Goal: Task Accomplishment & Management: Use online tool/utility

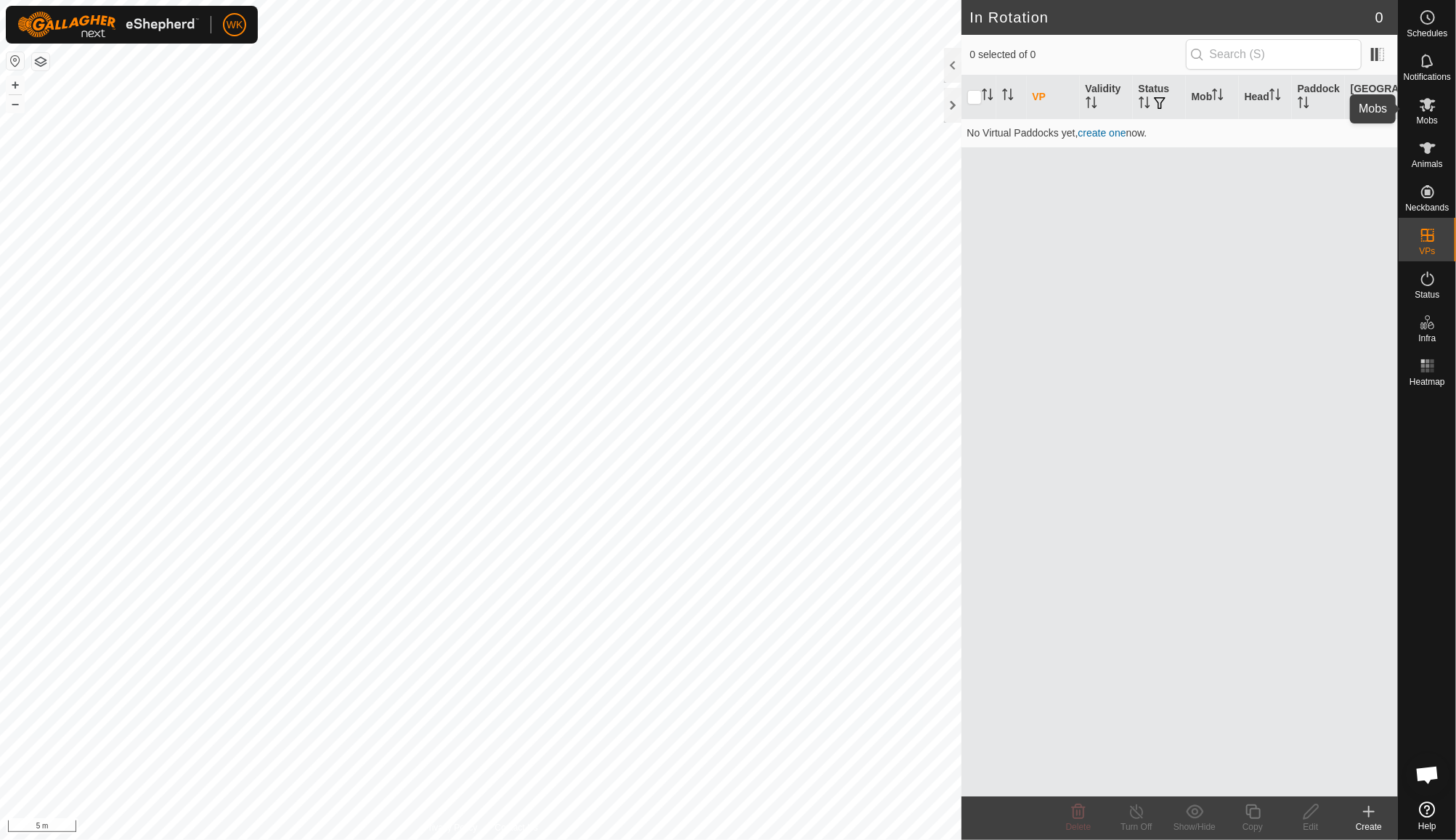
click at [1426, 117] on span "Mobs" at bounding box center [1427, 121] width 21 height 9
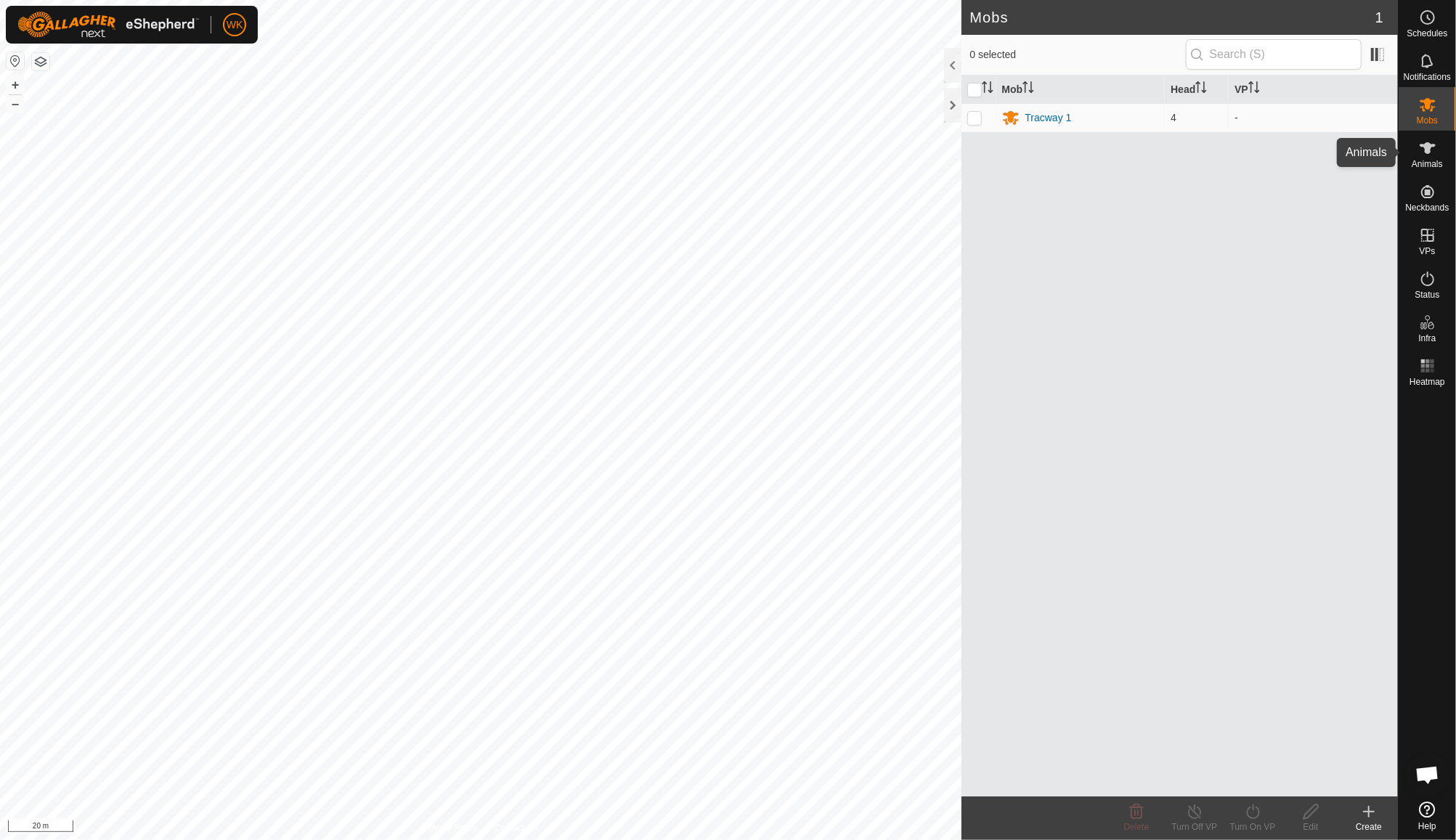
click at [1423, 154] on icon at bounding box center [1427, 148] width 17 height 17
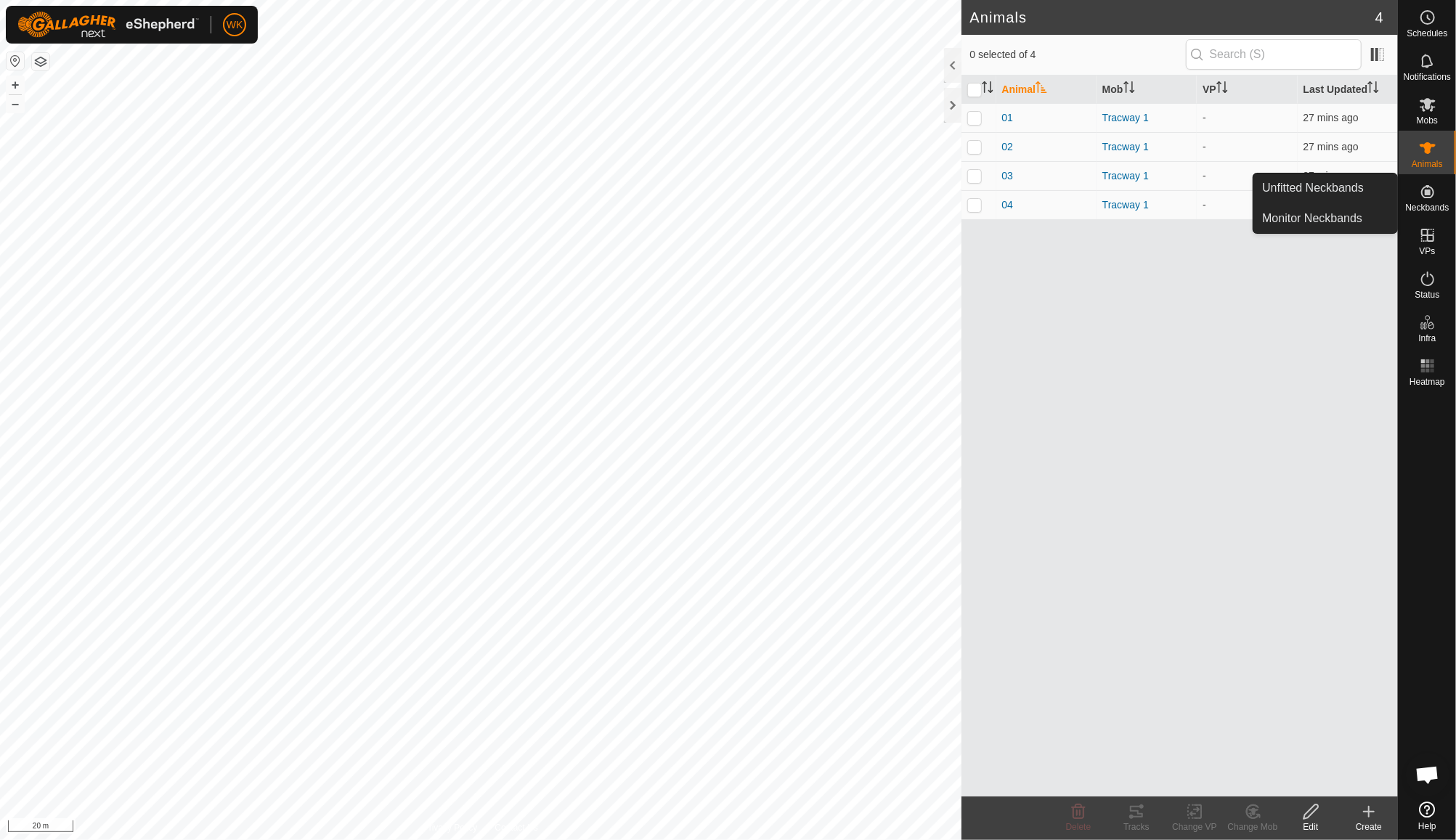
click at [1431, 201] on es-neckbands-svg-icon at bounding box center [1427, 191] width 26 height 23
click at [1342, 183] on span "Unfitted Neckbands" at bounding box center [1313, 188] width 101 height 17
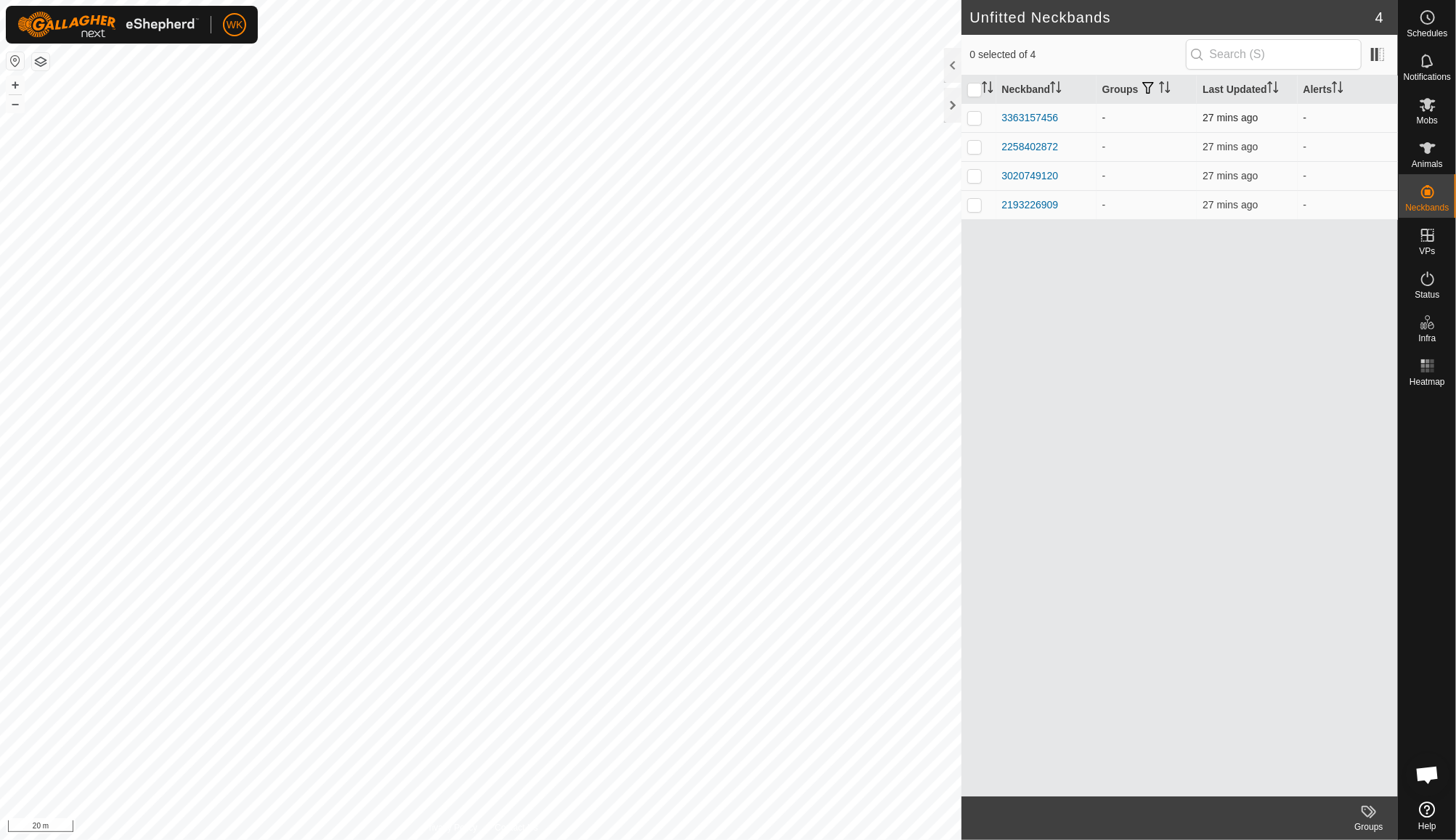
click at [980, 120] on p-checkbox at bounding box center [974, 117] width 14 height 11
checkbox input "true"
click at [975, 142] on p-checkbox at bounding box center [974, 146] width 14 height 11
checkbox input "true"
click at [978, 175] on p-checkbox at bounding box center [974, 176] width 14 height 11
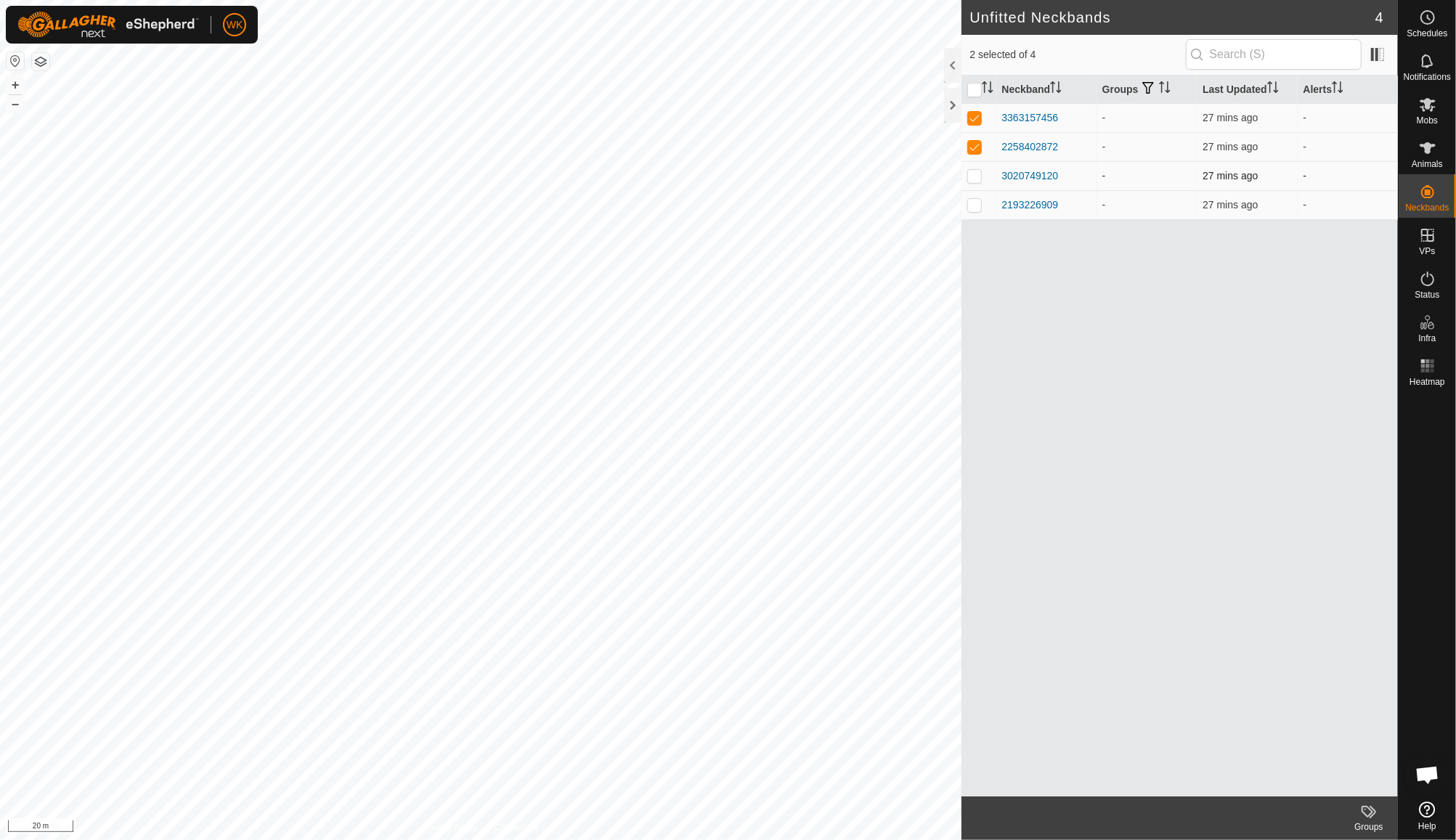
checkbox input "true"
click at [980, 201] on p-checkbox at bounding box center [974, 204] width 14 height 11
checkbox input "true"
click at [1367, 815] on icon at bounding box center [1368, 811] width 17 height 17
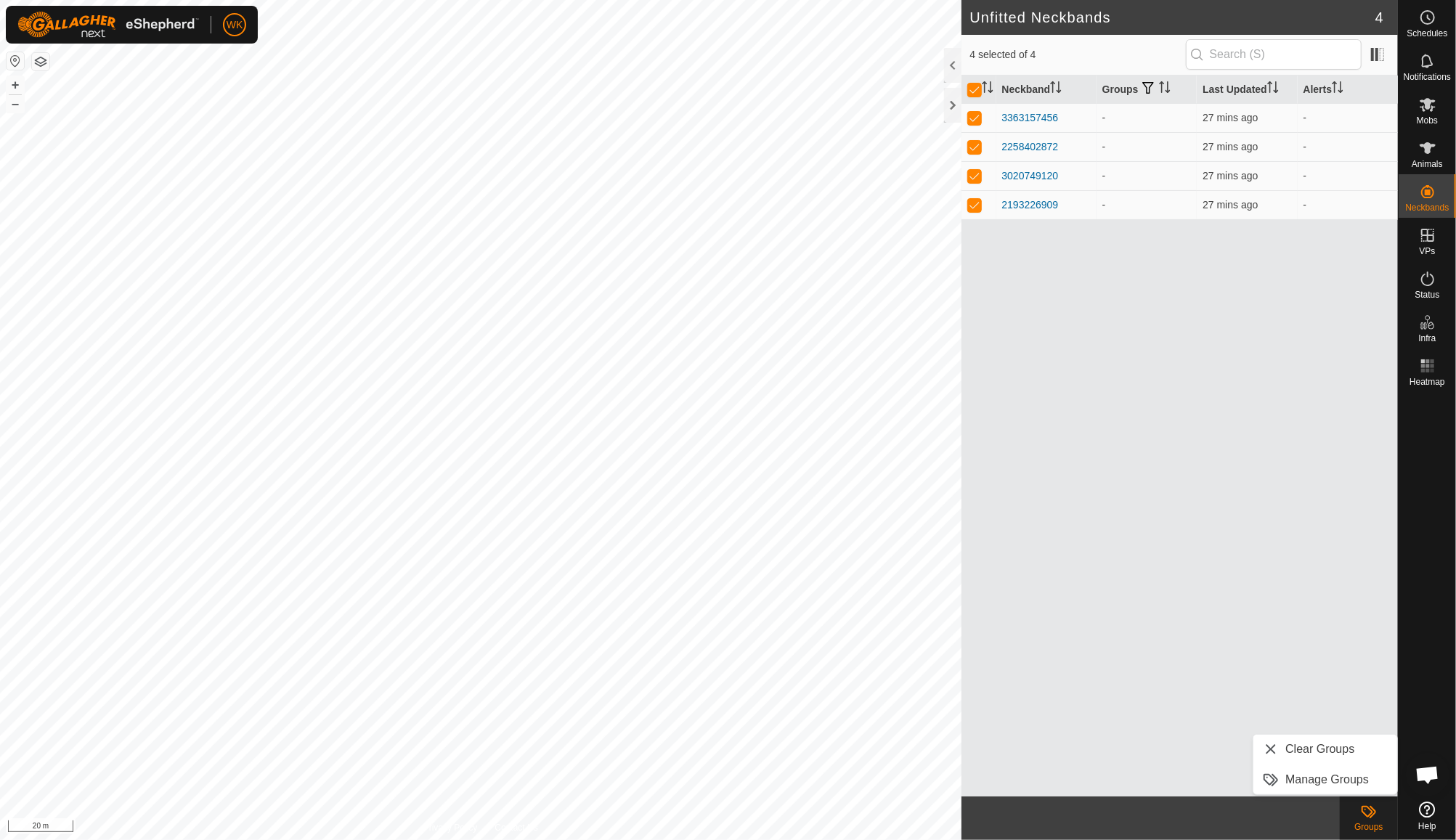
click at [1337, 628] on div "Neckband Groups Last Updated Alerts 3363157456 - 27 mins ago - 2258402872 - 27 …" at bounding box center [1181, 436] width 437 height 721
click at [969, 208] on p-checkbox at bounding box center [974, 204] width 14 height 11
checkbox input "false"
click at [979, 182] on td at bounding box center [979, 176] width 35 height 29
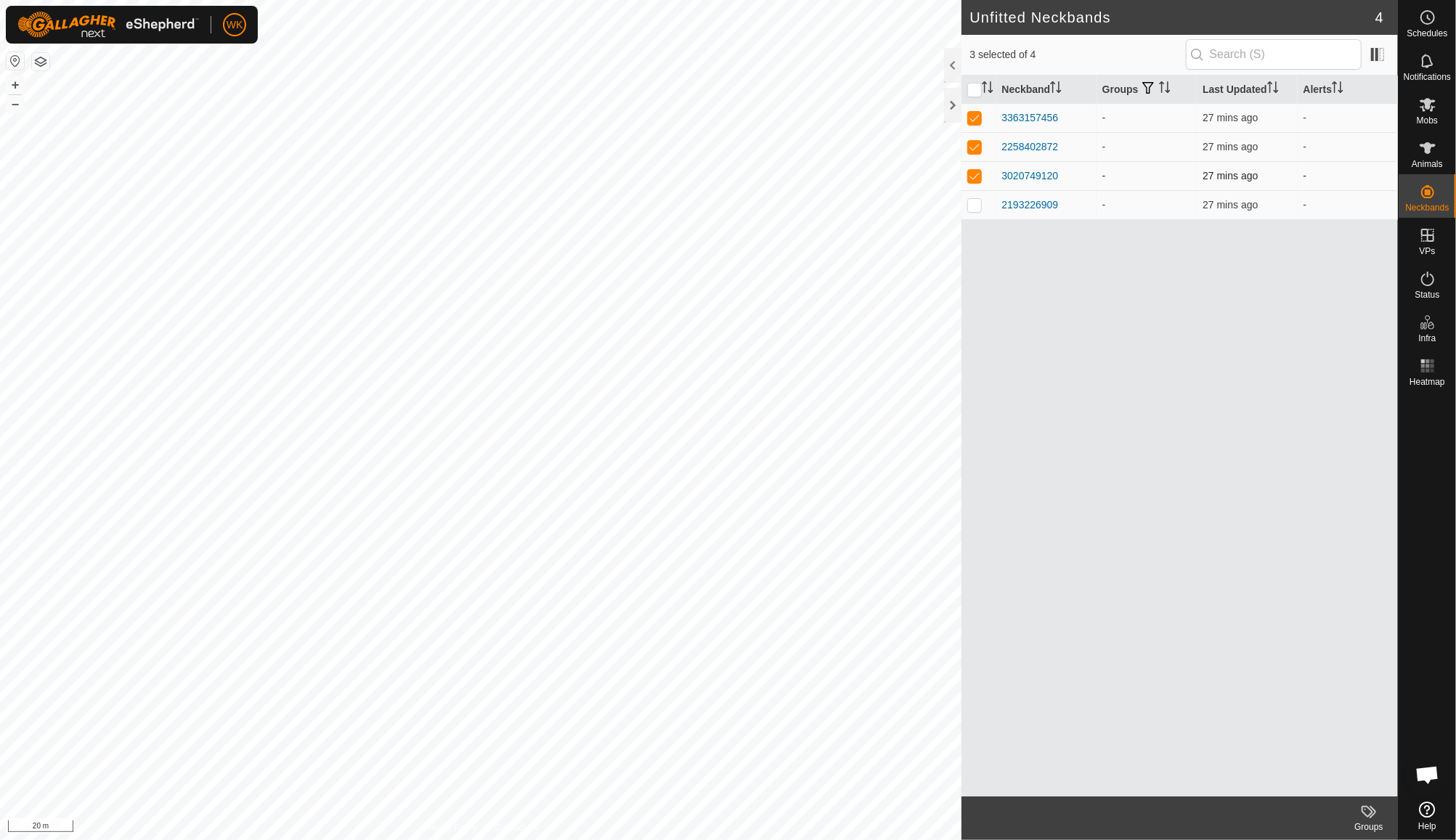
checkbox input "false"
click at [977, 144] on p-checkbox at bounding box center [974, 146] width 14 height 11
checkbox input "false"
click at [1448, 145] on div "Animals" at bounding box center [1427, 153] width 58 height 44
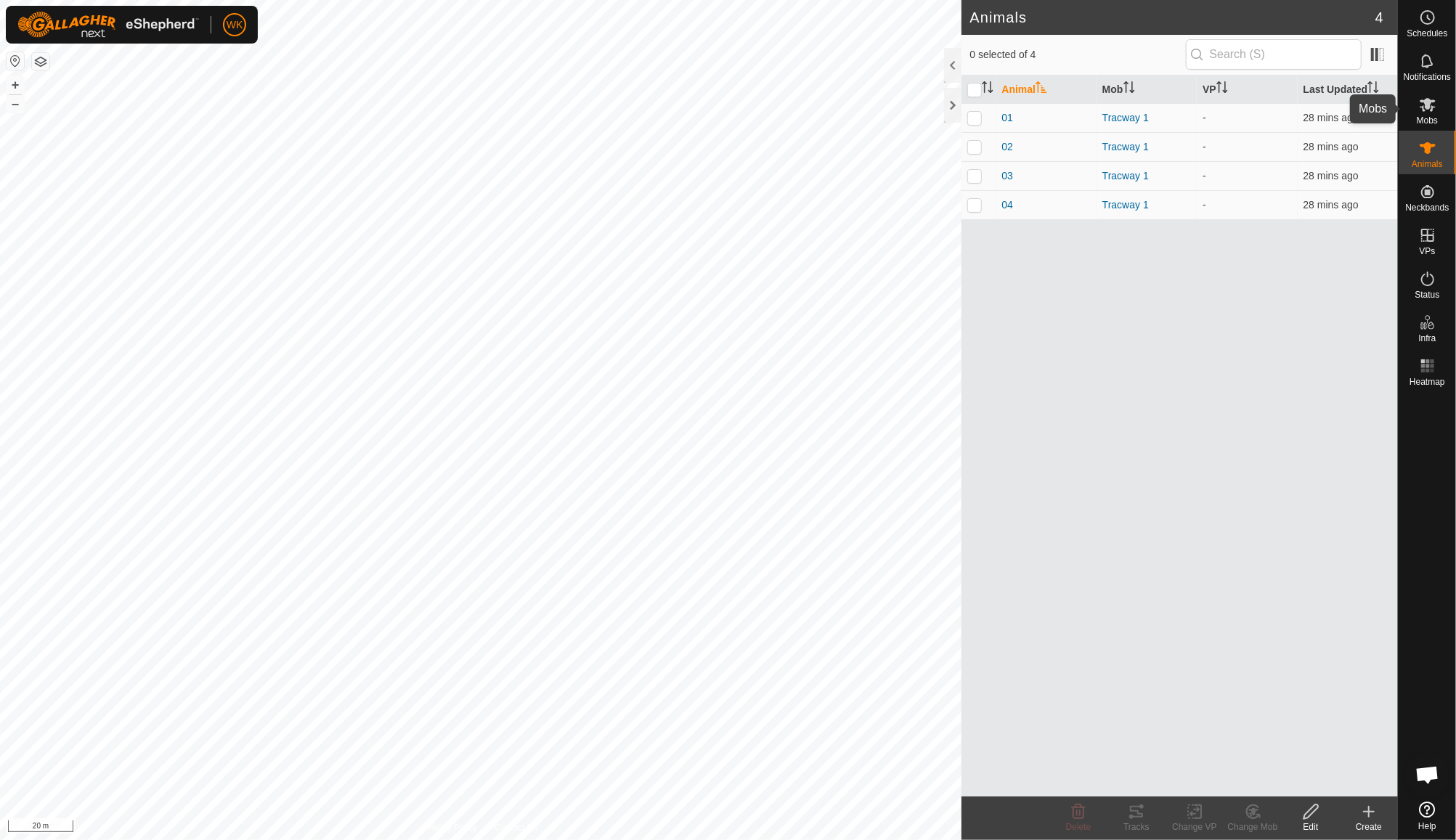
click at [1430, 117] on span "Mobs" at bounding box center [1427, 121] width 21 height 9
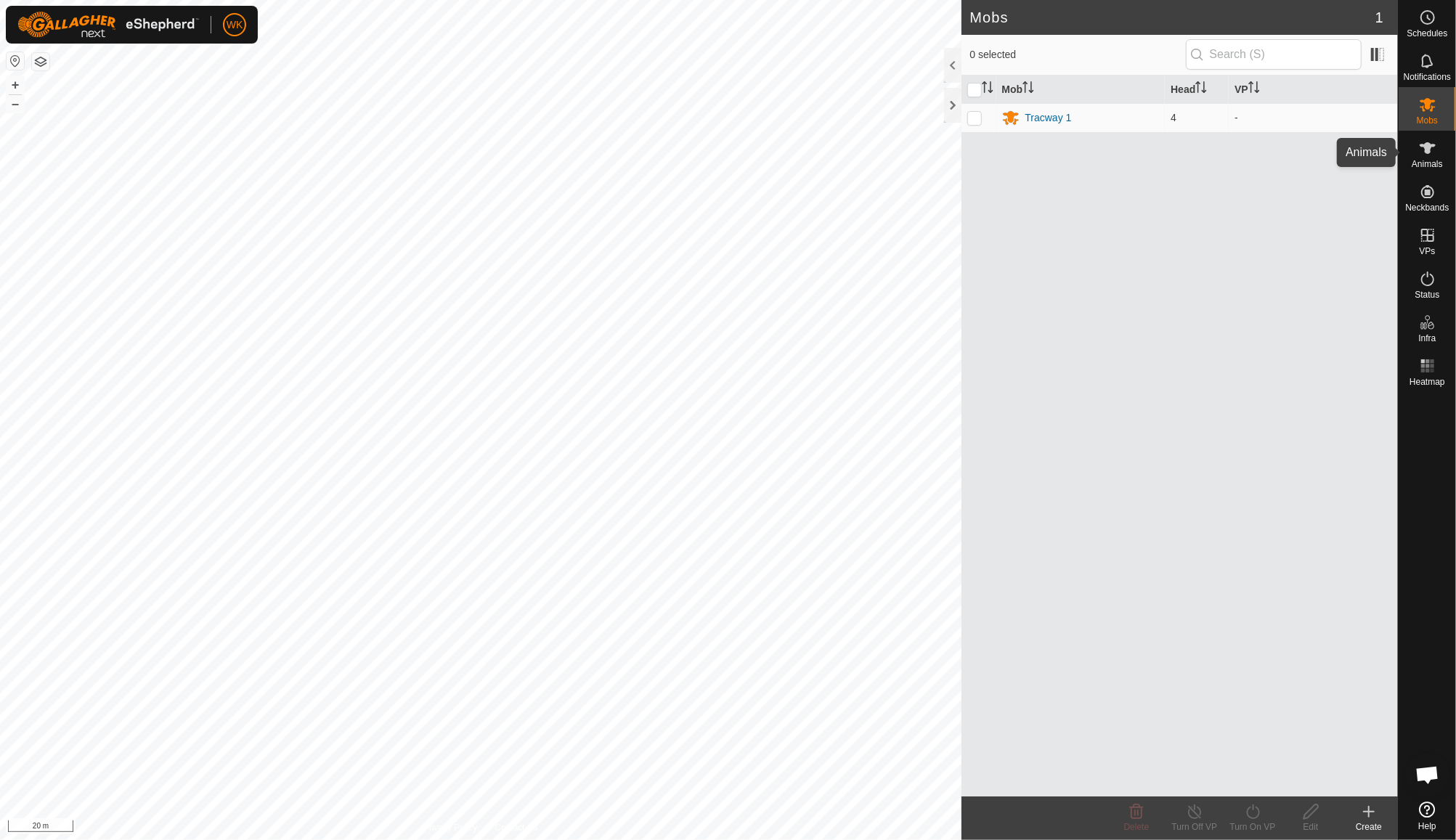
click at [1432, 158] on es-animals-svg-icon at bounding box center [1427, 148] width 26 height 23
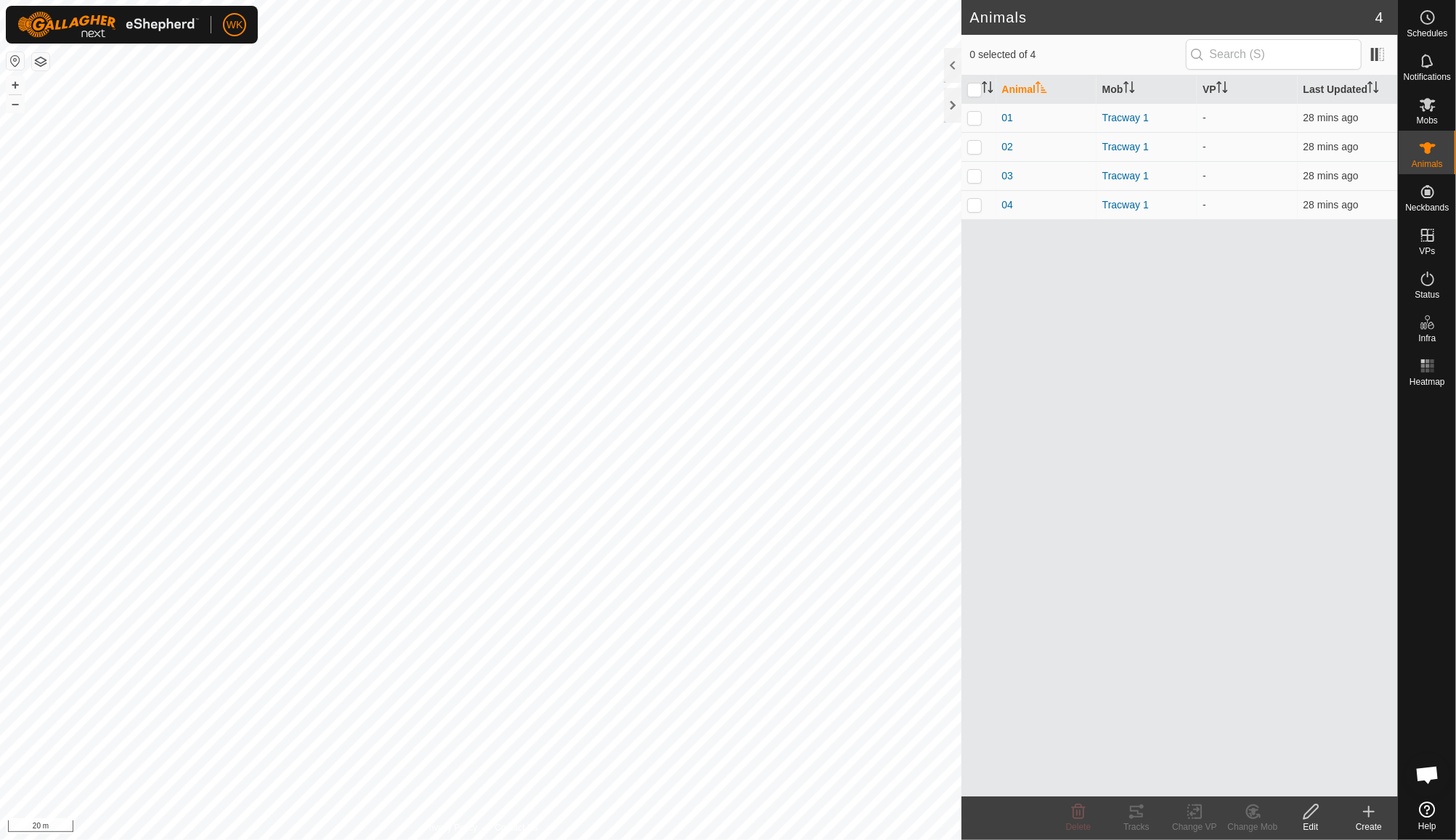
click at [1424, 807] on icon at bounding box center [1427, 809] width 16 height 16
click at [1436, 73] on span "Notifications" at bounding box center [1427, 77] width 47 height 9
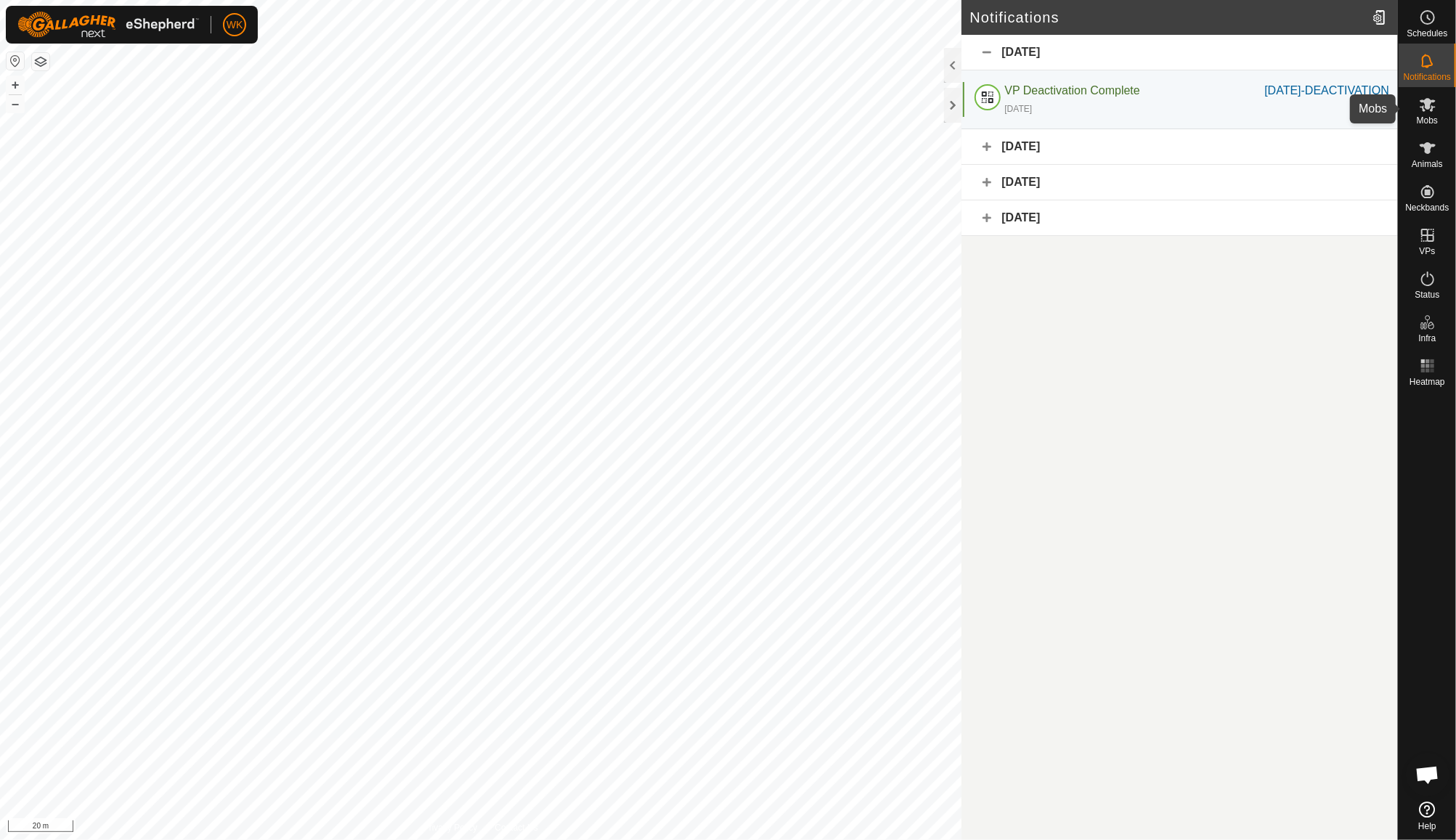
click at [1426, 117] on span "Mobs" at bounding box center [1427, 121] width 21 height 9
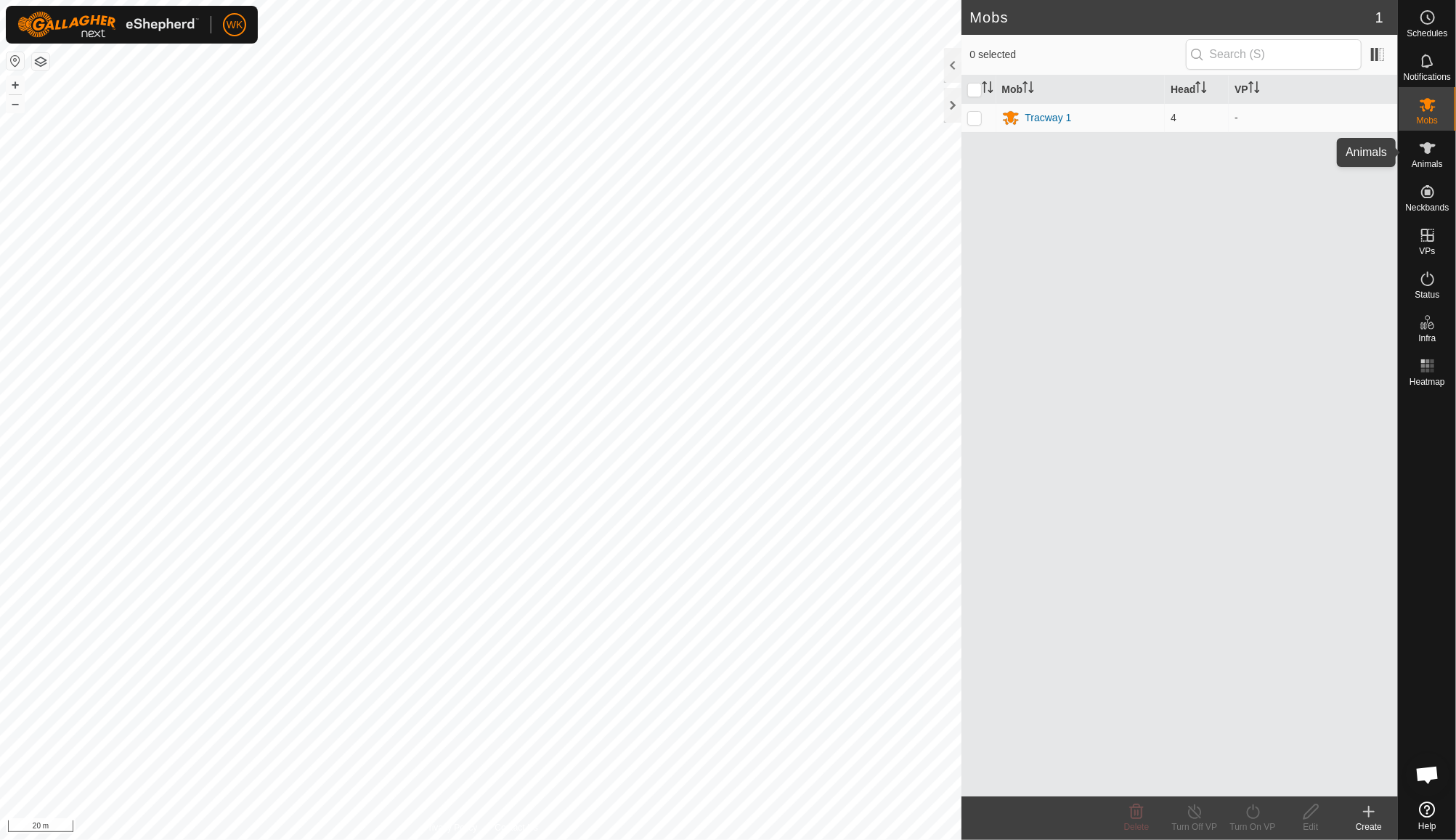
click at [1430, 162] on span "Animals" at bounding box center [1427, 164] width 31 height 9
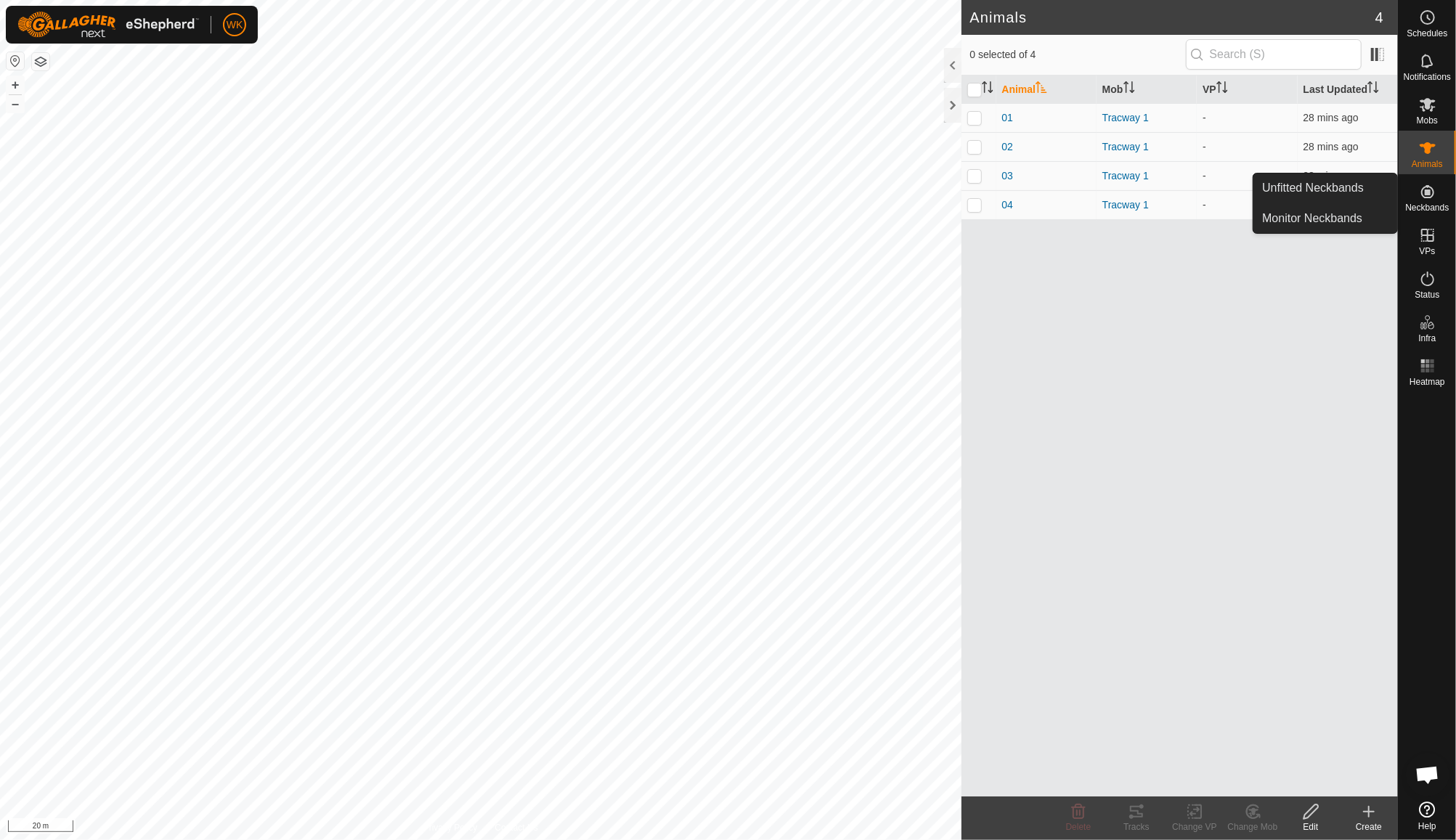
click at [1423, 201] on es-neckbands-svg-icon at bounding box center [1427, 191] width 26 height 23
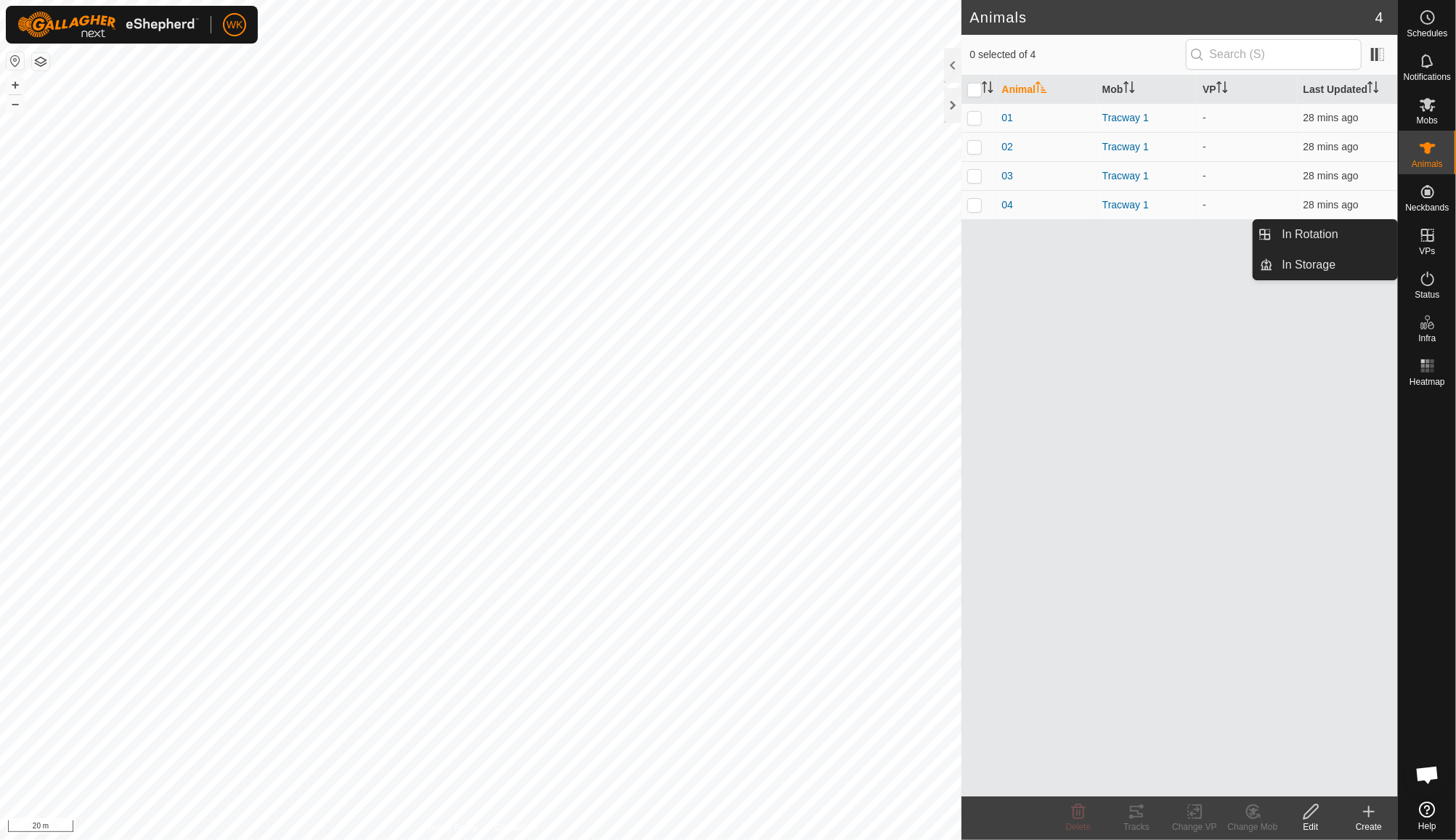
click at [1429, 253] on span "VPs" at bounding box center [1426, 251] width 16 height 9
click at [1423, 241] on icon at bounding box center [1427, 235] width 13 height 13
click at [1371, 237] on link "In Rotation" at bounding box center [1336, 235] width 124 height 29
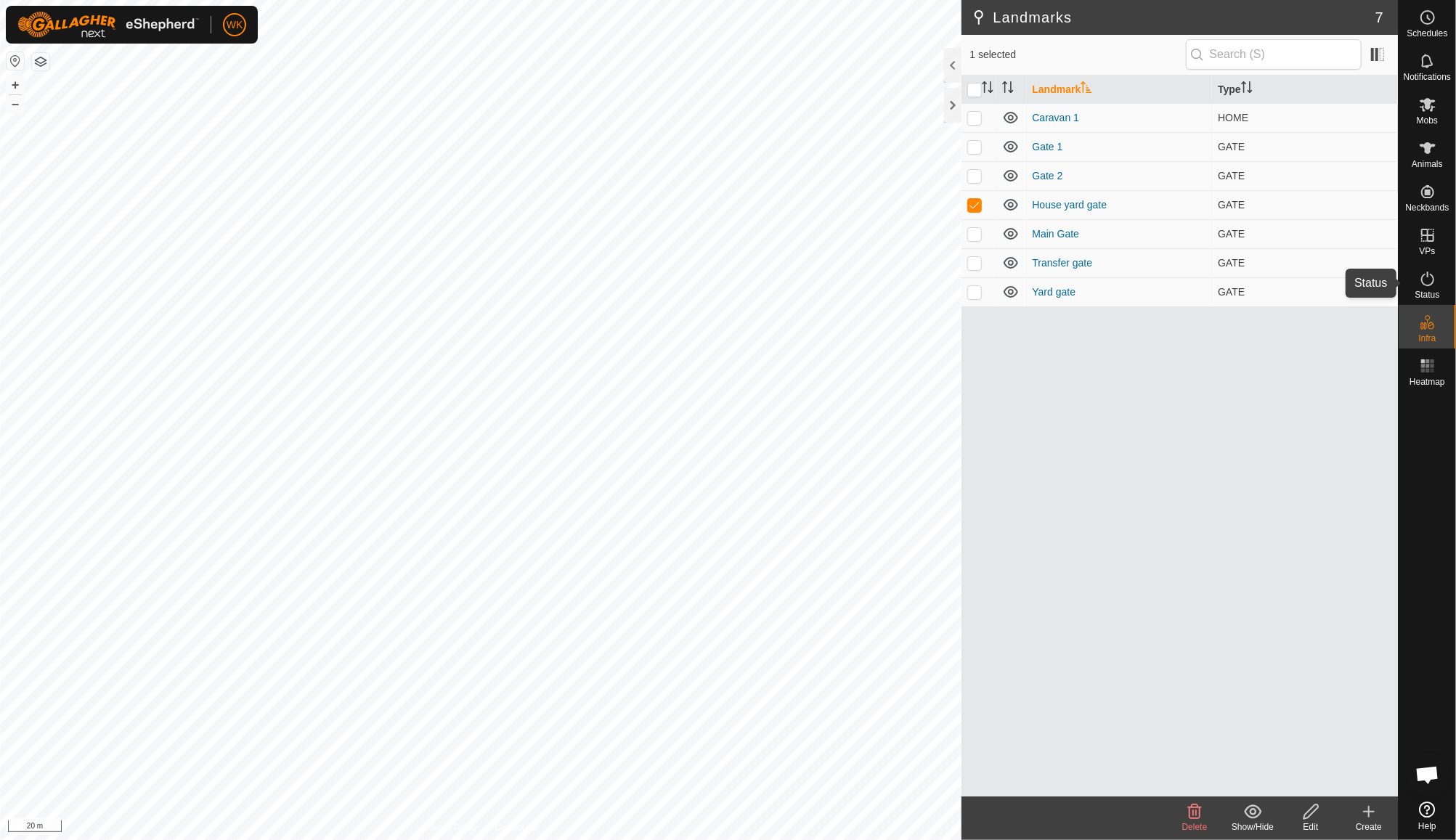
click at [1428, 288] on es-activation-svg-icon at bounding box center [1427, 278] width 26 height 23
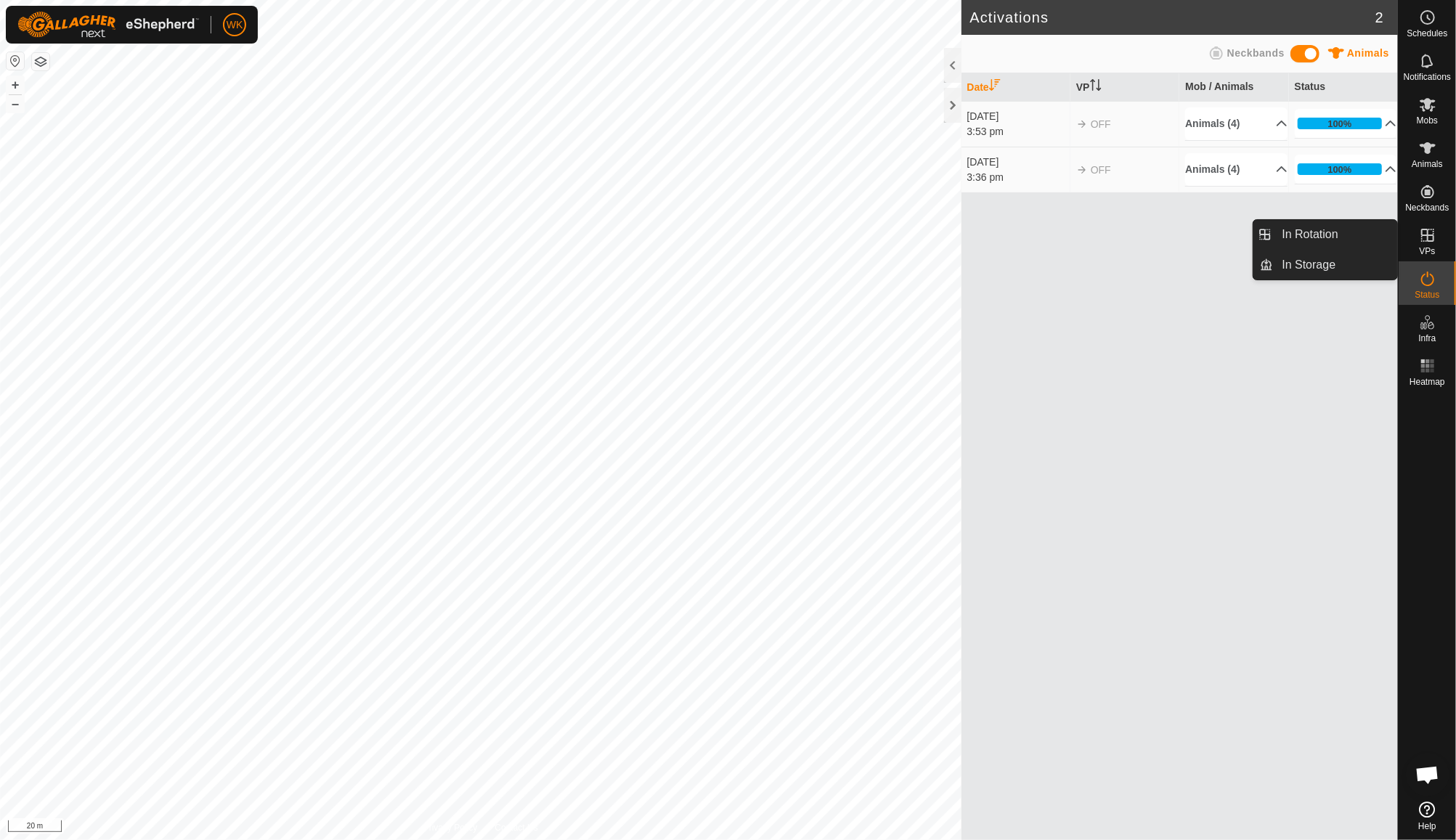
click at [1434, 243] on icon at bounding box center [1427, 235] width 17 height 17
click at [1429, 245] on es-virtualpaddocks-svg-icon at bounding box center [1427, 235] width 26 height 23
click at [1446, 249] on div "VPs" at bounding box center [1427, 240] width 58 height 44
click at [1433, 242] on icon at bounding box center [1427, 235] width 17 height 17
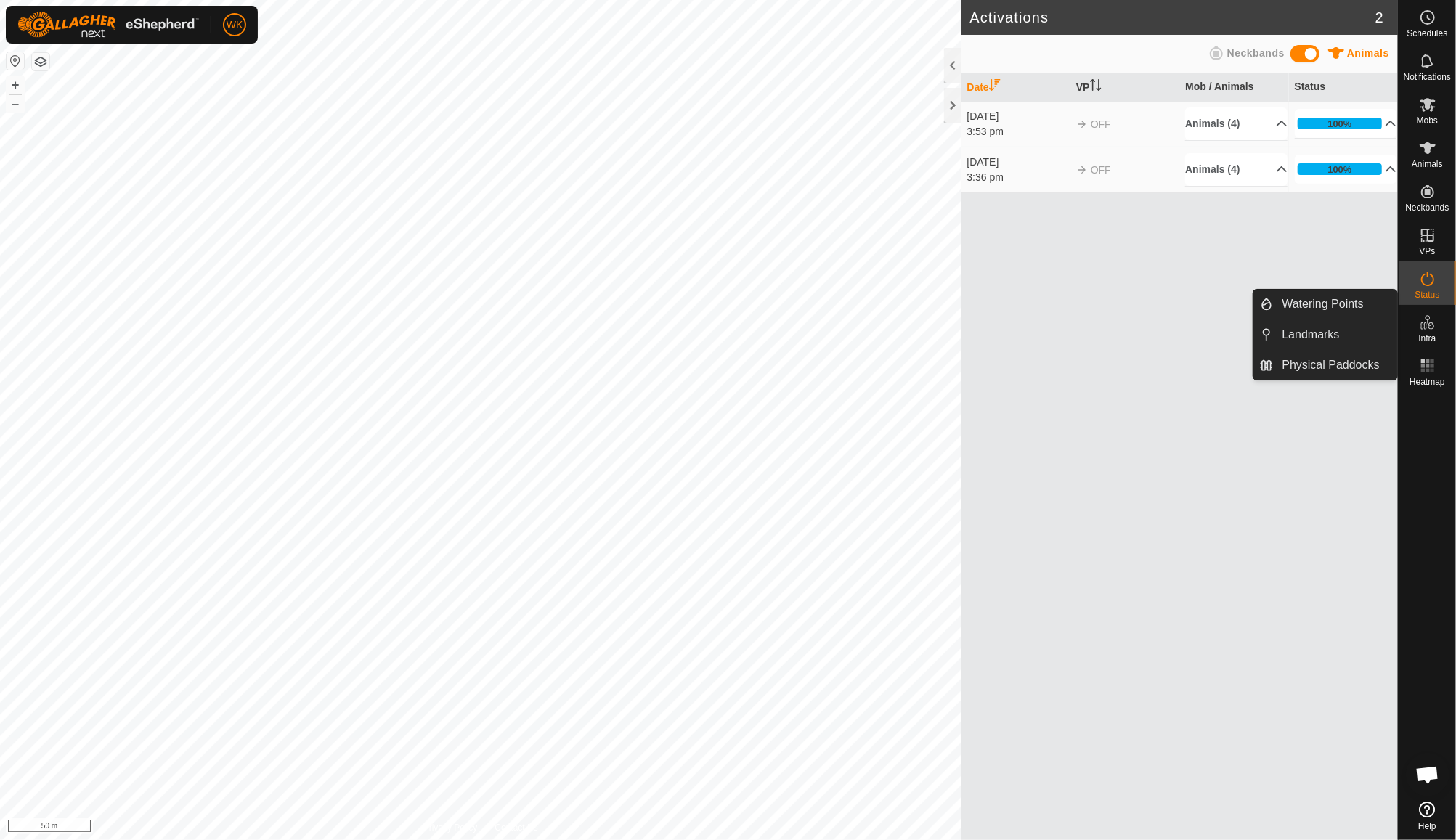
click at [1433, 328] on icon at bounding box center [1431, 325] width 7 height 8
click at [1342, 366] on link "Physical Paddocks" at bounding box center [1336, 366] width 124 height 29
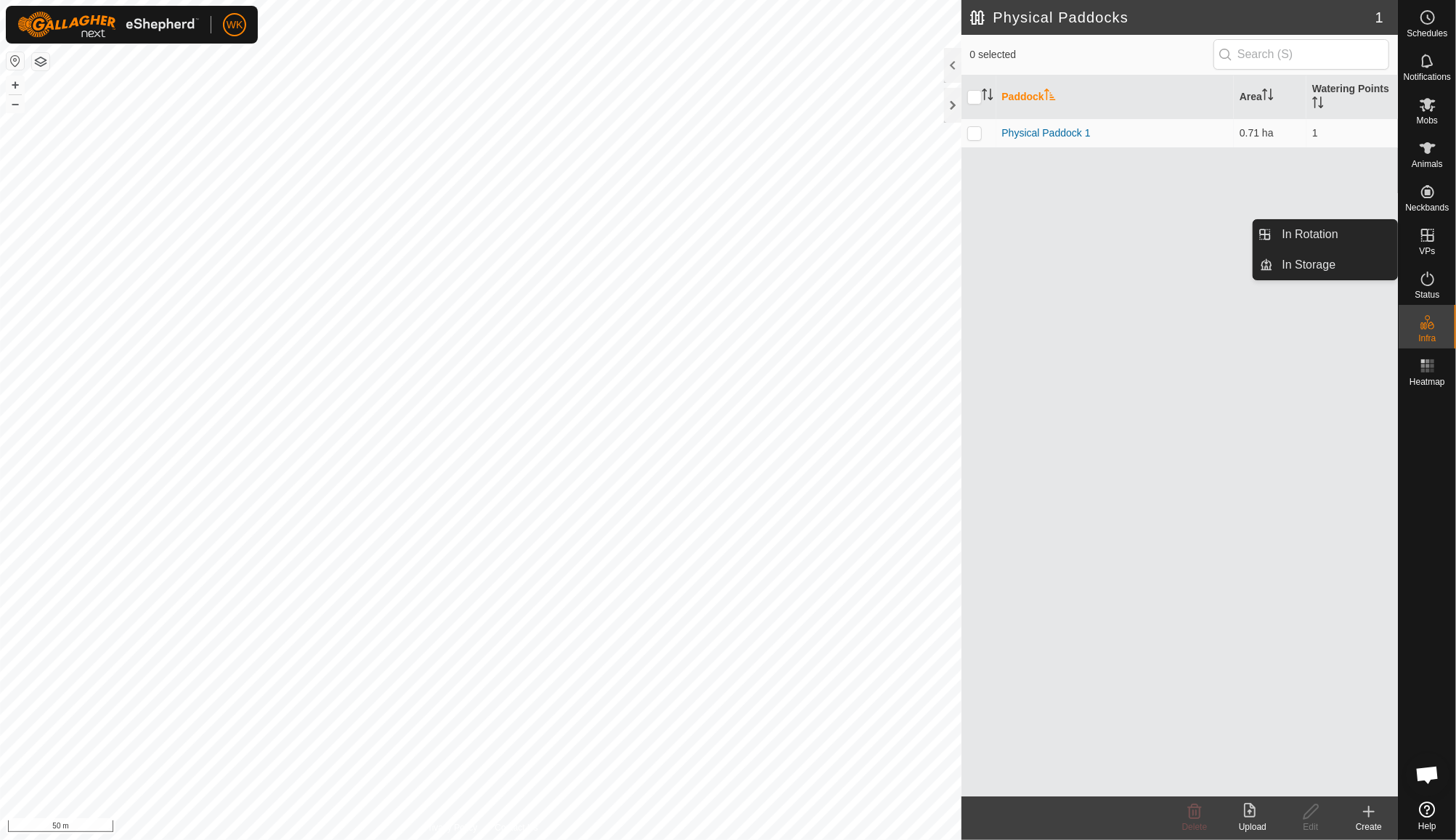
click at [1439, 247] on div "VPs" at bounding box center [1427, 240] width 58 height 44
click at [1356, 227] on link "In Rotation" at bounding box center [1336, 235] width 124 height 29
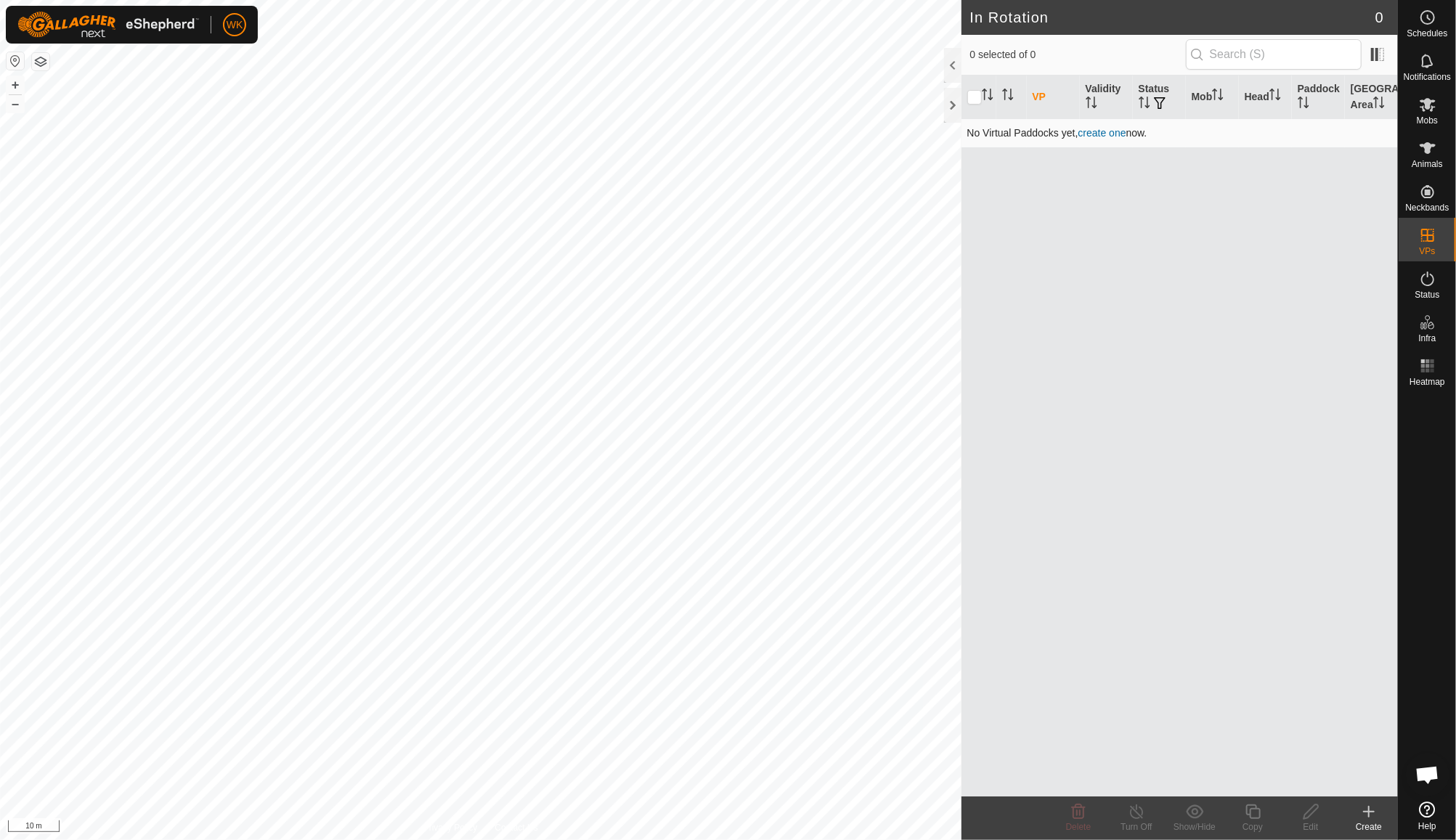
click at [1110, 133] on link "create one" at bounding box center [1102, 132] width 48 height 11
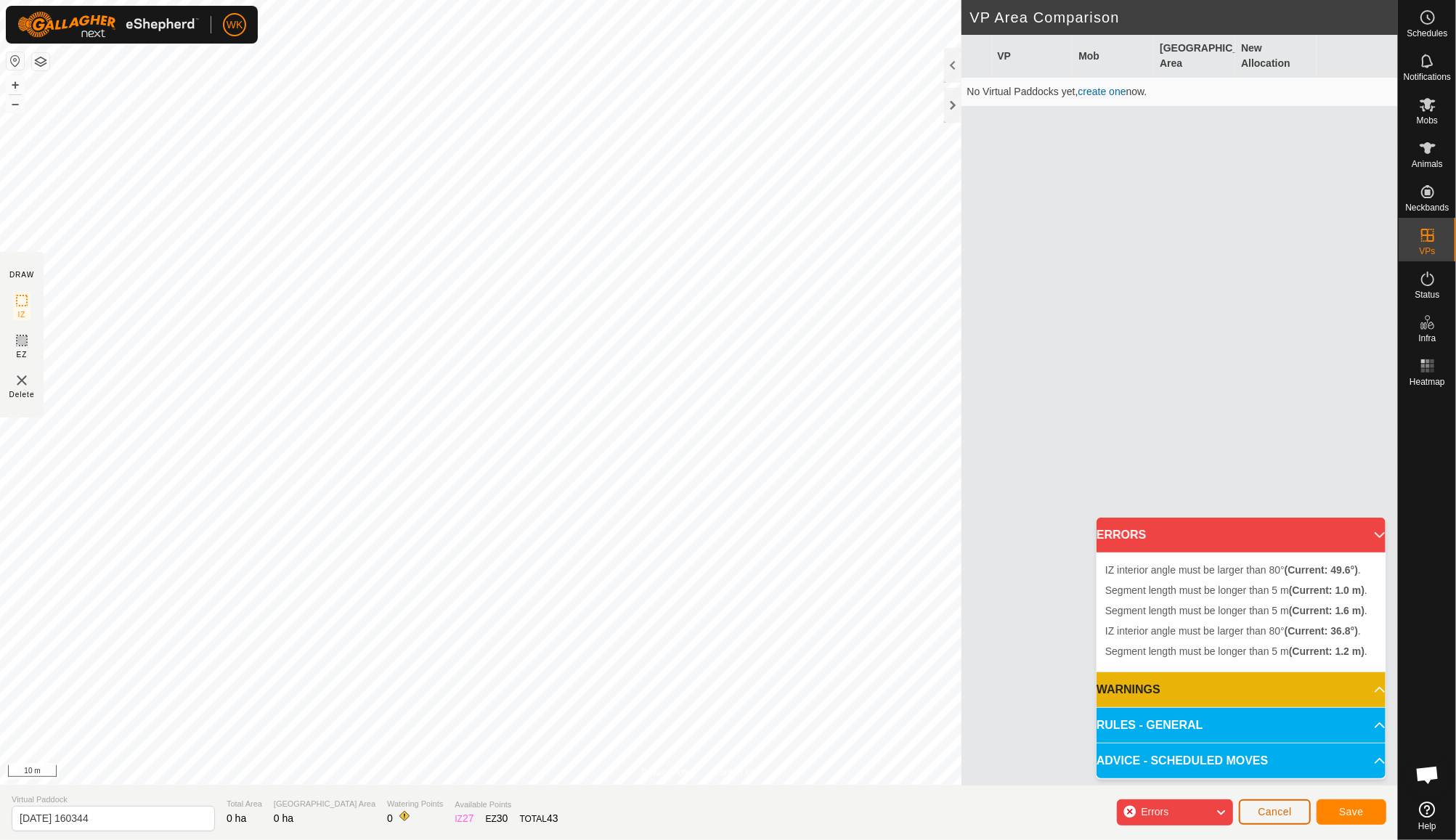
click at [1277, 804] on button "Cancel" at bounding box center [1274, 813] width 72 height 26
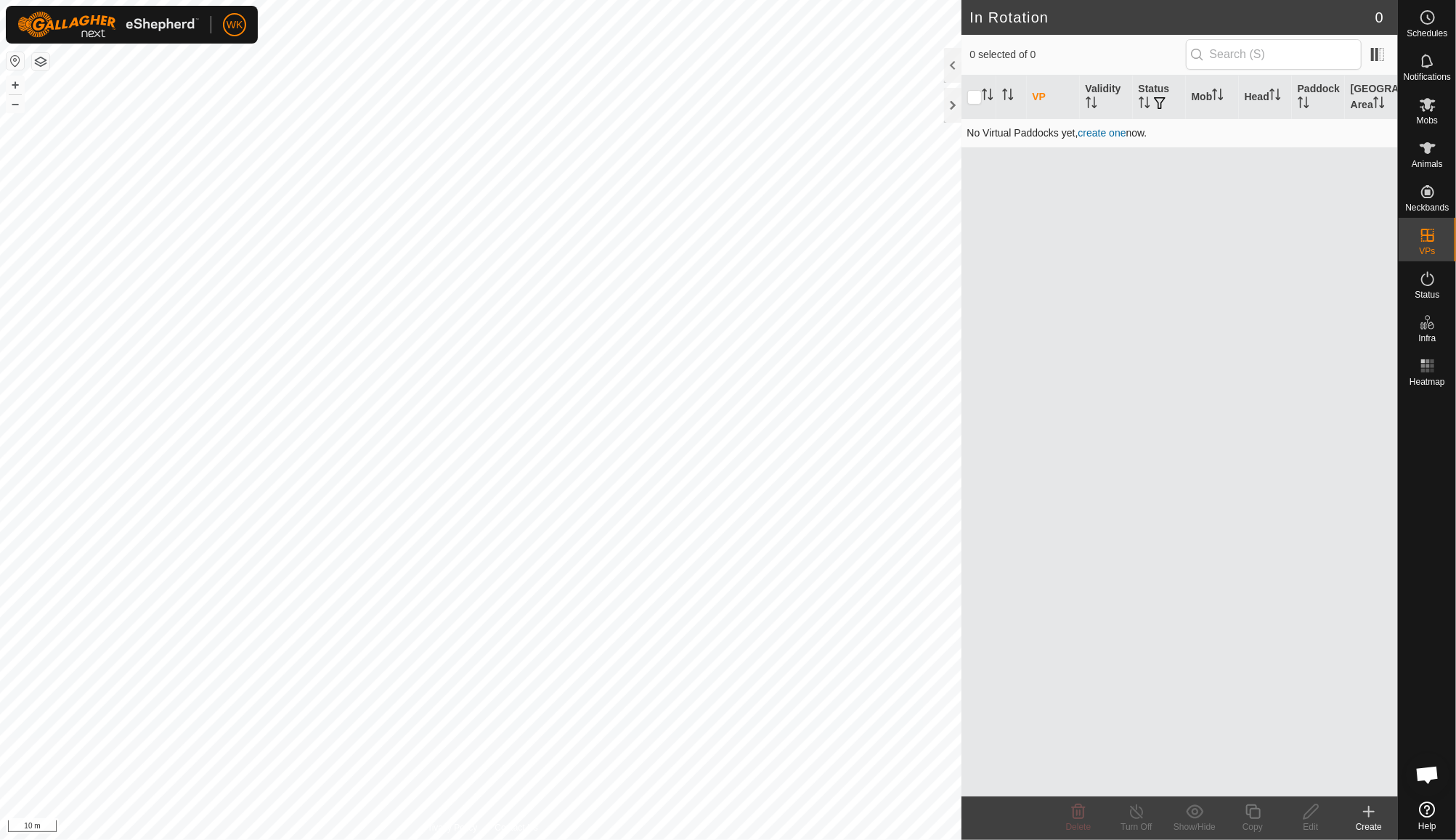
click at [1103, 135] on link "create one" at bounding box center [1102, 132] width 48 height 11
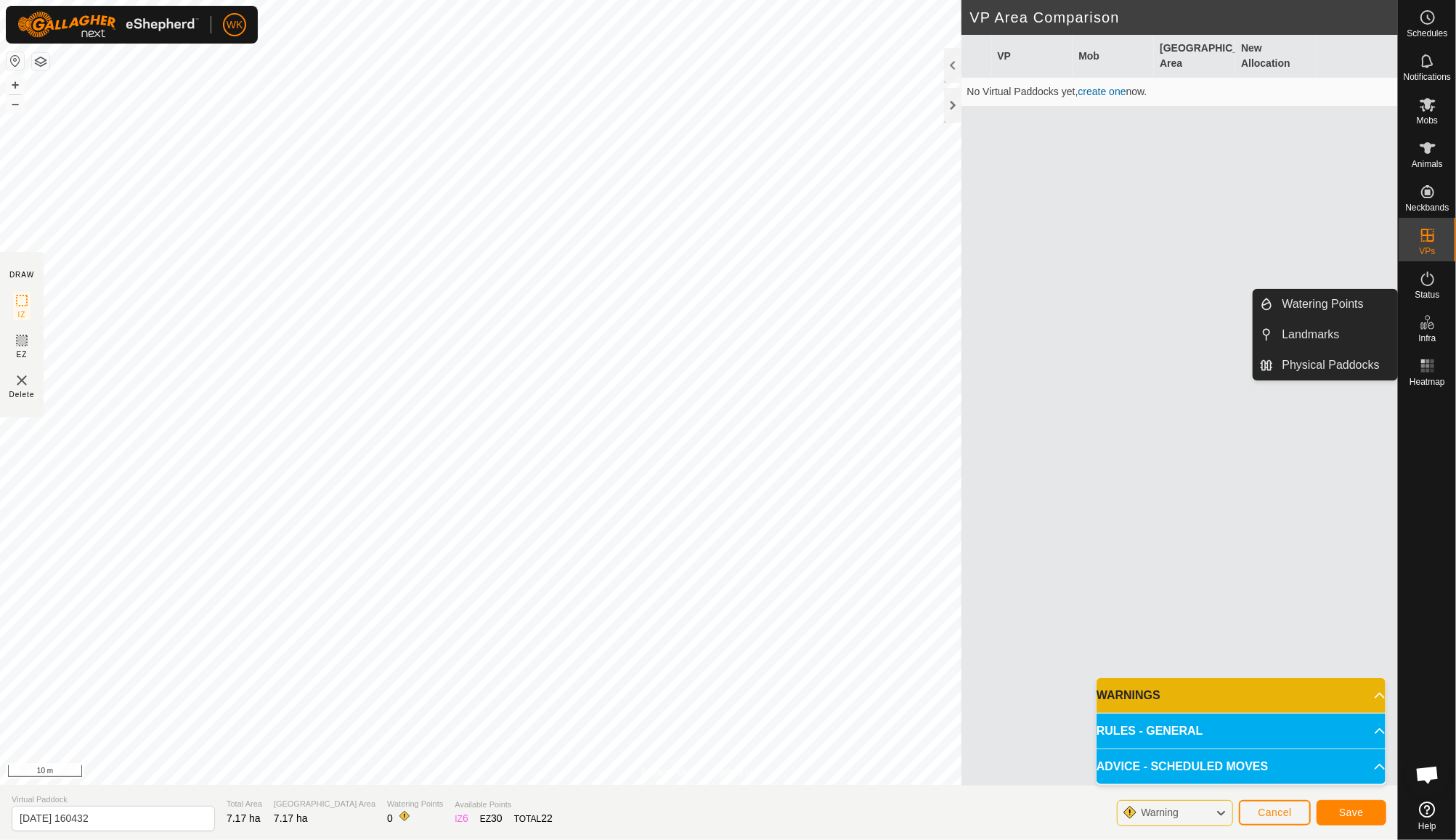
click at [1430, 322] on icon at bounding box center [1427, 322] width 17 height 17
click at [1352, 315] on link "Watering Points" at bounding box center [1336, 304] width 124 height 29
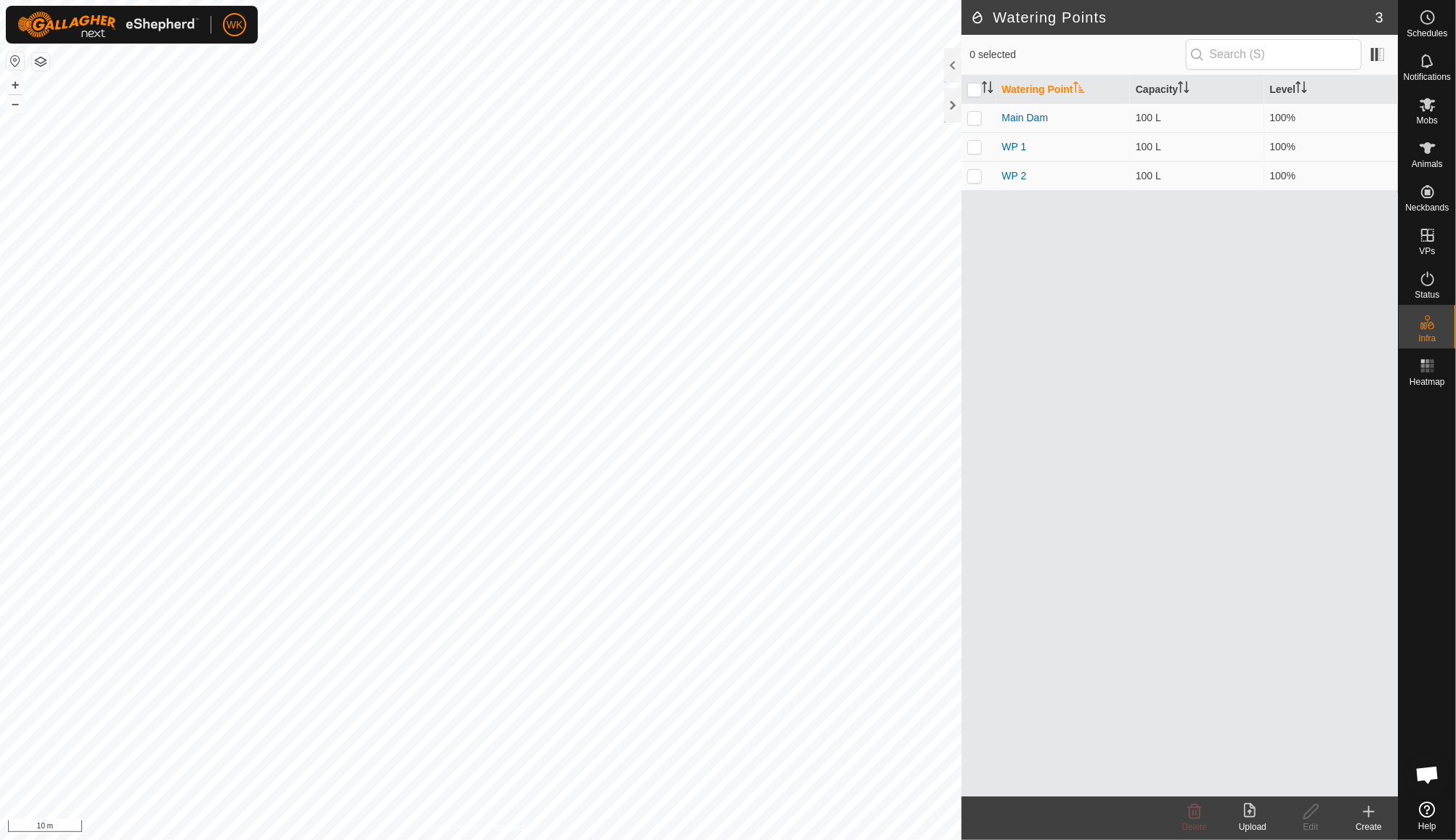
click at [1365, 824] on div "Create" at bounding box center [1369, 826] width 58 height 13
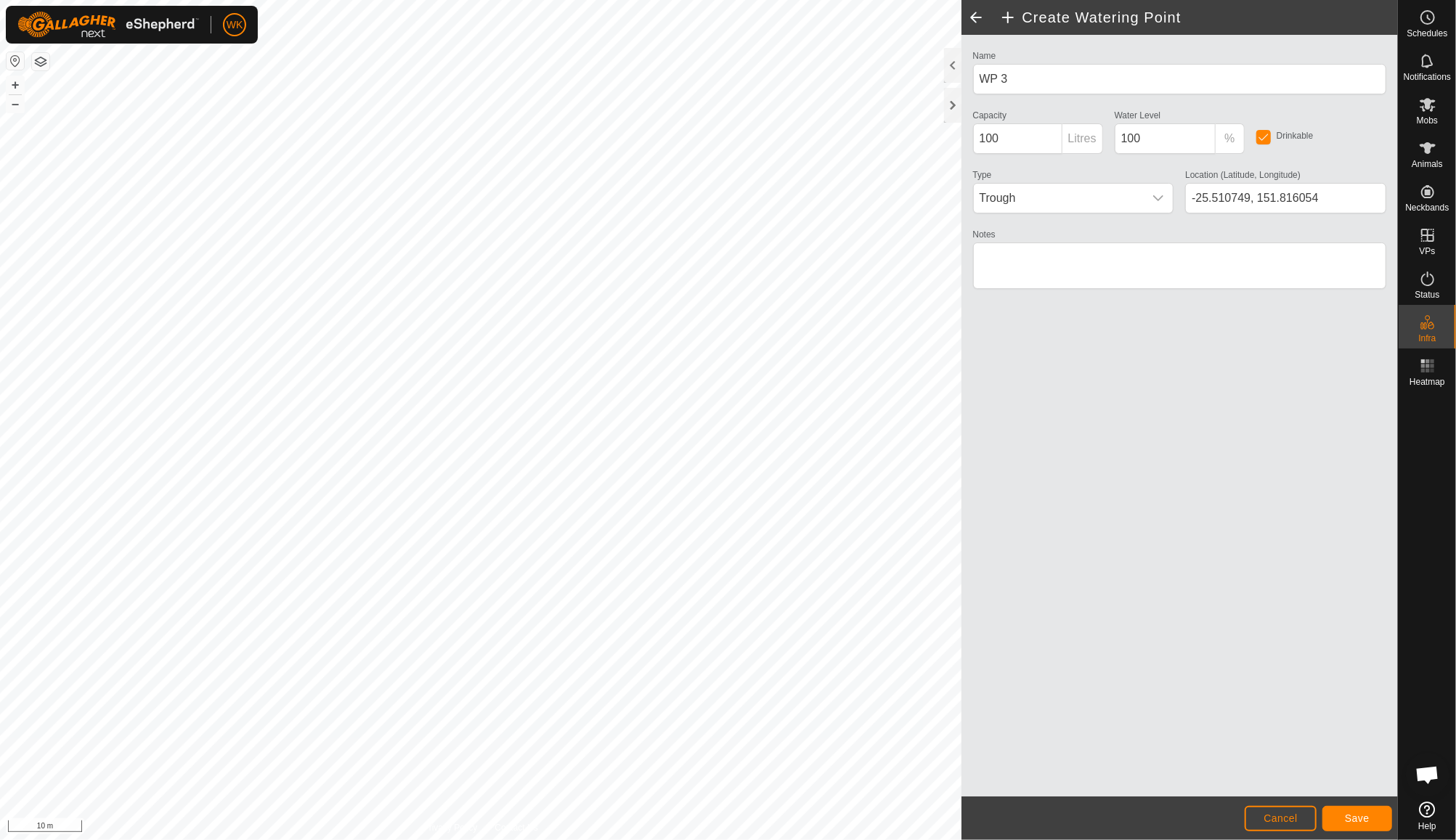
type input "-25.510875, 151.815578"
click at [1352, 822] on span "Save" at bounding box center [1357, 818] width 25 height 11
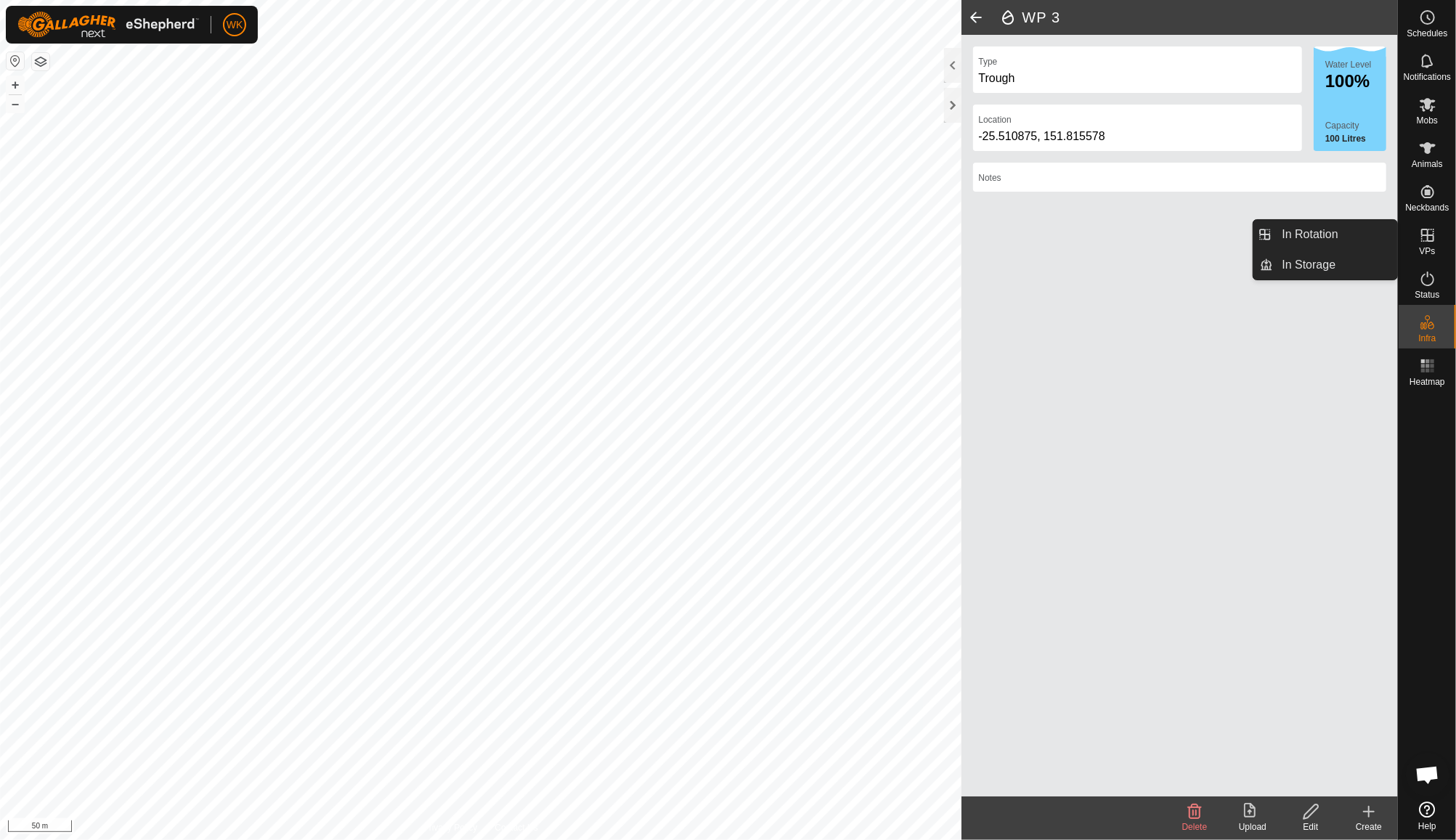
click at [1427, 237] on icon at bounding box center [1427, 235] width 13 height 13
click at [1436, 244] on es-virtualpaddocks-svg-icon at bounding box center [1427, 235] width 26 height 23
click at [1427, 243] on icon at bounding box center [1427, 235] width 17 height 17
click at [1429, 291] on span "Status" at bounding box center [1426, 295] width 25 height 9
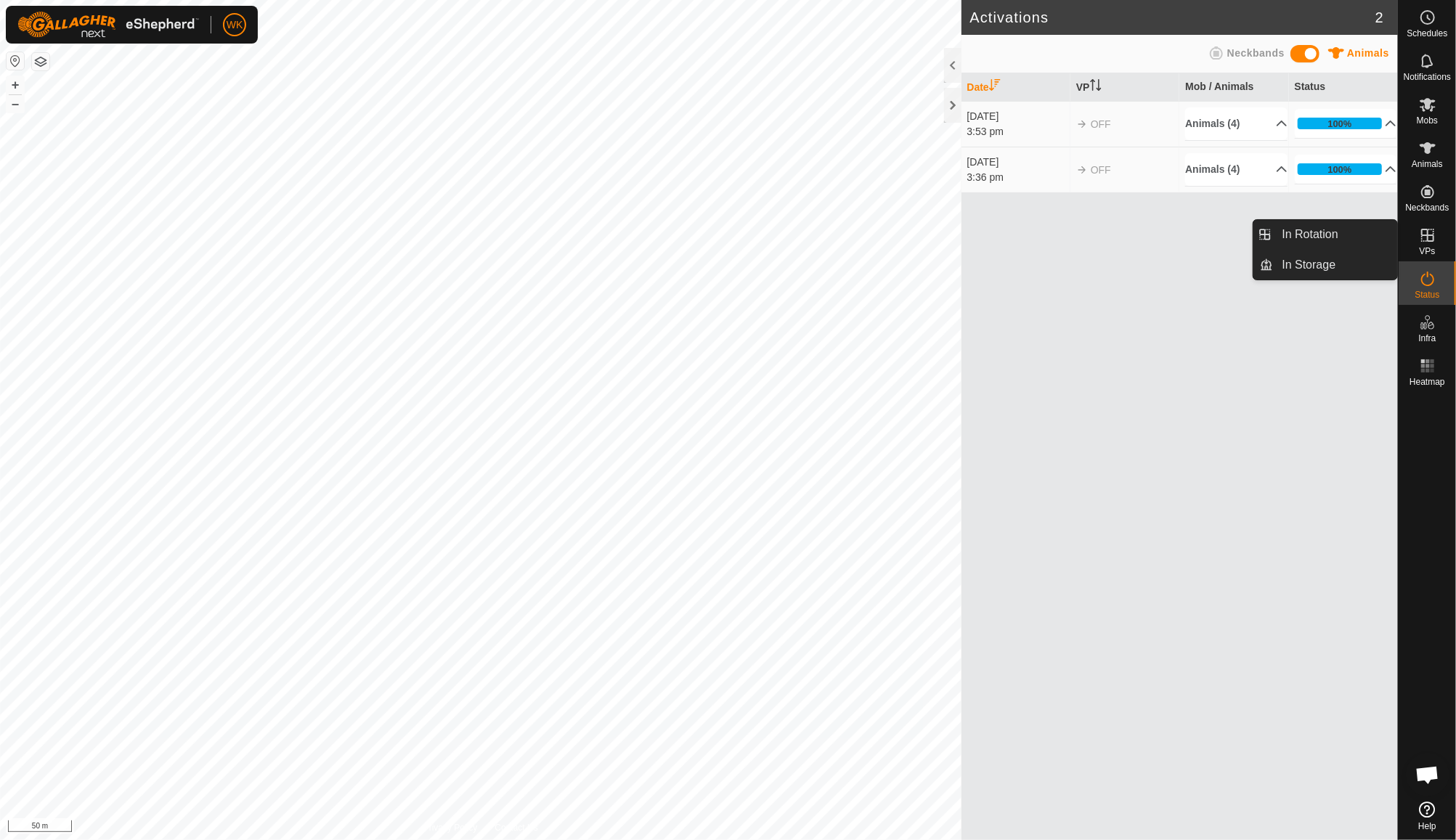
click at [1430, 235] on icon at bounding box center [1427, 235] width 13 height 13
click at [1322, 232] on link "In Rotation" at bounding box center [1336, 235] width 124 height 29
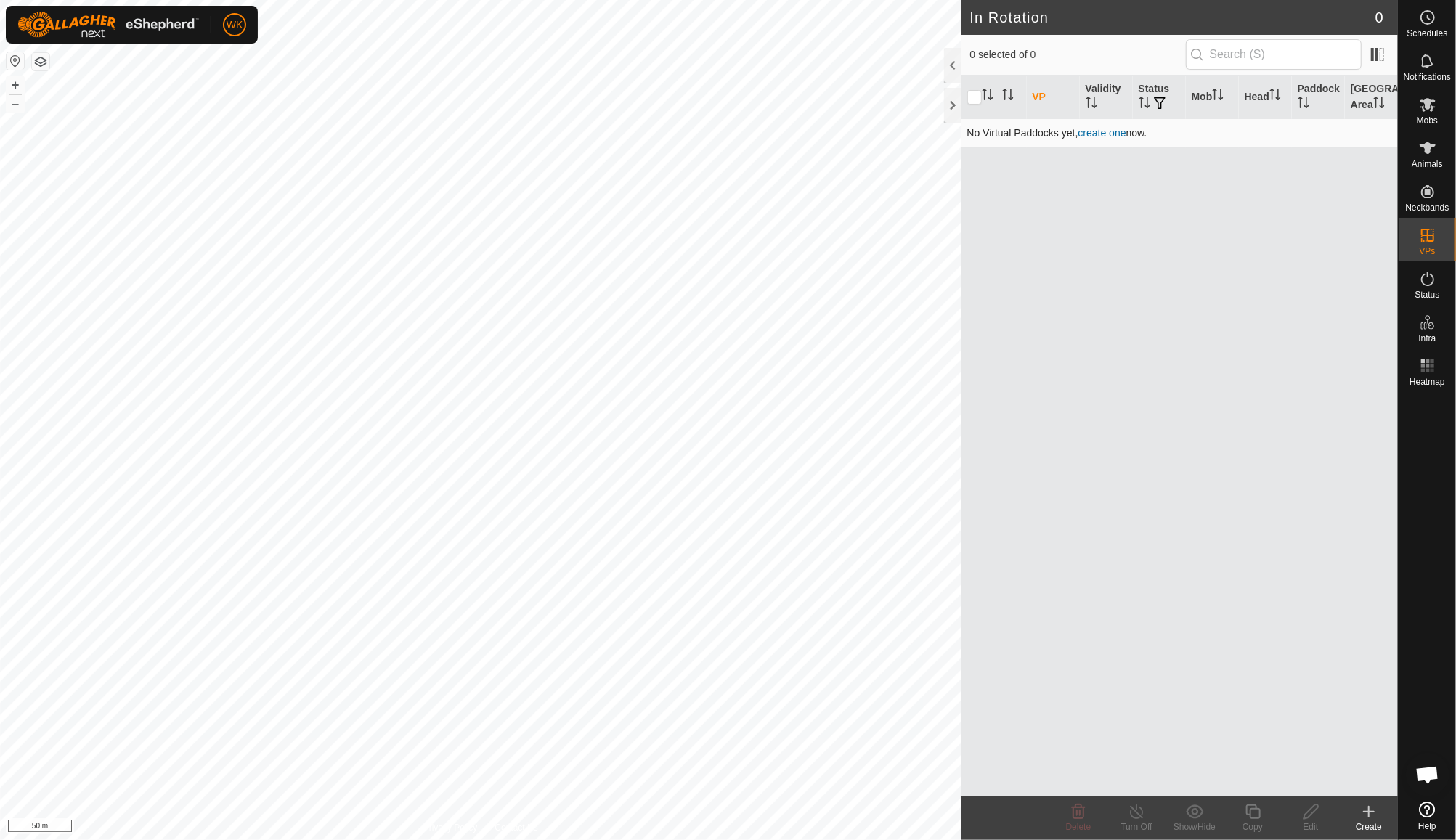
click at [1113, 133] on link "create one" at bounding box center [1102, 132] width 48 height 11
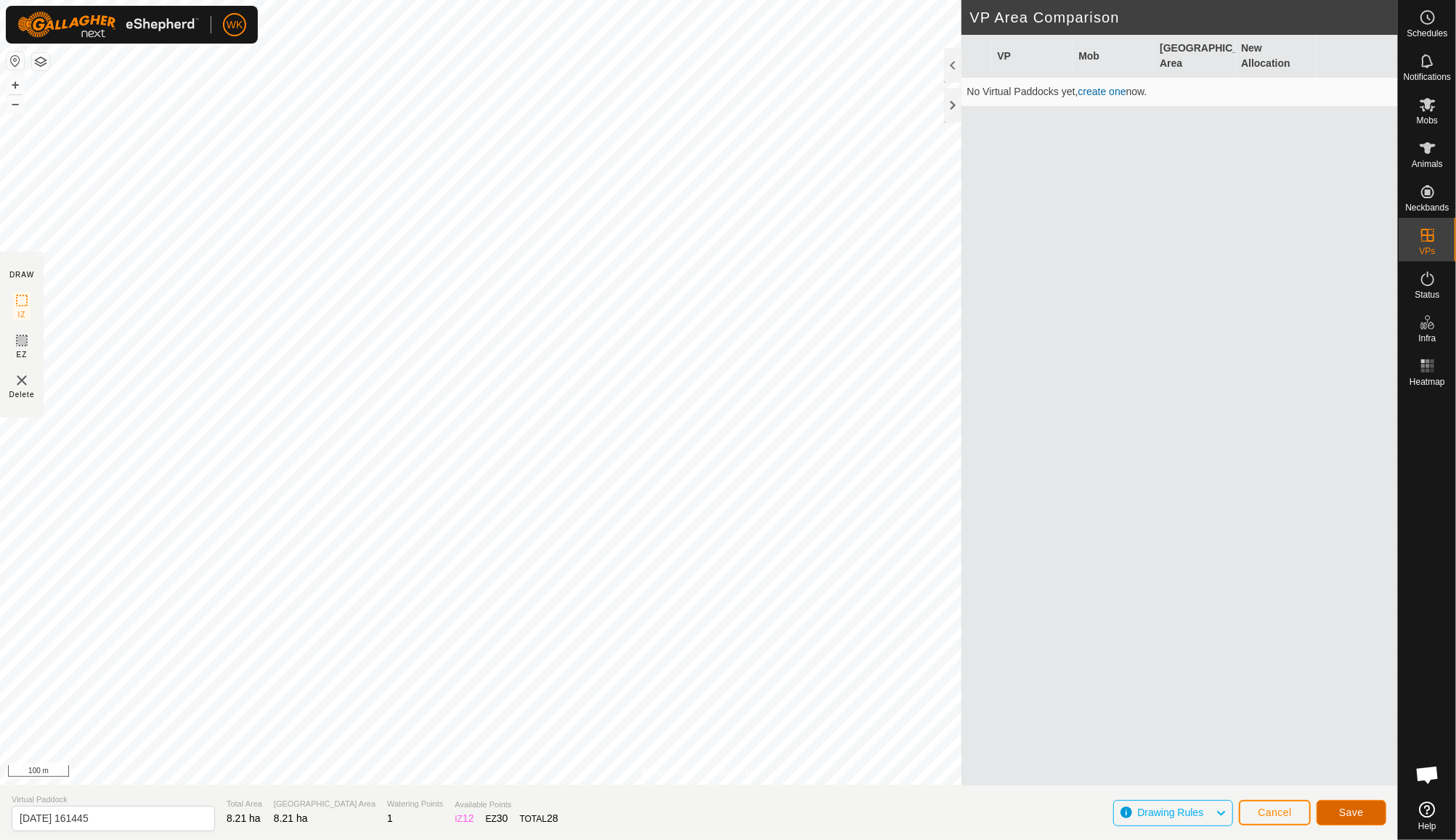
click at [1367, 818] on button "Save" at bounding box center [1352, 814] width 70 height 26
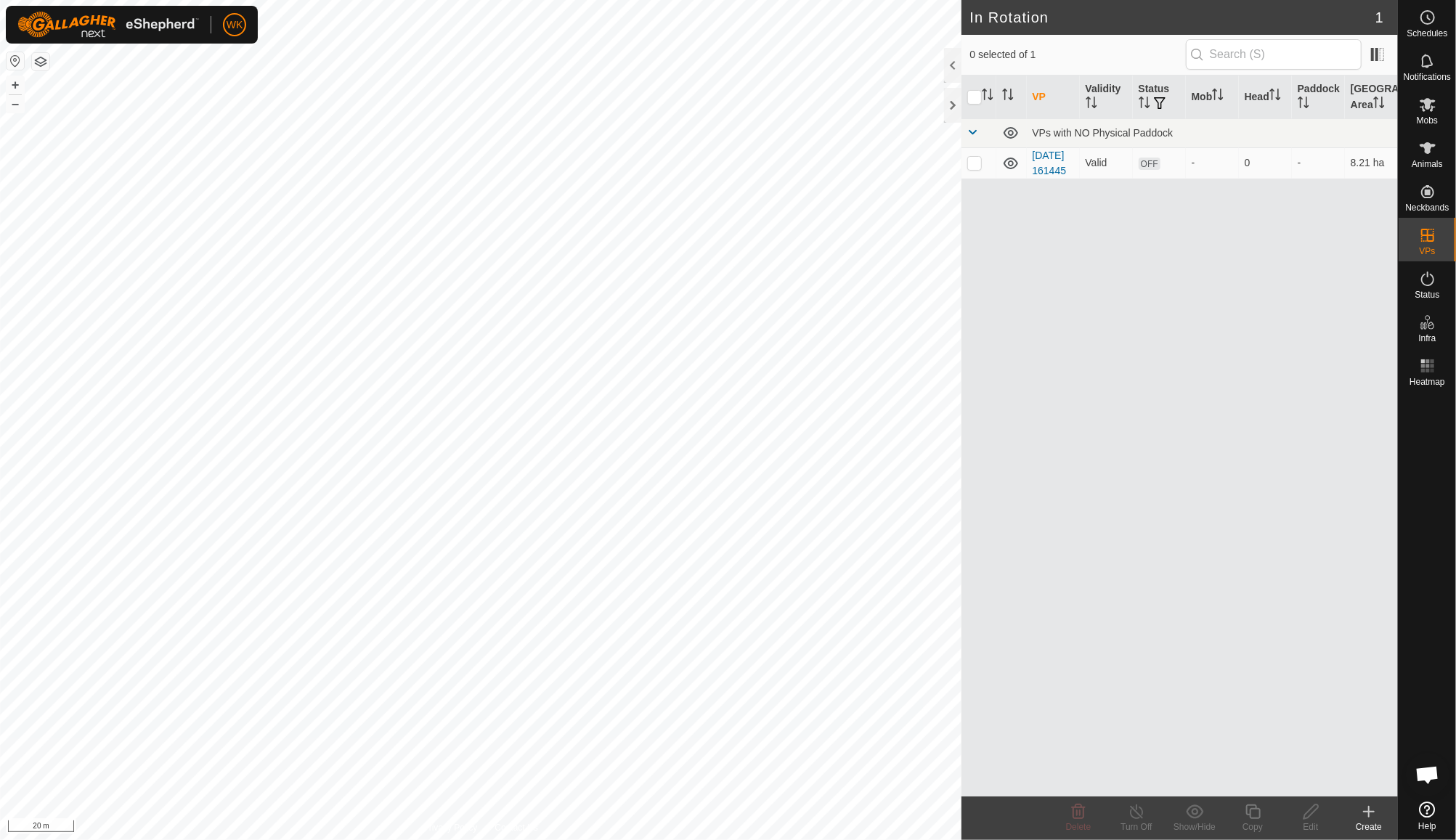
click at [1377, 818] on icon at bounding box center [1368, 811] width 17 height 17
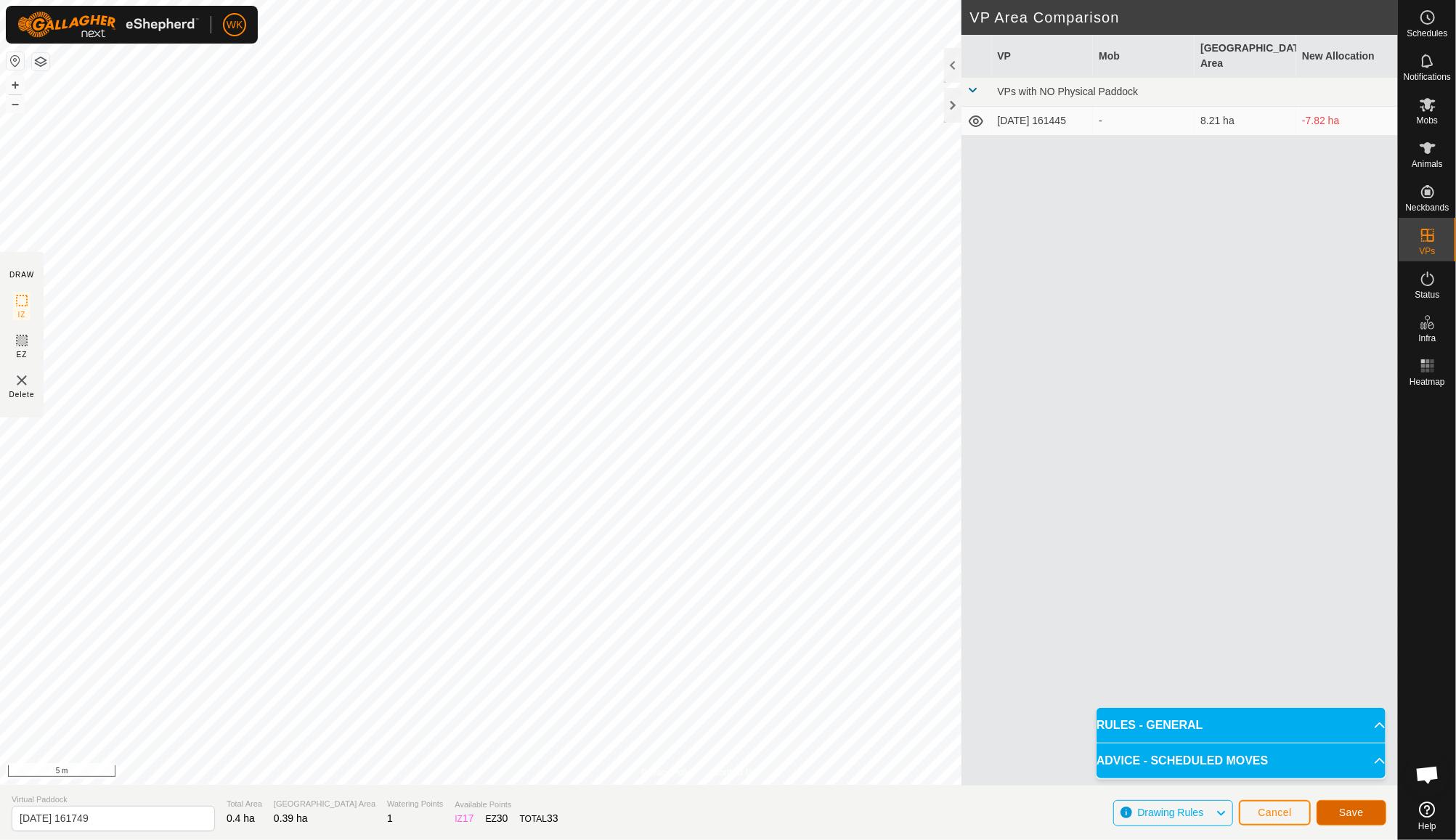
click at [1369, 812] on button "Save" at bounding box center [1352, 814] width 70 height 26
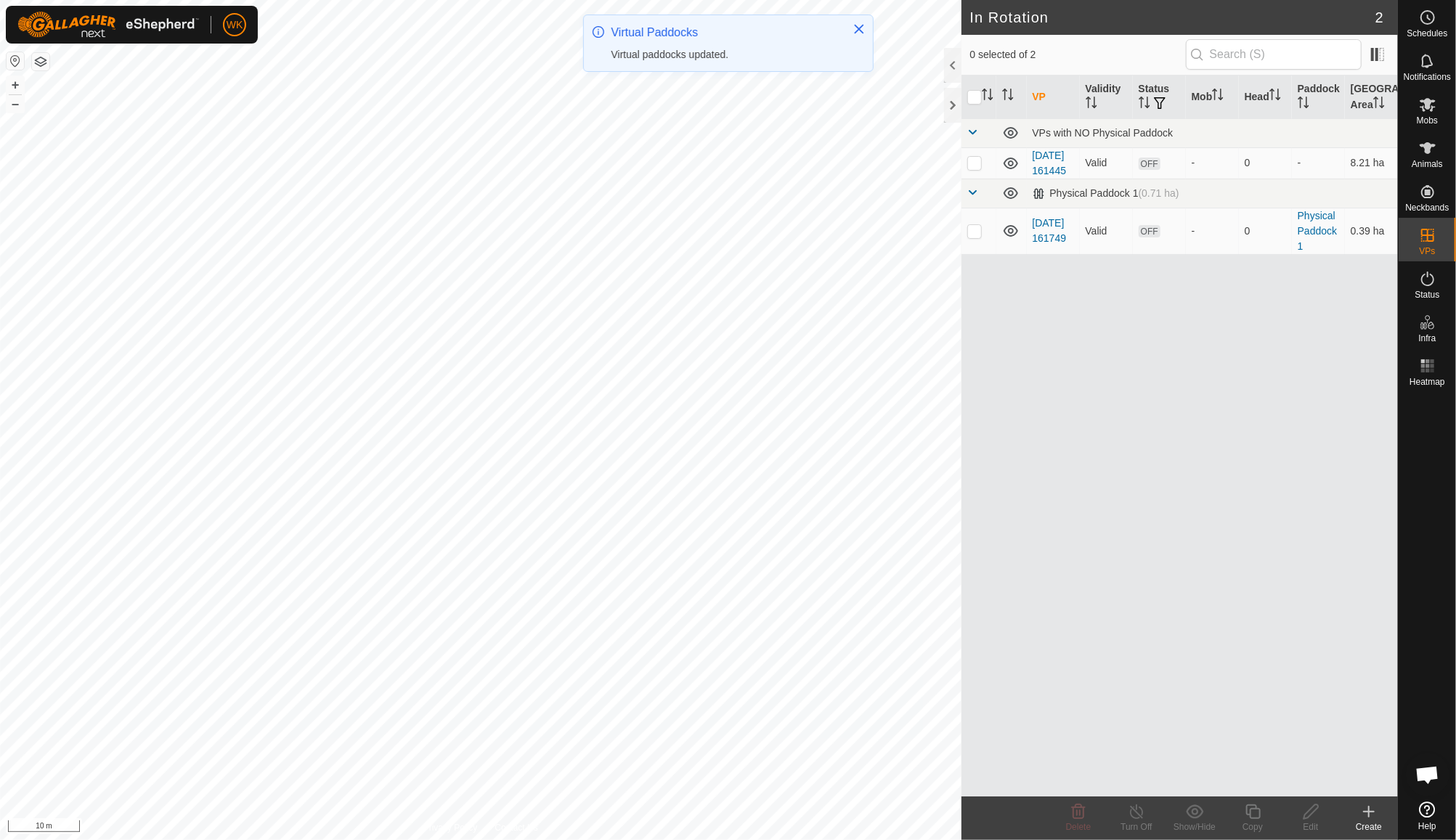
checkbox input "true"
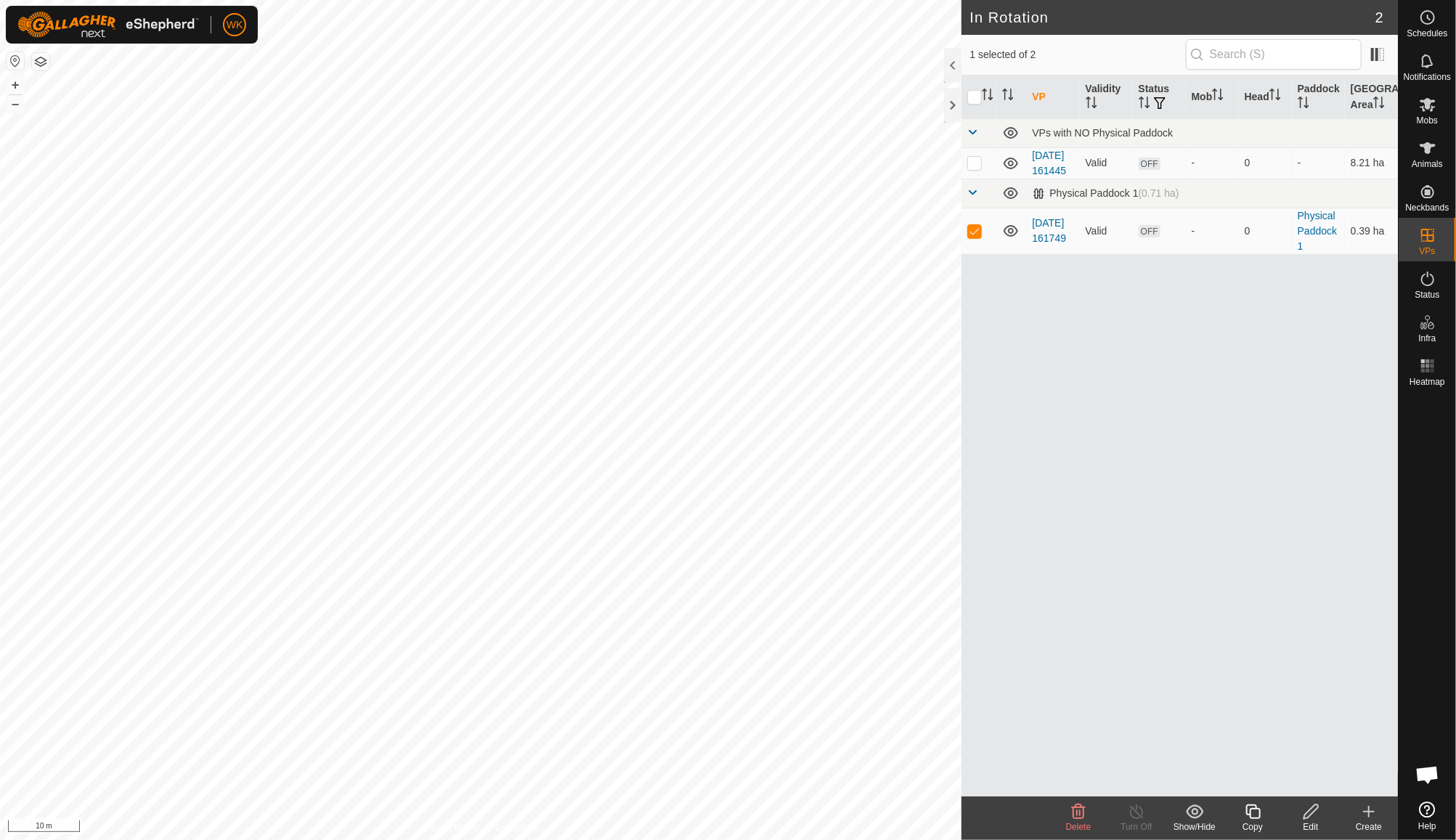
click at [1307, 828] on div "Edit" at bounding box center [1311, 826] width 58 height 13
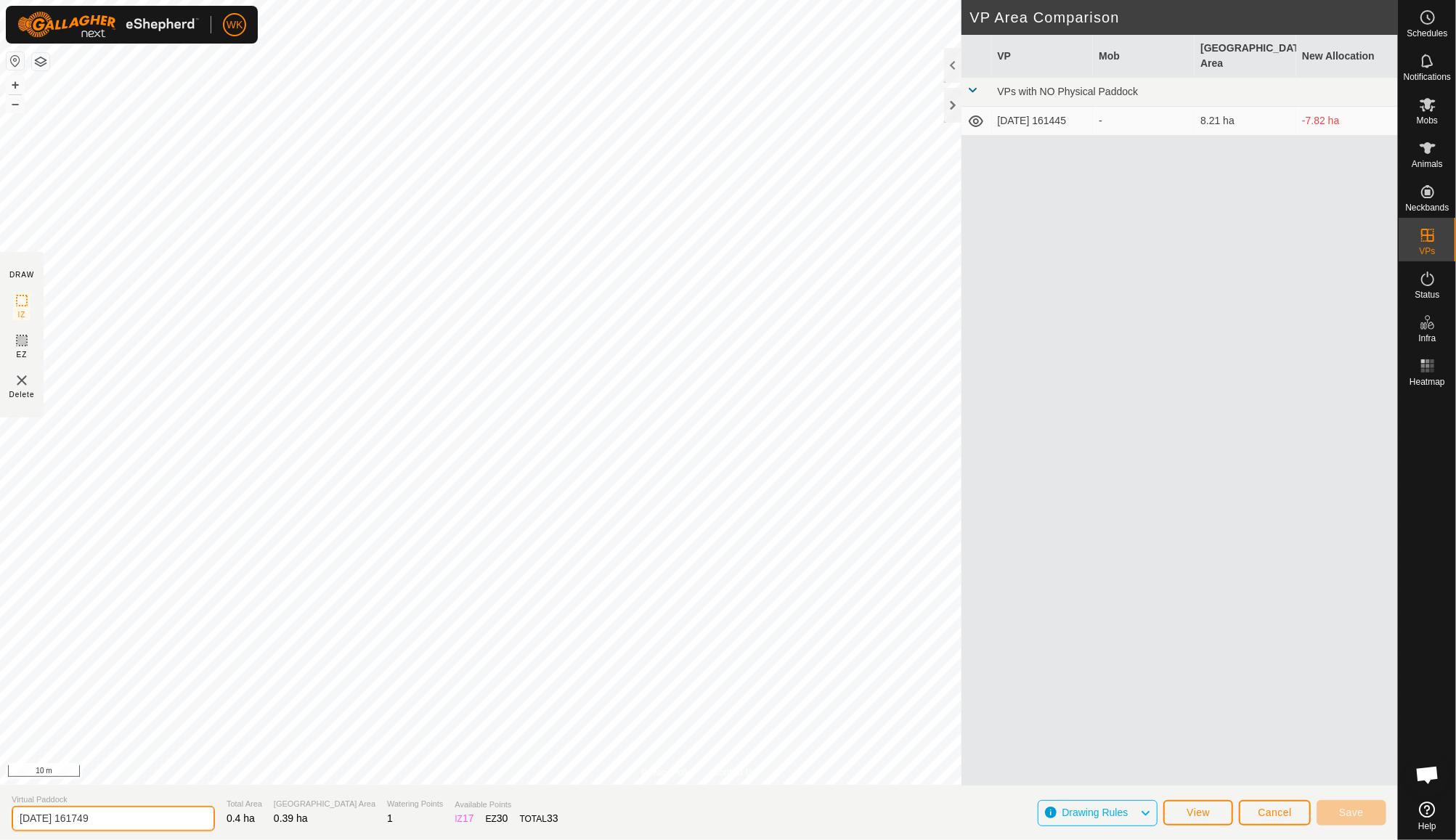
drag, startPoint x: 137, startPoint y: 817, endPoint x: 0, endPoint y: 817, distance: 137.0
click at [0, 817] on section "Virtual Paddock [DATE] 161749 Total Area 0.4 ha Grazing Area 0.39 ha Watering P…" at bounding box center [698, 812] width 1398 height 55
type input "House Paddock"
click at [1360, 811] on span "Save" at bounding box center [1352, 812] width 25 height 11
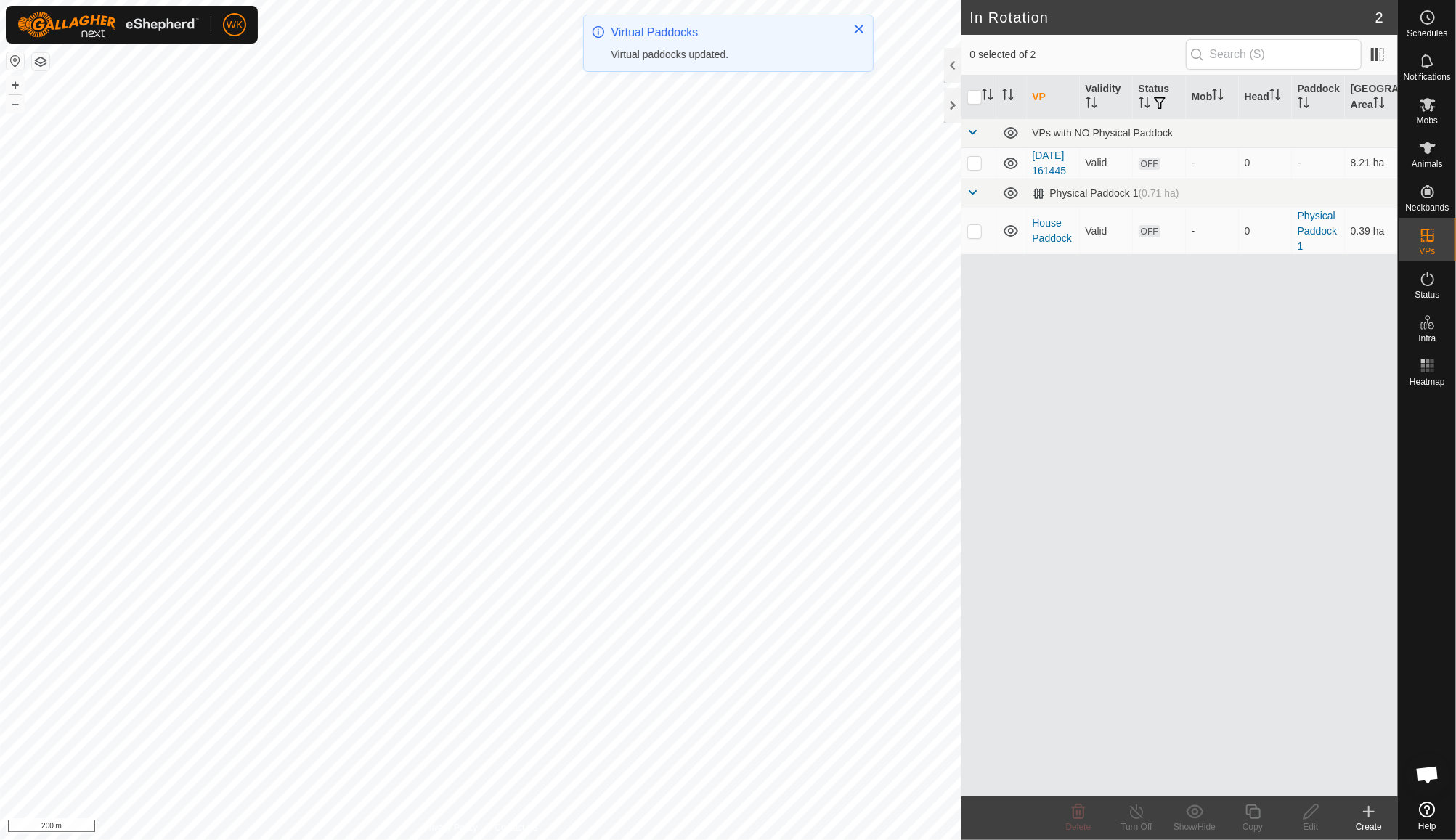
checkbox input "true"
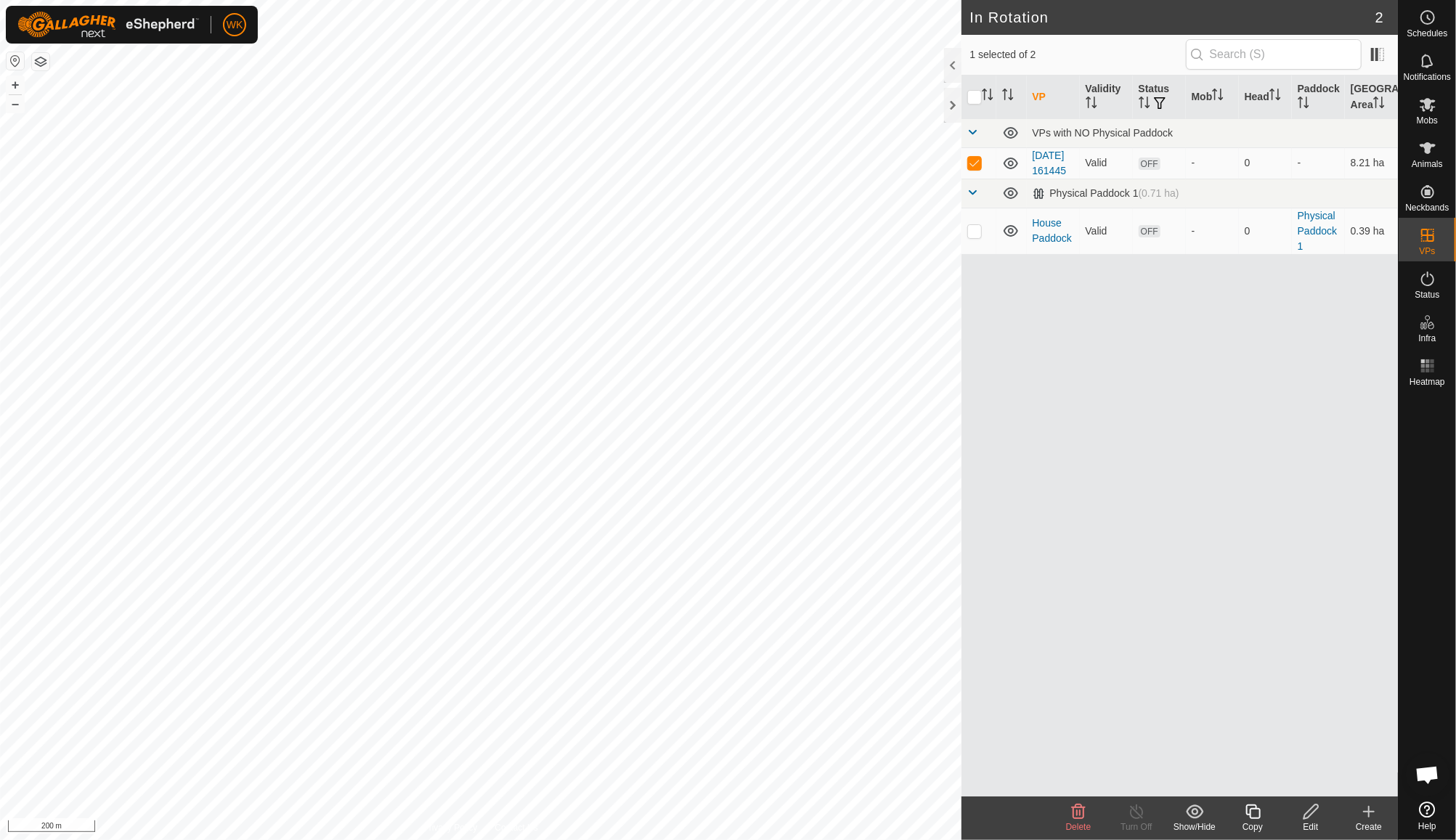
click at [1312, 817] on icon at bounding box center [1311, 811] width 18 height 17
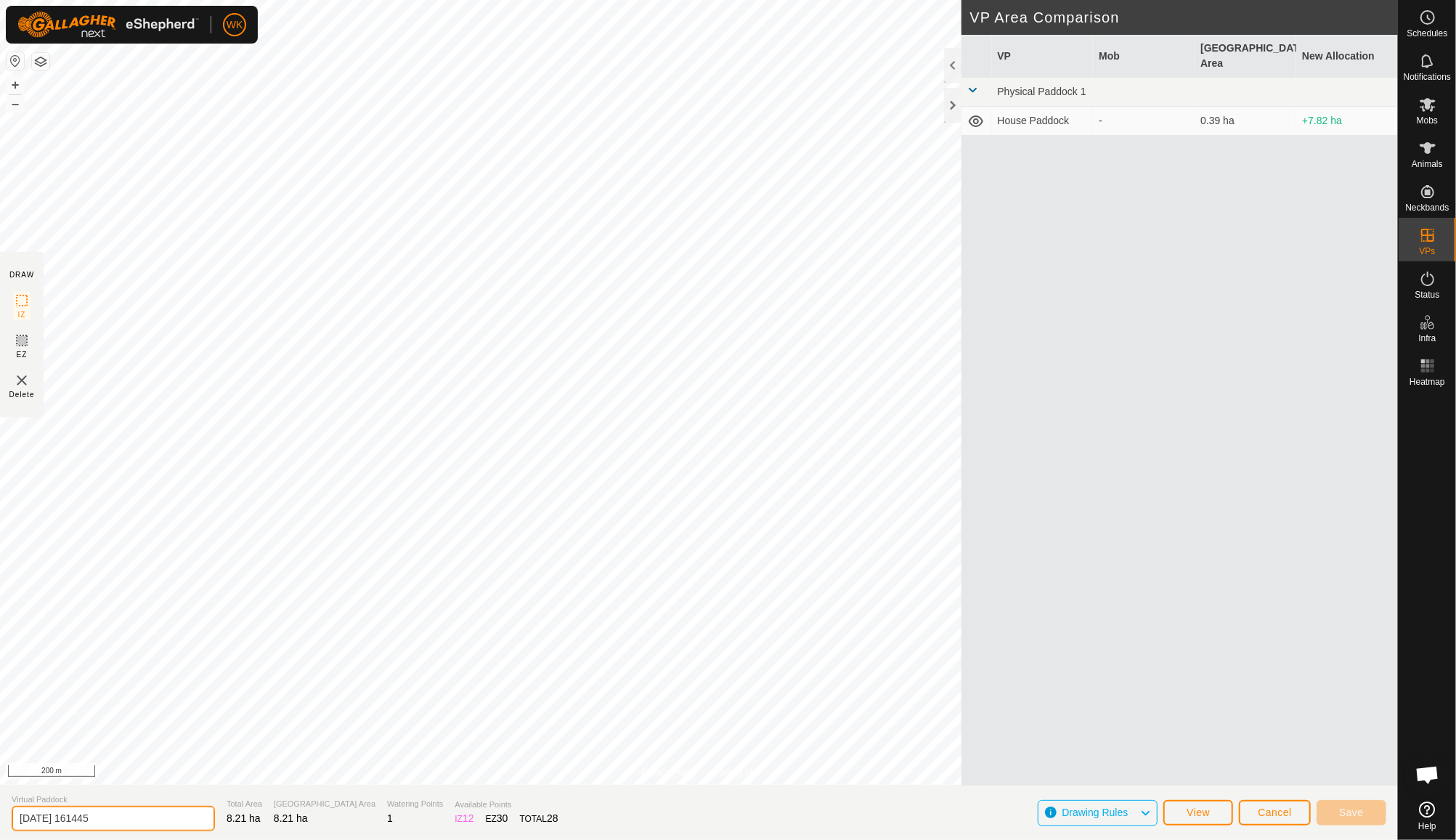
drag, startPoint x: 186, startPoint y: 822, endPoint x: 0, endPoint y: 829, distance: 186.1
click at [0, 829] on section "Virtual Paddock [DATE] 161445 Total Area 8.21 ha Grazing Area 8.21 ha Watering …" at bounding box center [698, 812] width 1398 height 55
type input "Rail way"
click at [1355, 810] on span "Save" at bounding box center [1352, 812] width 25 height 11
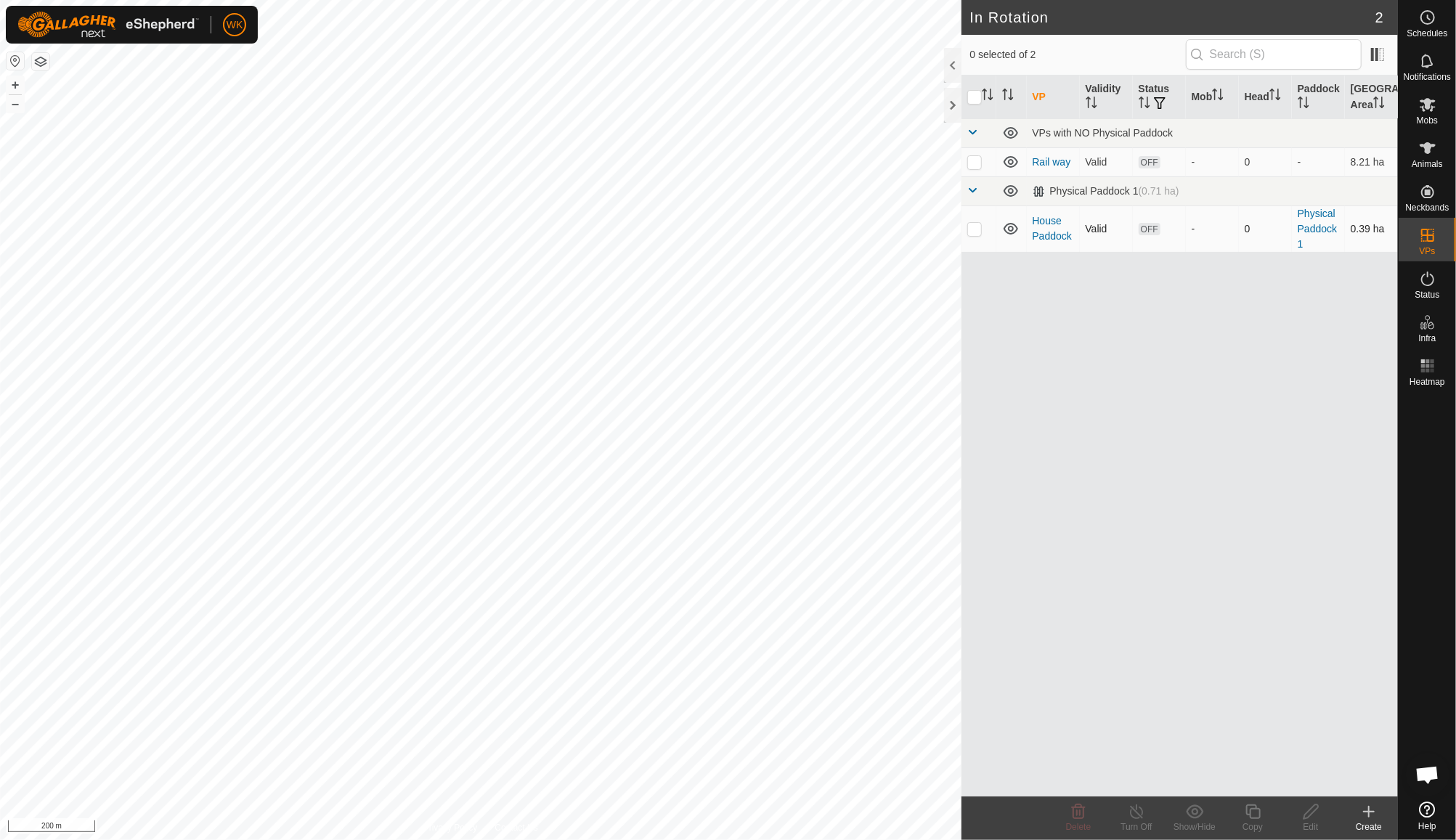
click at [978, 229] on p-checkbox at bounding box center [974, 229] width 14 height 11
checkbox input "true"
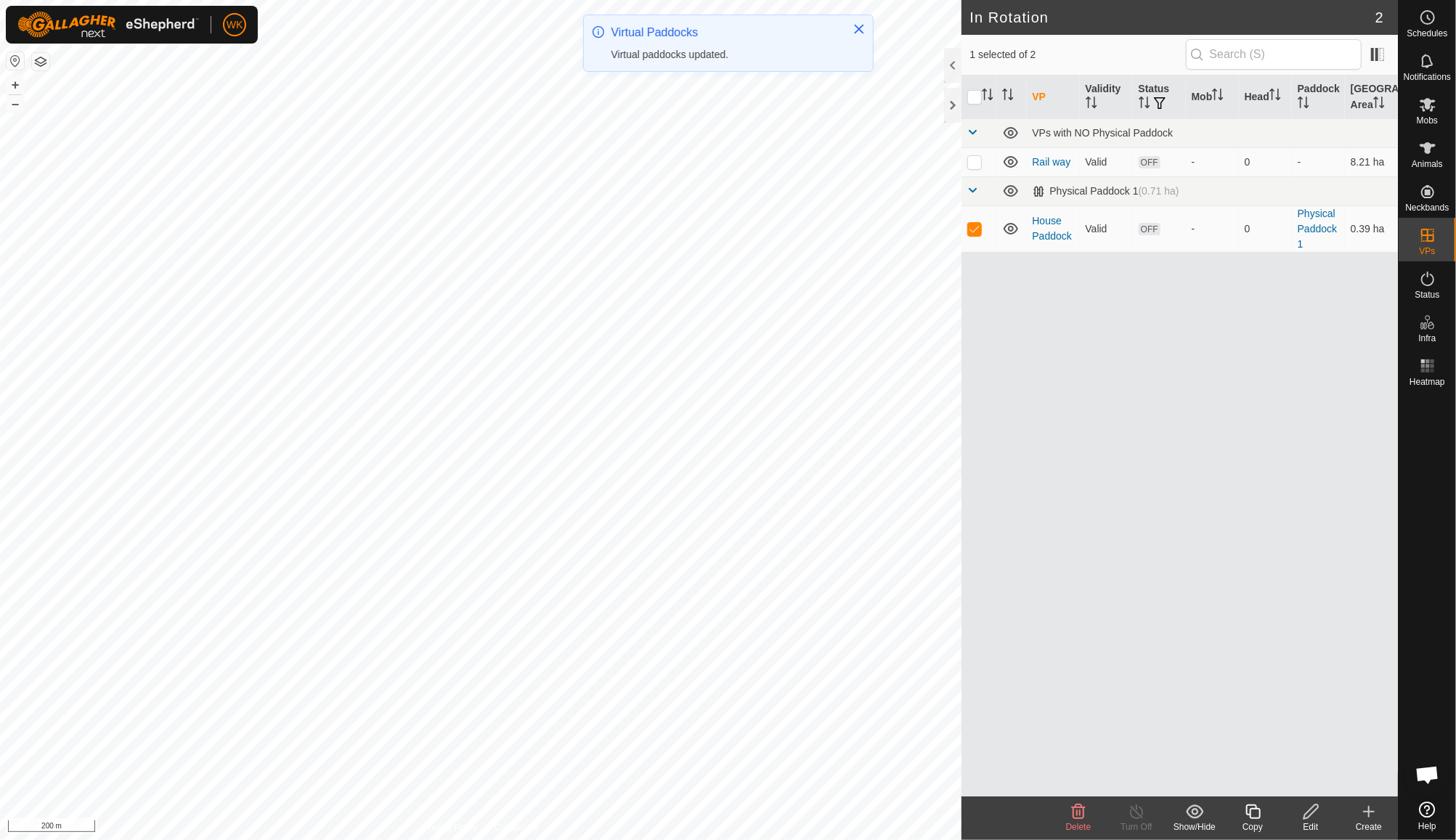
click at [1305, 812] on icon at bounding box center [1311, 811] width 18 height 17
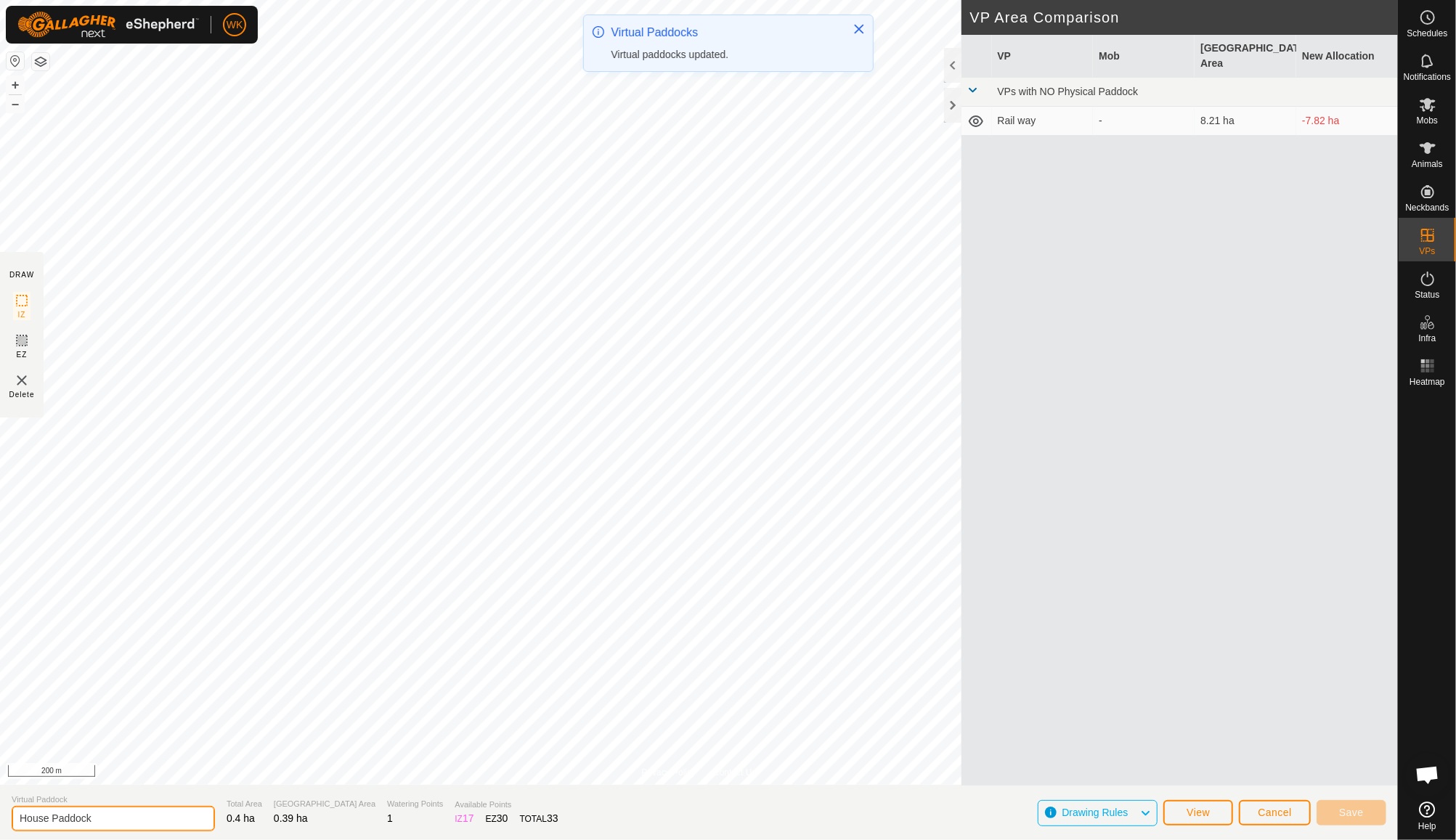
click at [125, 821] on input "House Paddock" at bounding box center [113, 819] width 204 height 26
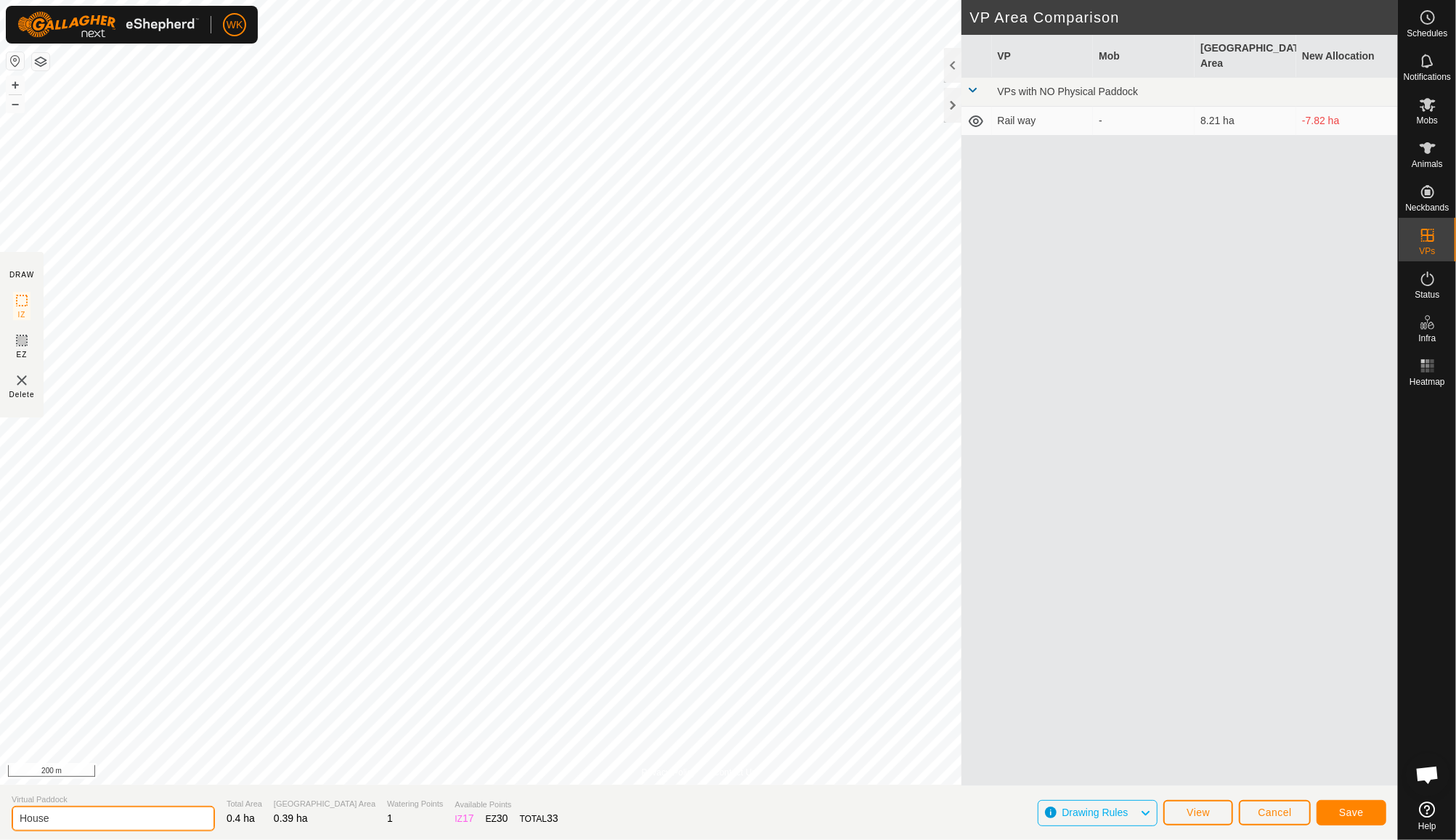
type input "House"
click at [1347, 815] on span "Save" at bounding box center [1352, 812] width 25 height 11
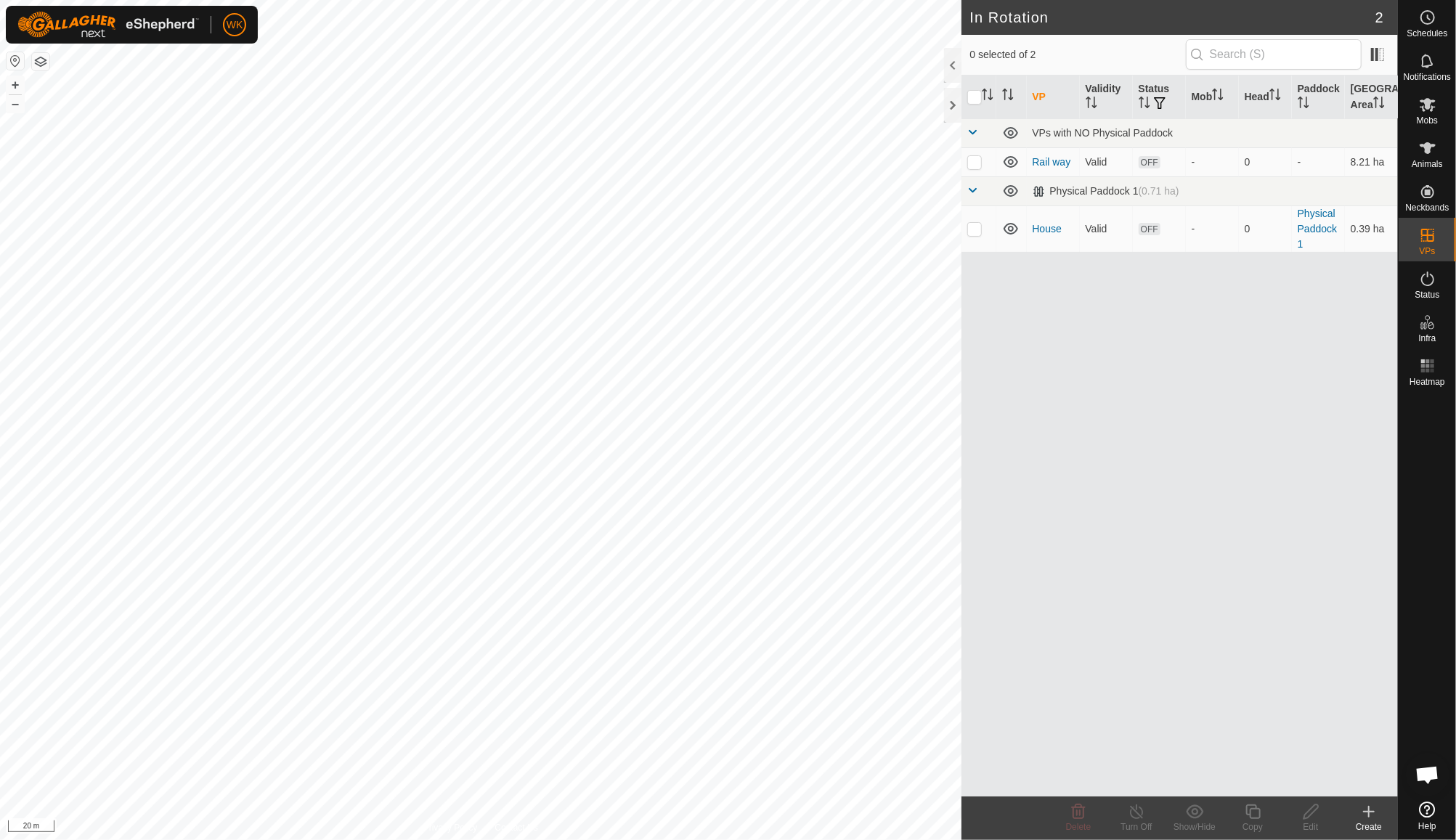
click at [1377, 829] on div "Create" at bounding box center [1369, 826] width 58 height 13
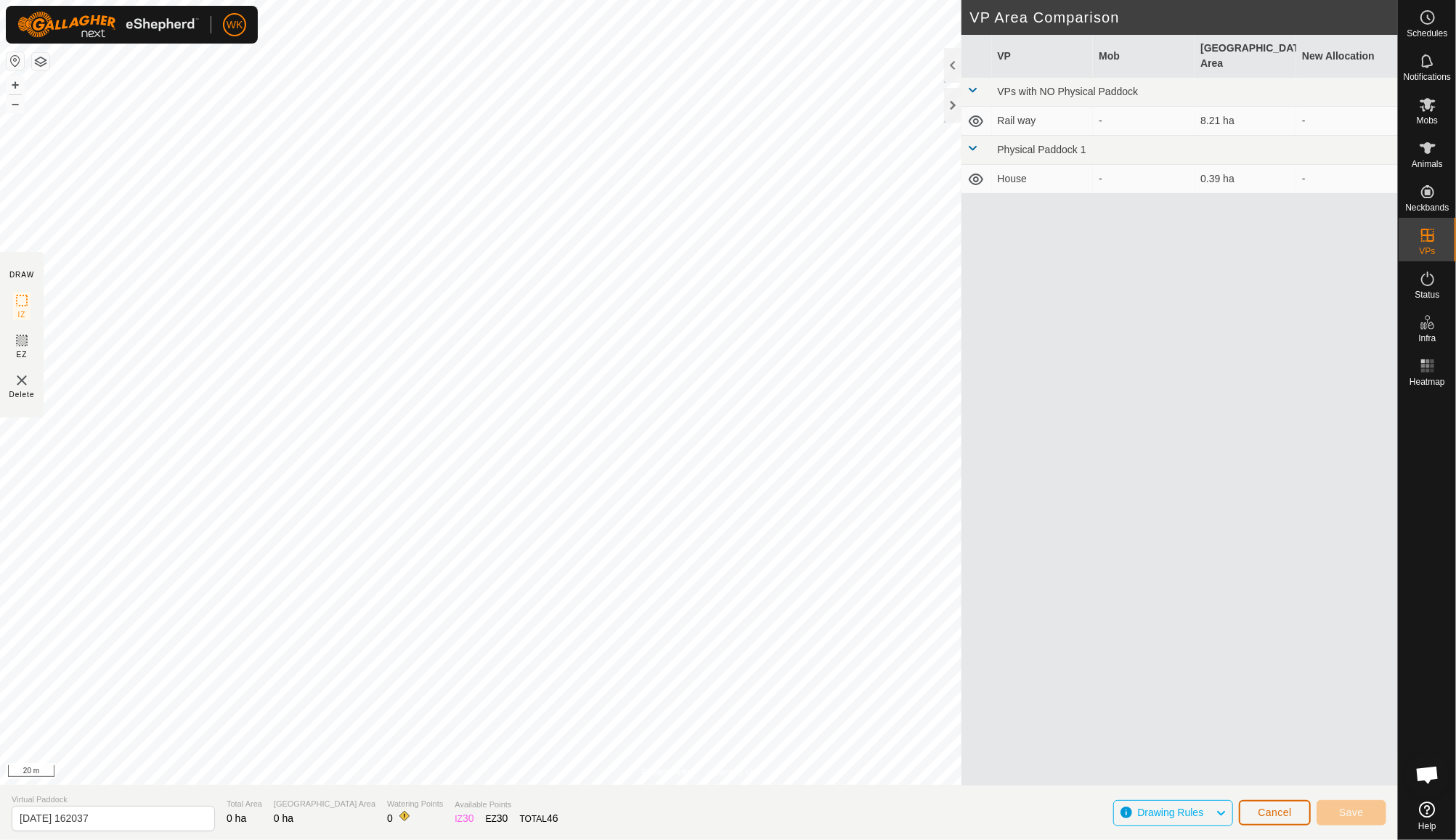
click at [1253, 813] on button "Cancel" at bounding box center [1274, 814] width 72 height 26
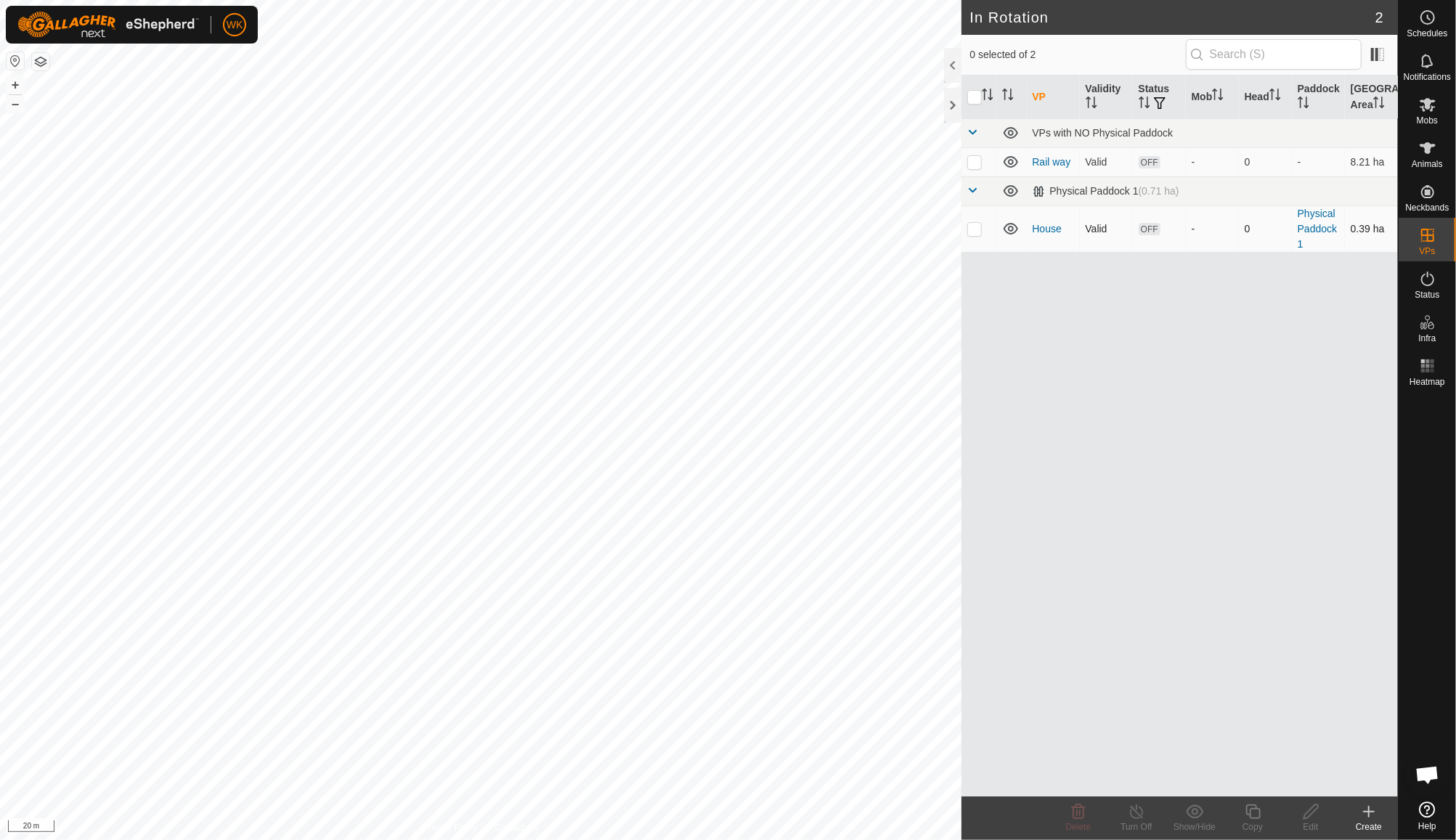
click at [970, 235] on td at bounding box center [979, 229] width 35 height 46
checkbox input "true"
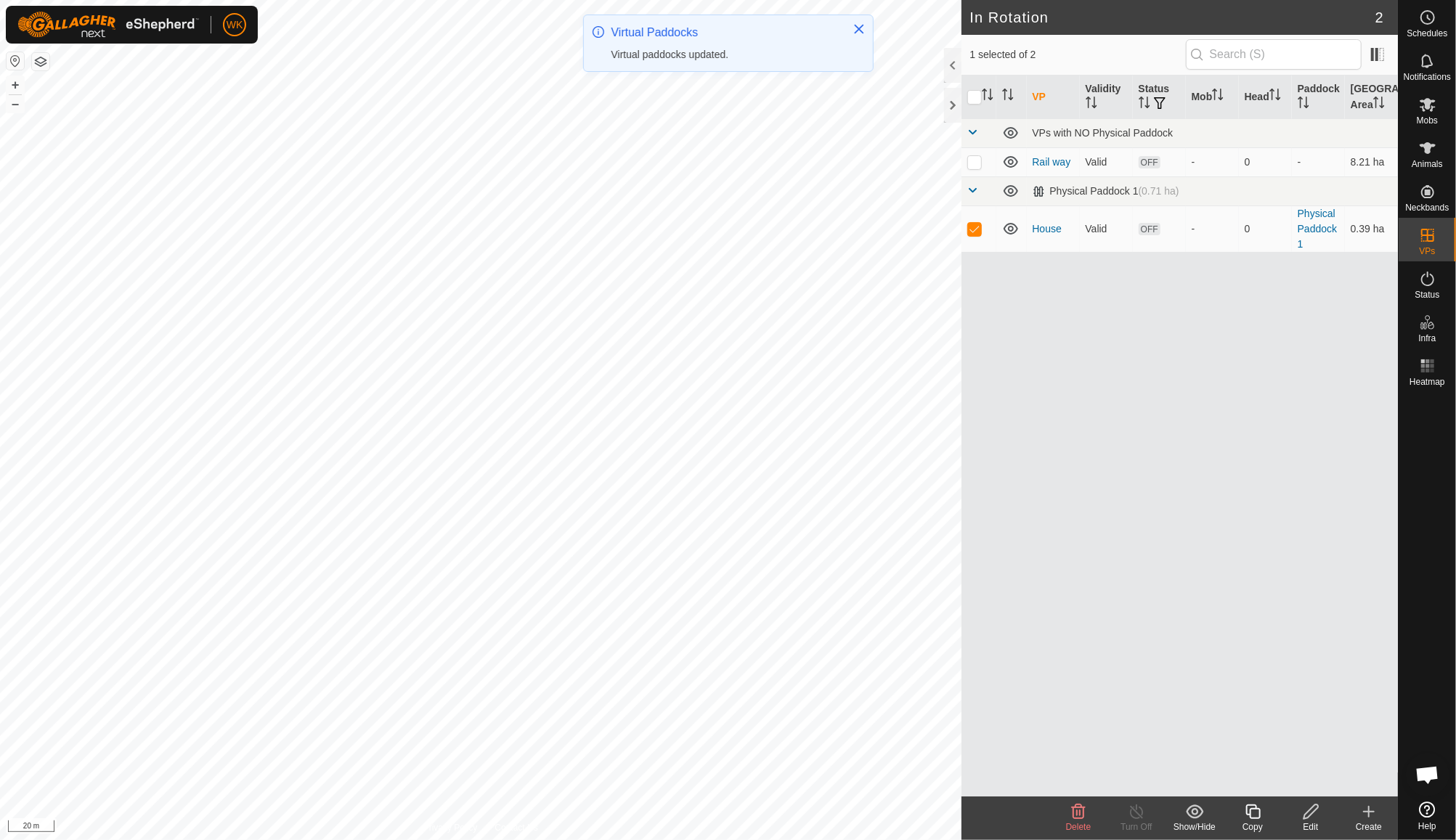
click at [1260, 820] on icon at bounding box center [1253, 811] width 18 height 17
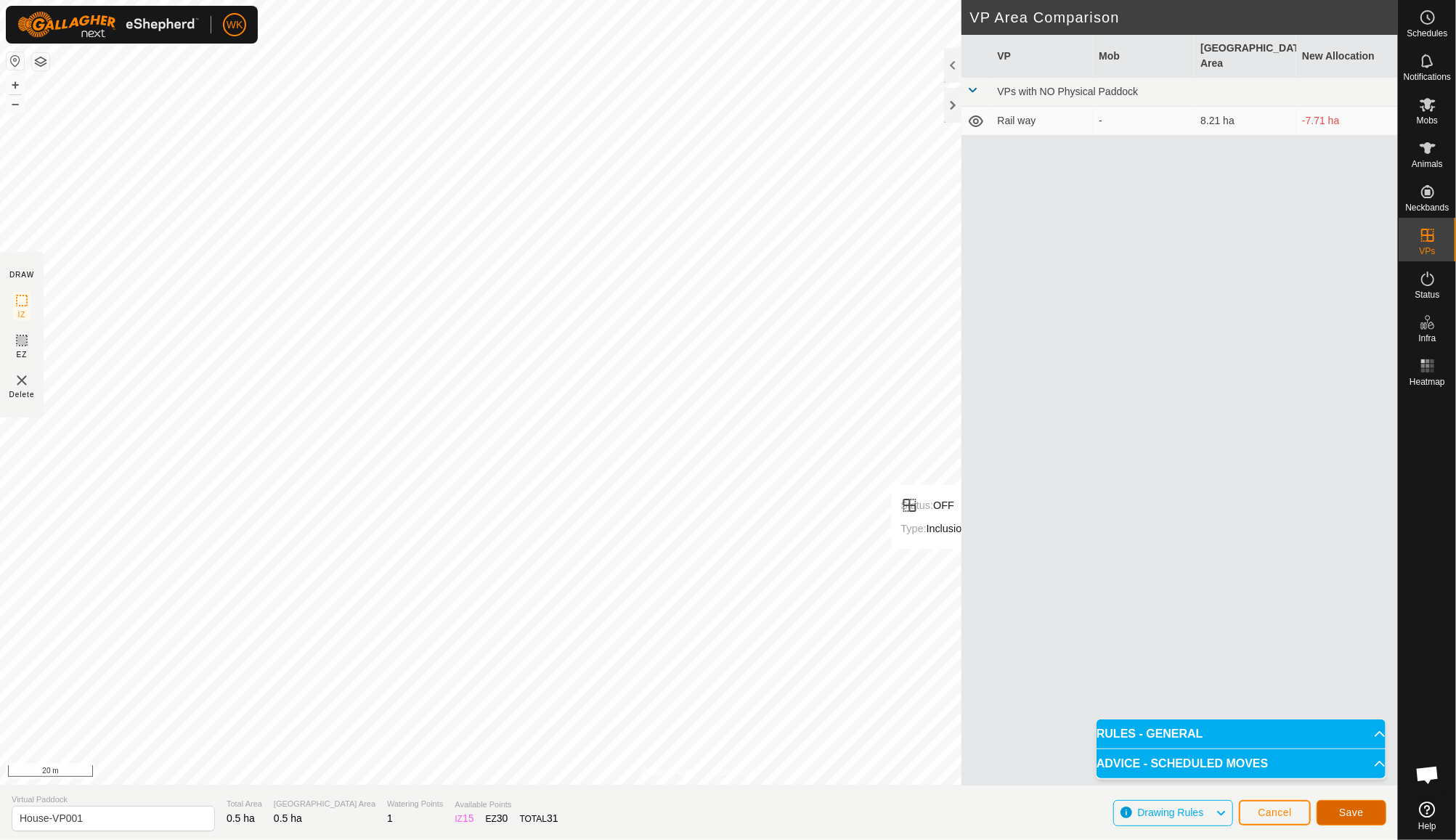
click at [1358, 817] on span "Save" at bounding box center [1352, 812] width 25 height 11
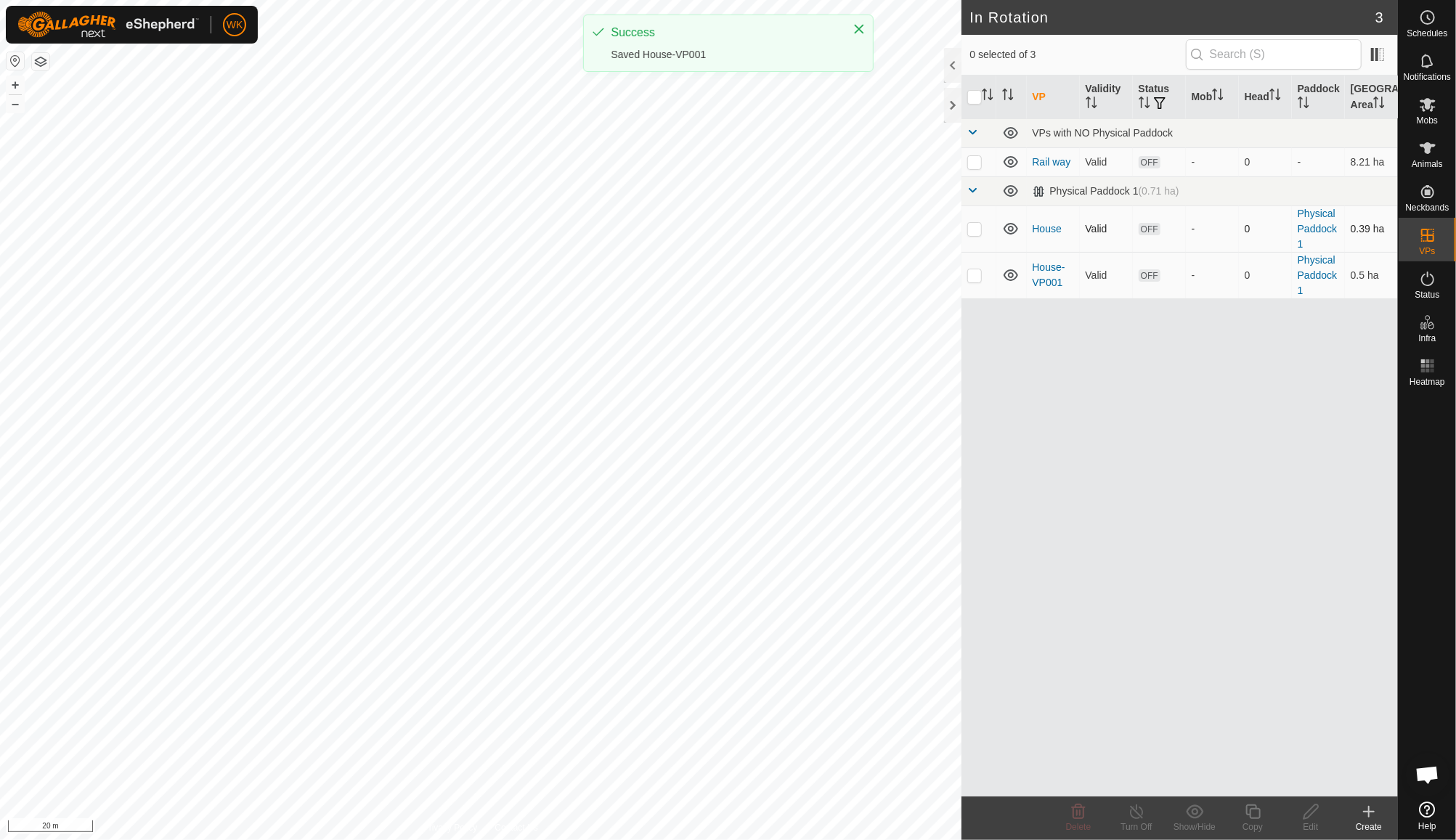
click at [978, 225] on p-checkbox at bounding box center [974, 229] width 14 height 11
checkbox input "true"
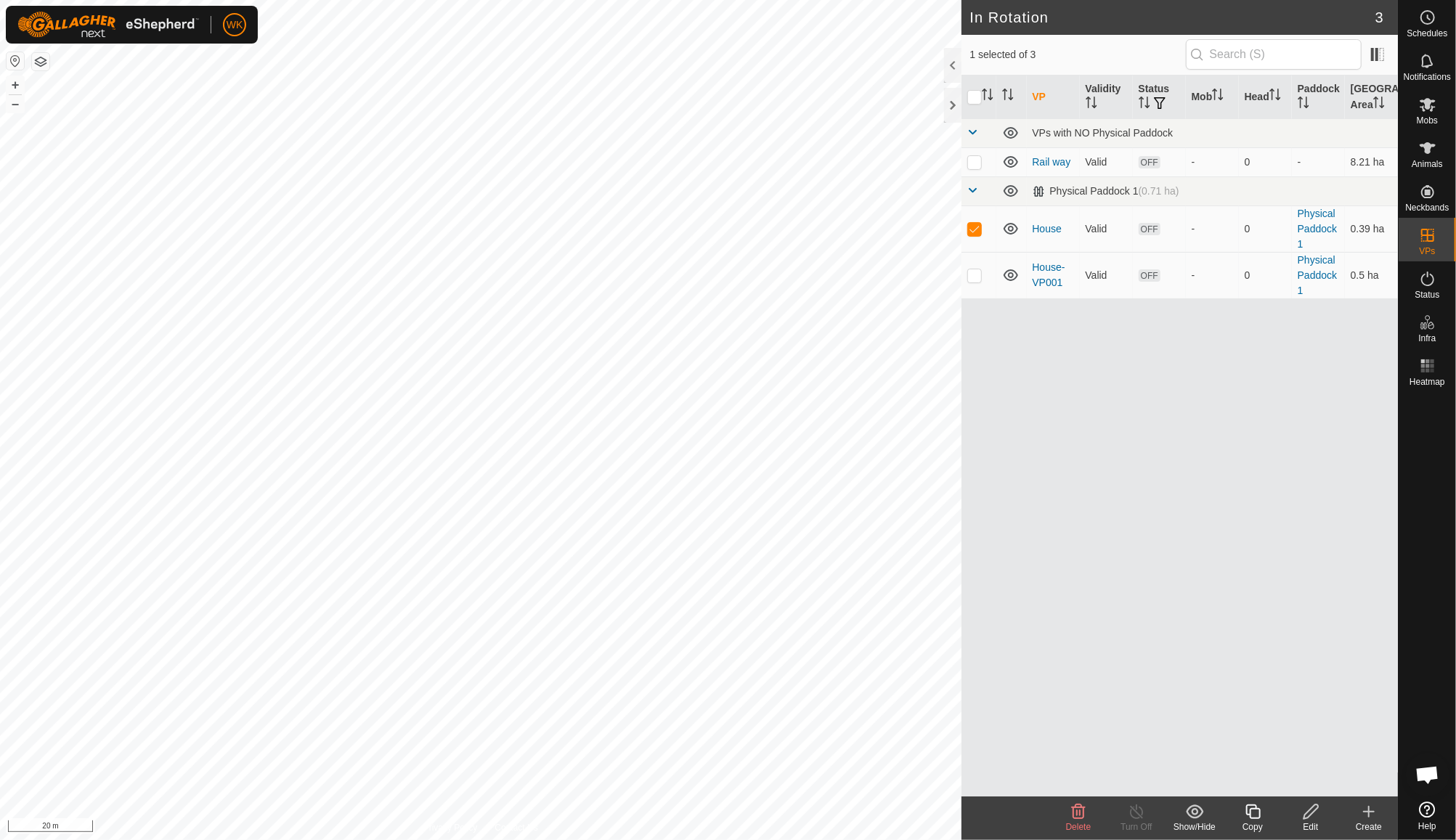
click at [1258, 818] on icon at bounding box center [1252, 811] width 14 height 14
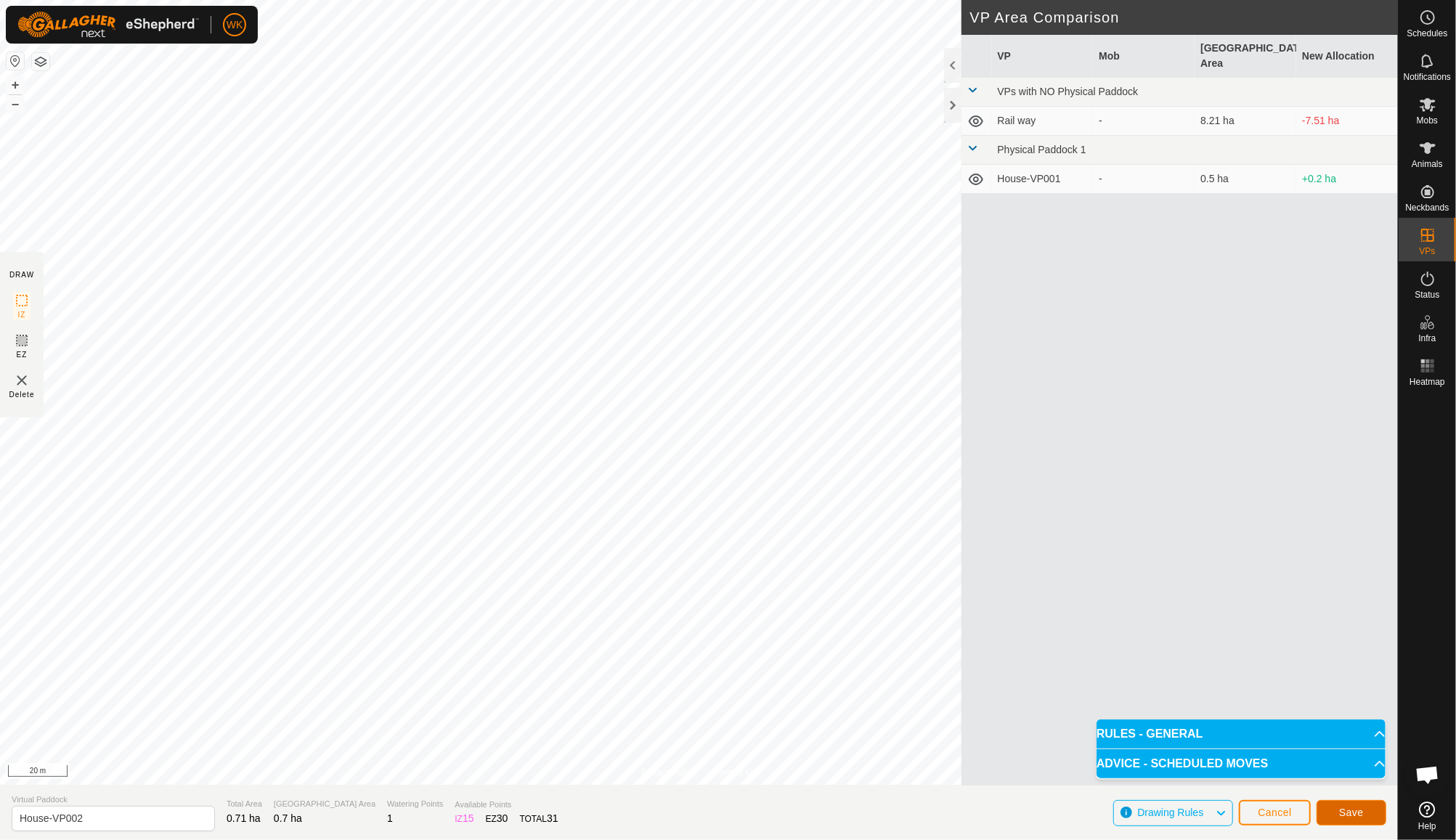
click at [1344, 815] on span "Save" at bounding box center [1352, 812] width 25 height 11
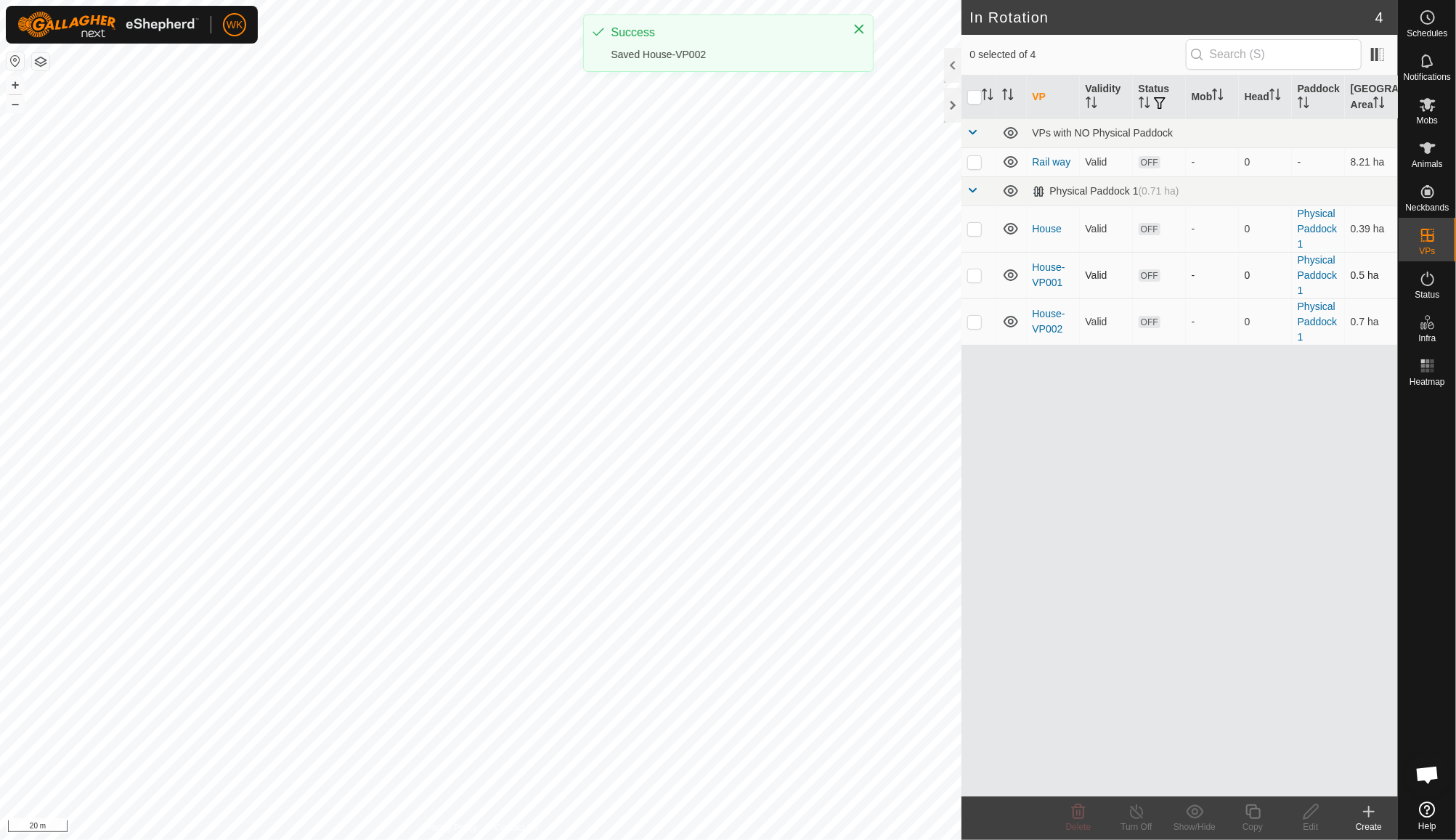
click at [974, 271] on p-checkbox at bounding box center [974, 275] width 14 height 11
checkbox input "true"
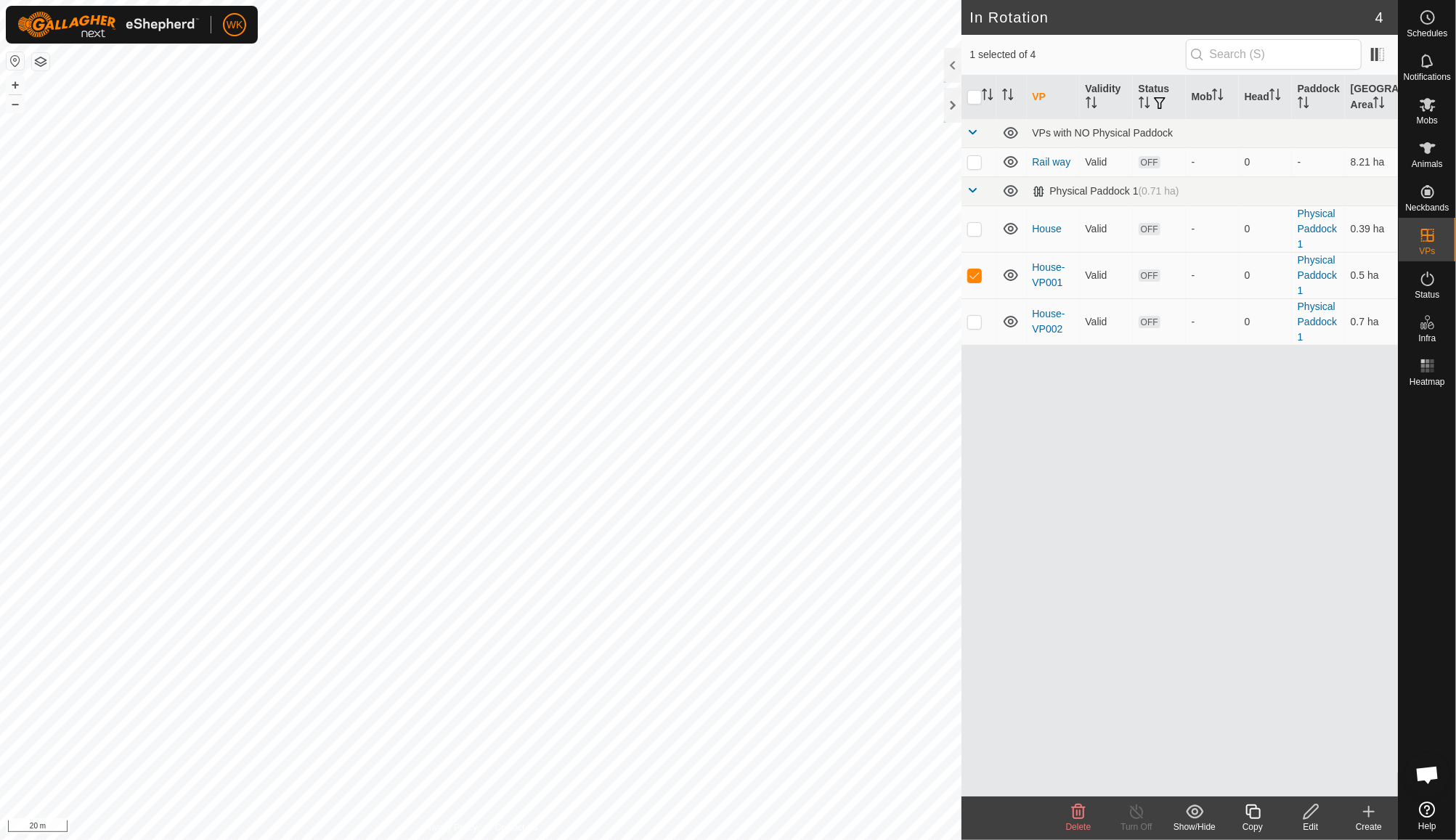
click at [1307, 817] on icon at bounding box center [1311, 811] width 14 height 14
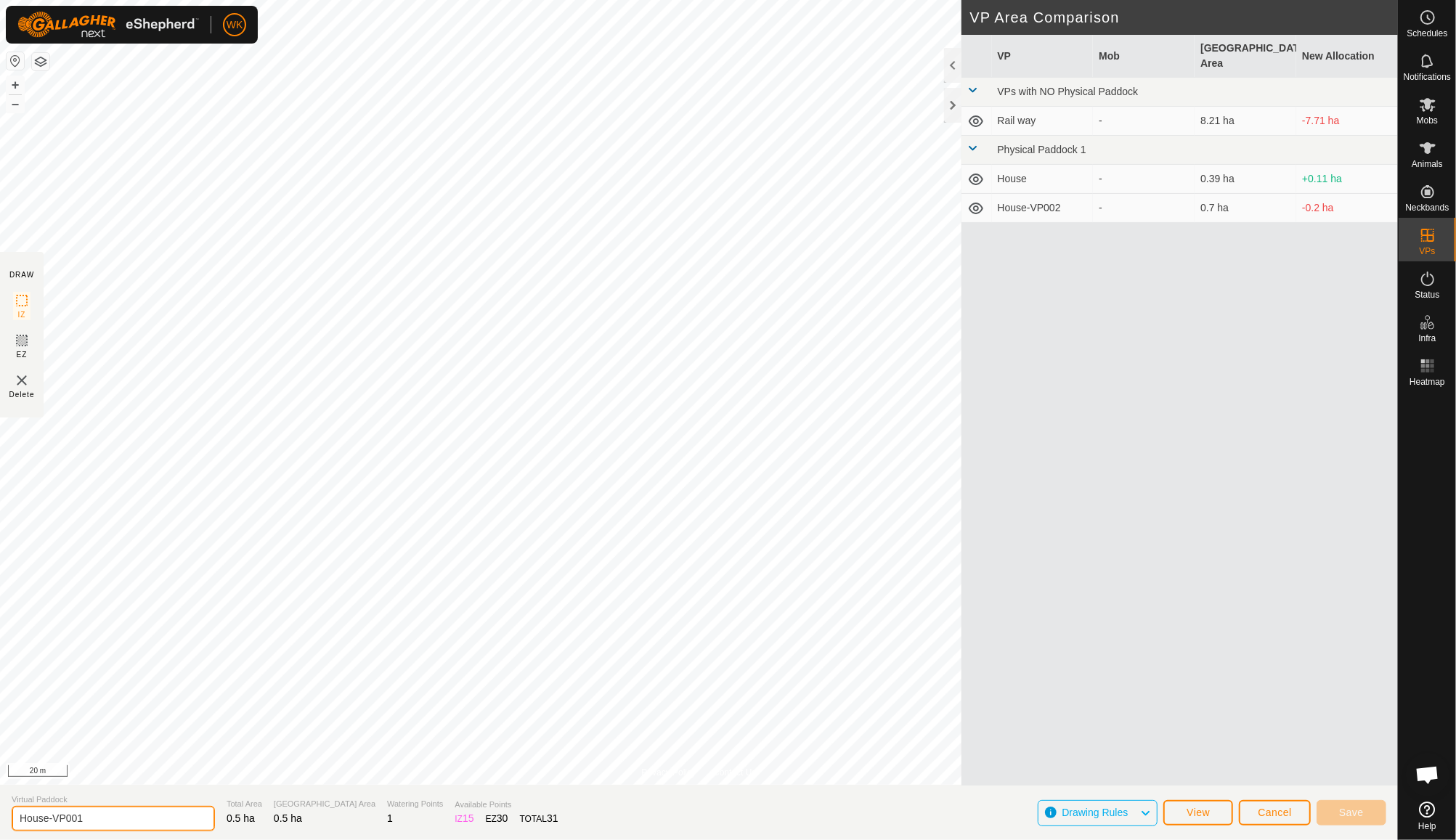
click at [163, 828] on input "House-VP001" at bounding box center [113, 819] width 204 height 26
type input "H"
type input "House-VP001"
drag, startPoint x: 132, startPoint y: 813, endPoint x: 0, endPoint y: 817, distance: 132.1
click at [0, 817] on section "Virtual [GEOGRAPHIC_DATA]-VP001 Total Area 0.5 ha Grazing Area 0.5 ha Watering …" at bounding box center [698, 812] width 1398 height 55
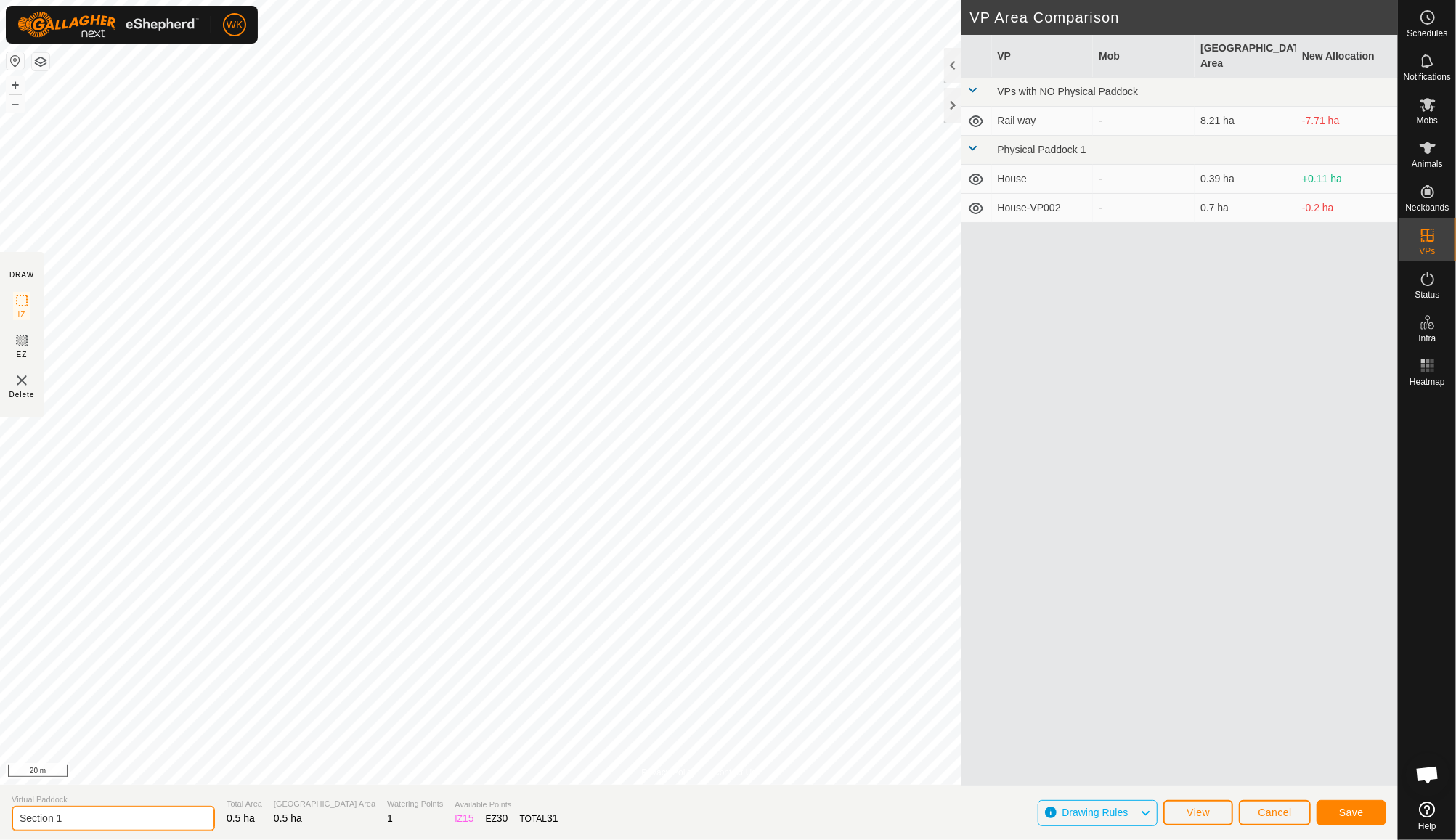
type input "Section 1"
click at [1363, 818] on span "Save" at bounding box center [1352, 812] width 25 height 11
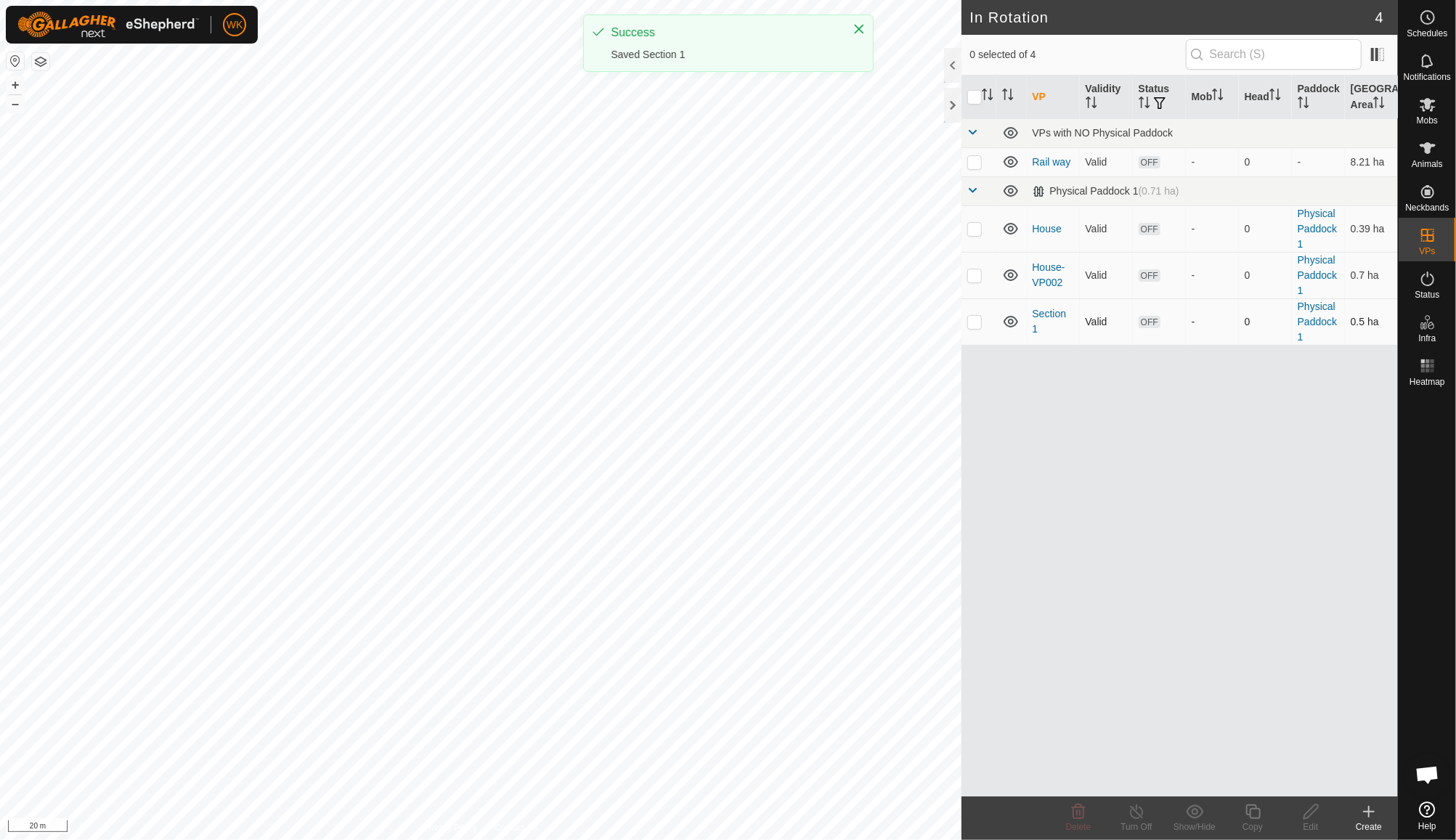
drag, startPoint x: 970, startPoint y: 277, endPoint x: 990, endPoint y: 322, distance: 49.2
click at [970, 277] on p-checkbox at bounding box center [974, 275] width 14 height 11
checkbox input "true"
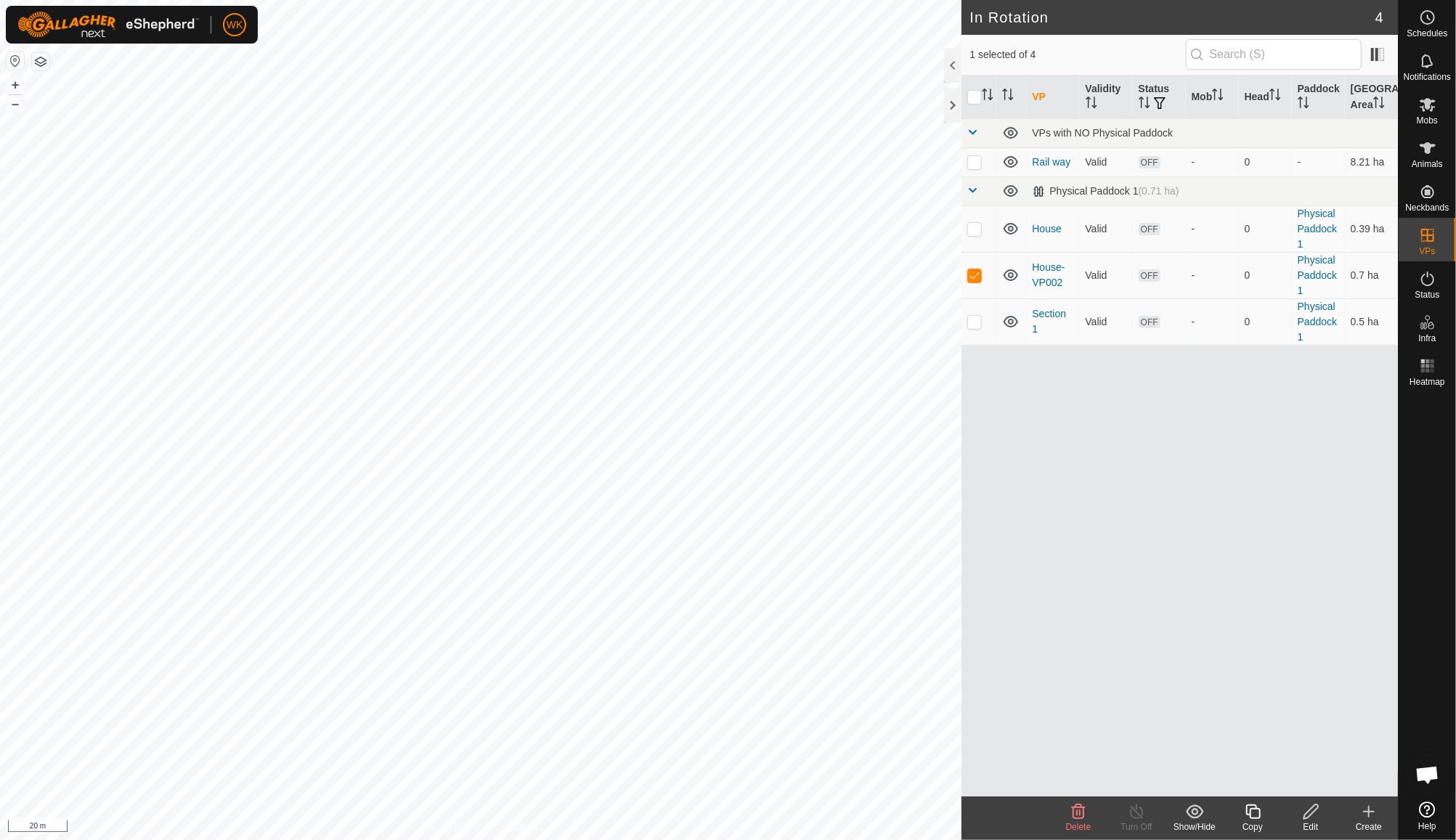
click at [1307, 826] on div "Edit" at bounding box center [1311, 826] width 58 height 13
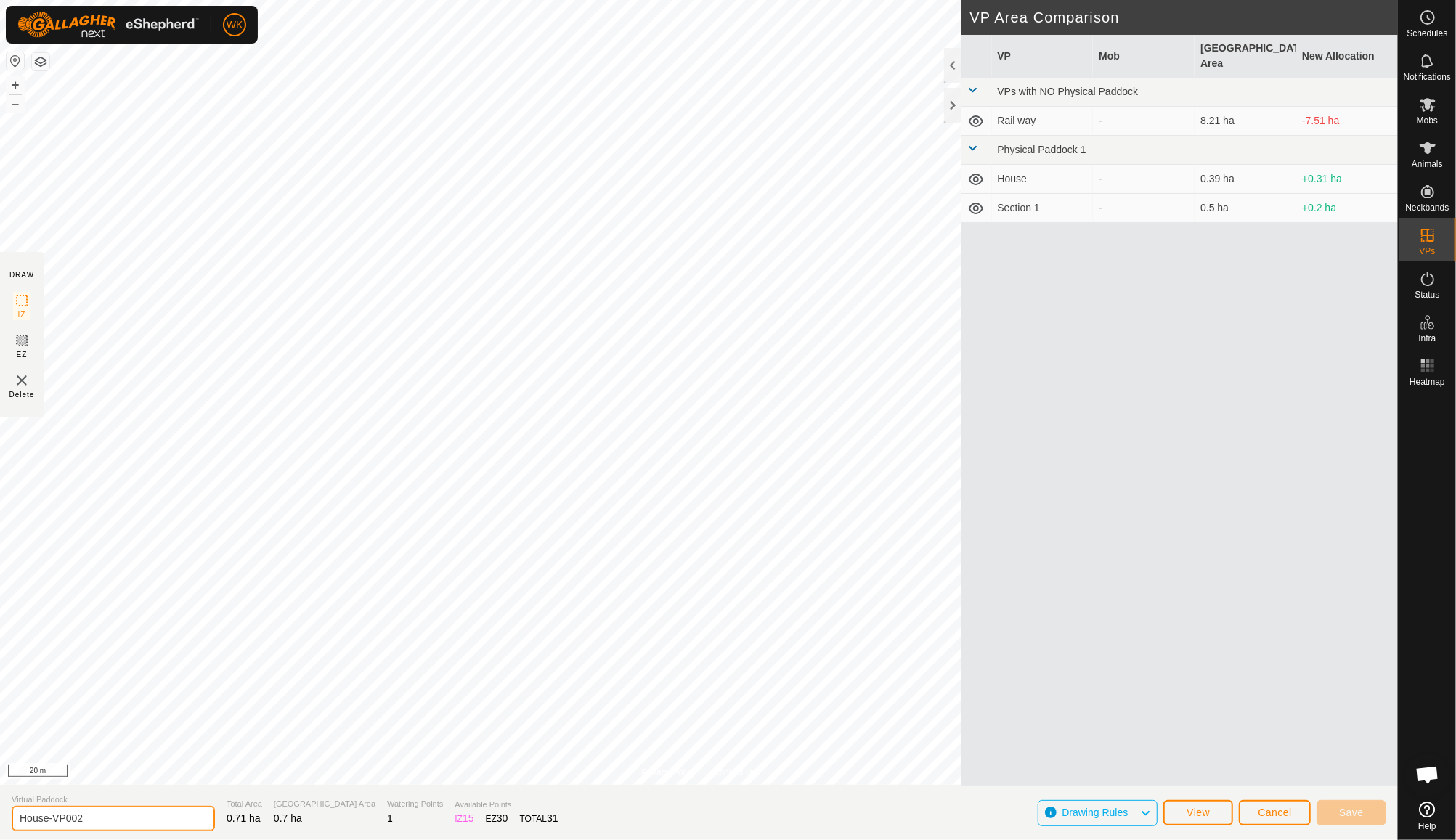
click at [109, 820] on input "House-VP002" at bounding box center [113, 819] width 204 height 26
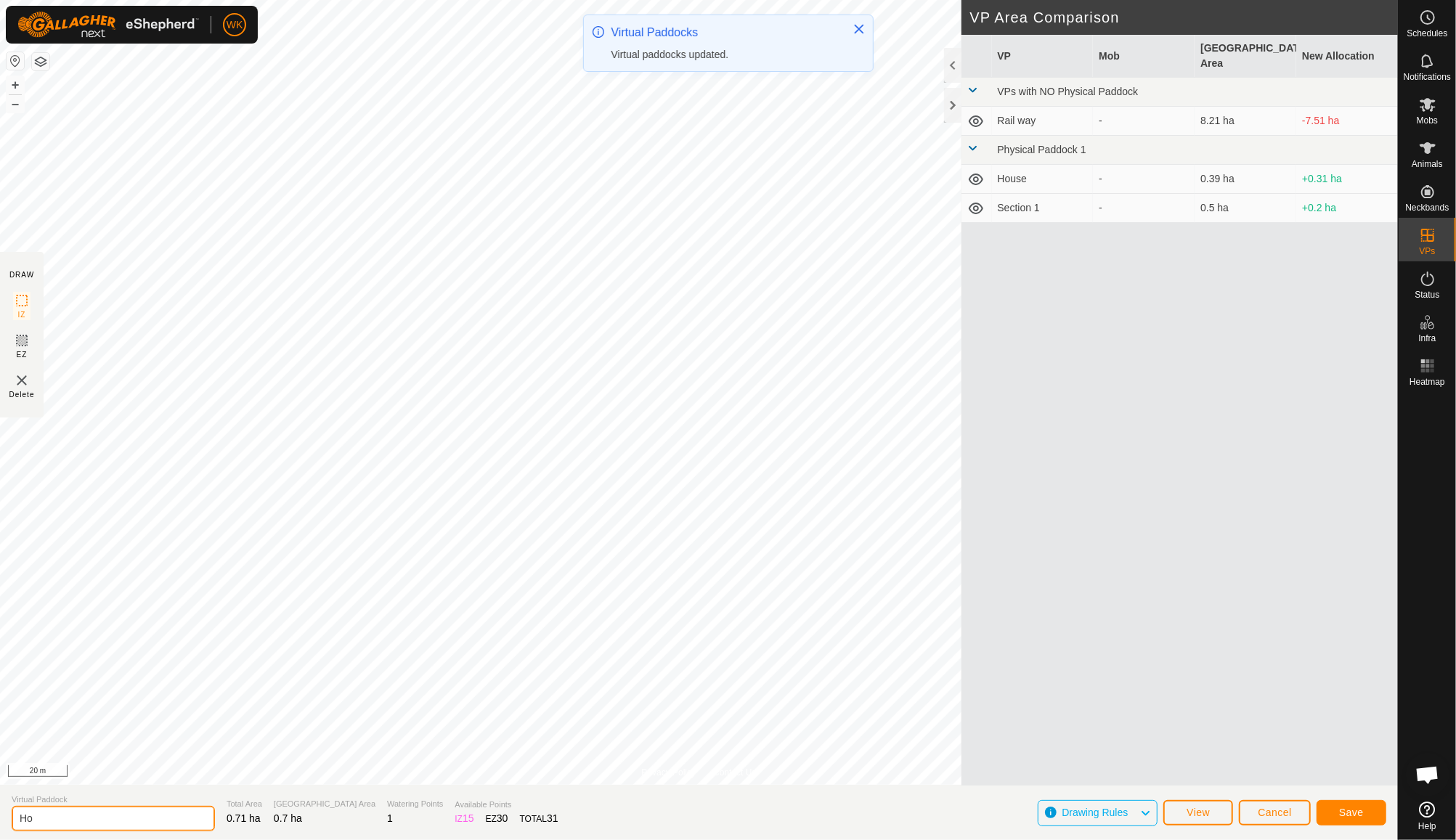
type input "H"
type input "Section 2"
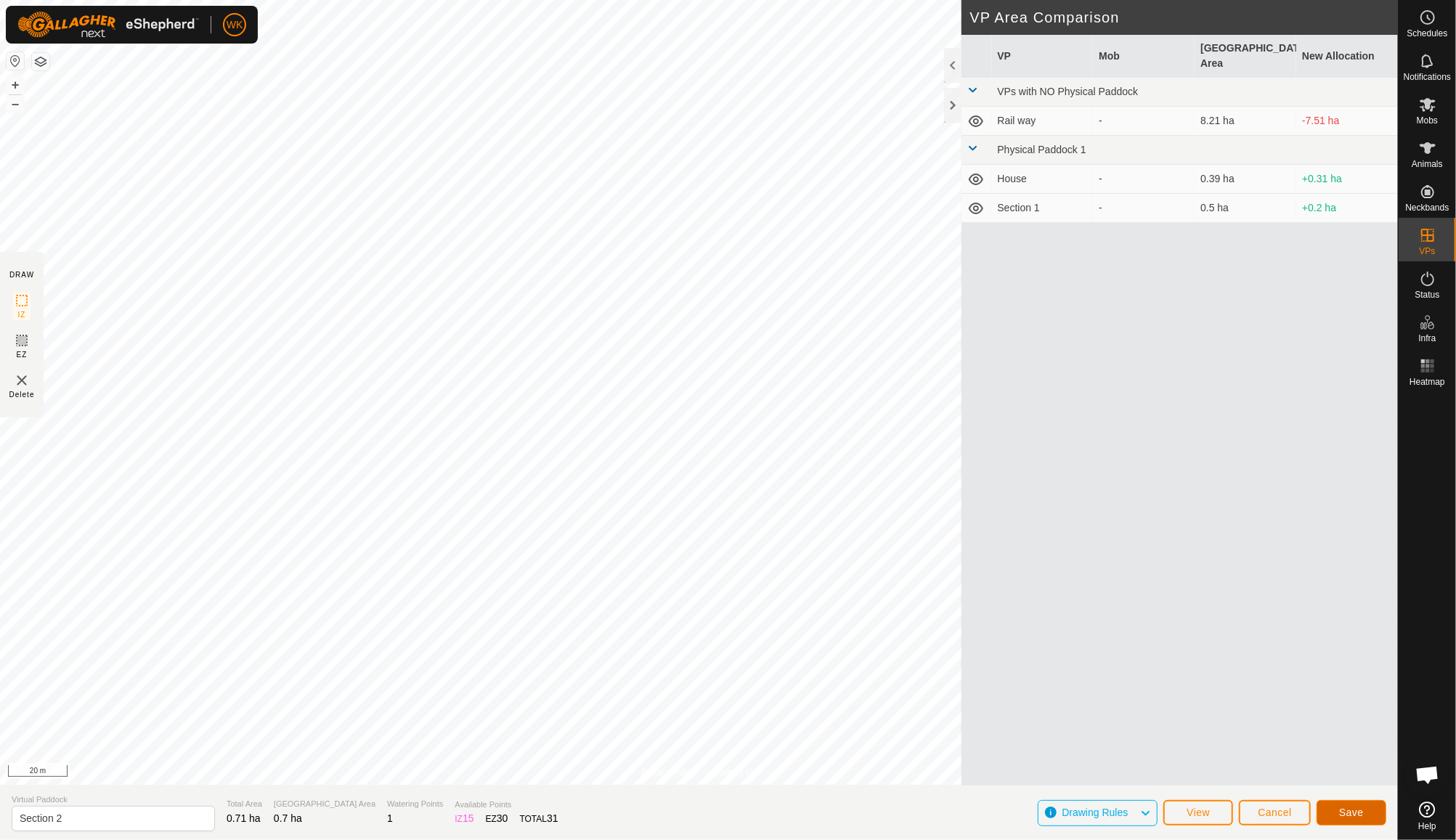
click at [1340, 812] on span "Save" at bounding box center [1352, 812] width 25 height 11
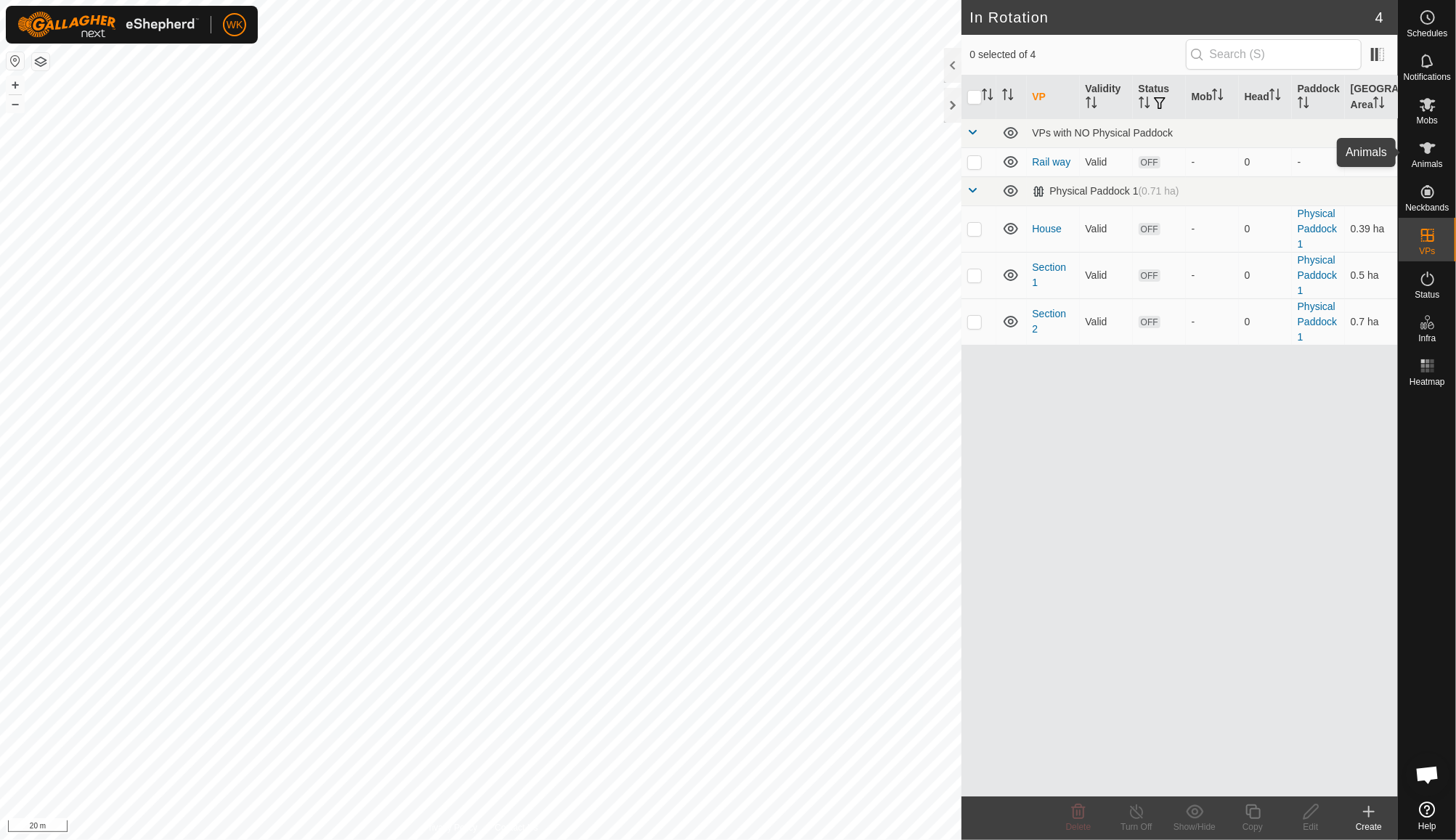
click at [1417, 151] on es-animals-svg-icon at bounding box center [1427, 148] width 26 height 23
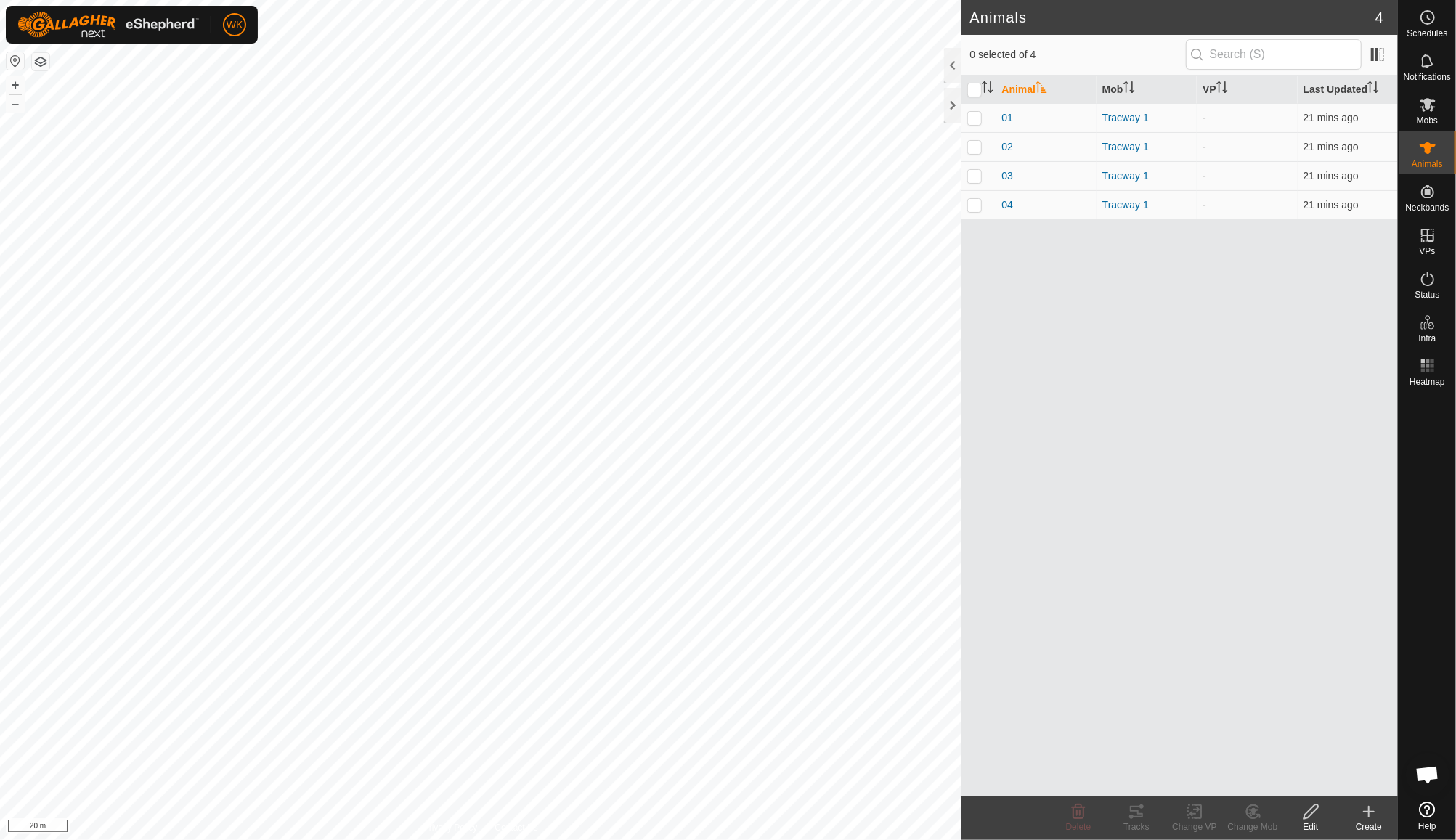
click at [1370, 826] on div "Create" at bounding box center [1369, 826] width 58 height 13
click at [1324, 786] on link "Create Single Animal" at bounding box center [1305, 780] width 185 height 29
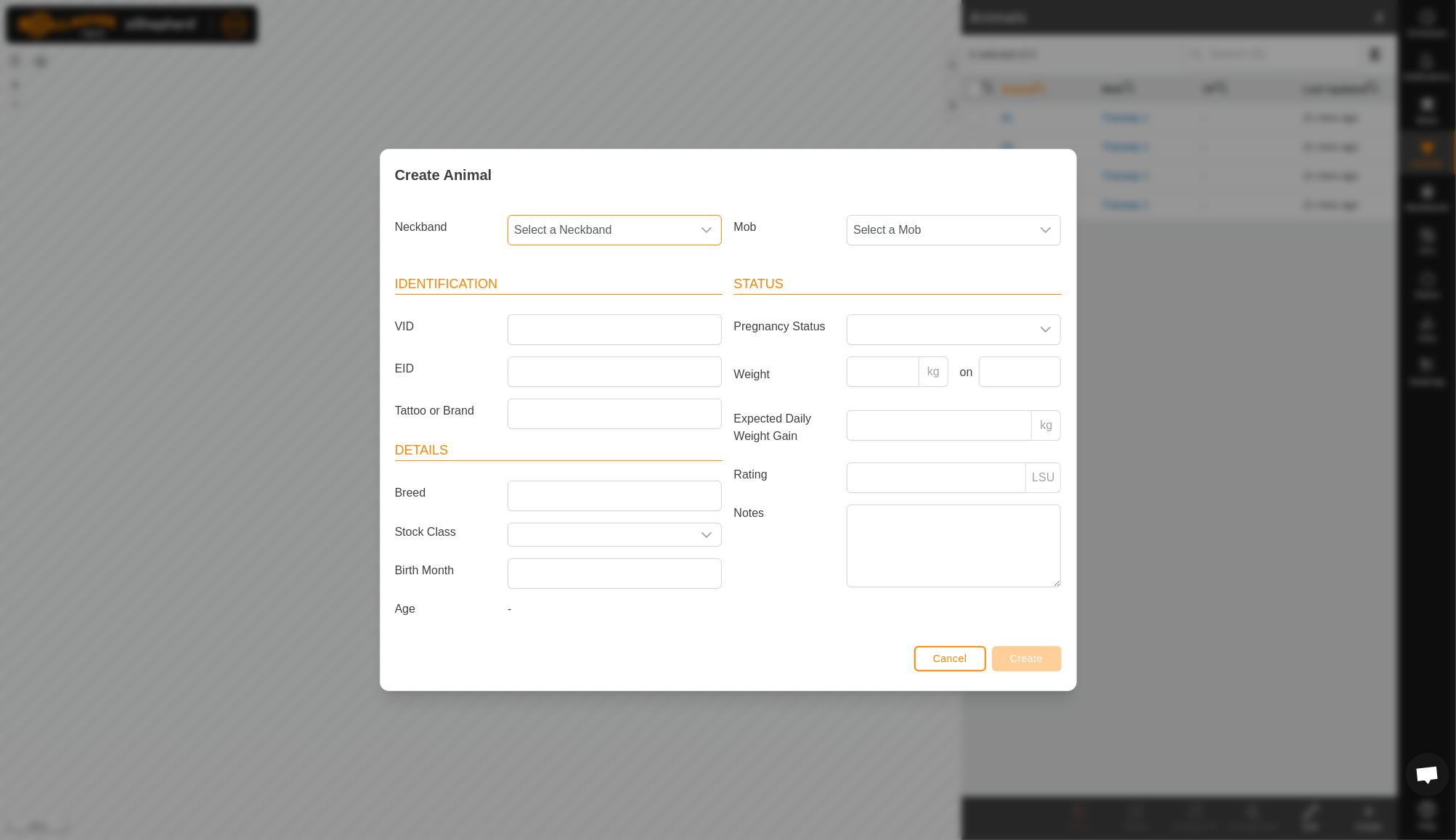
click at [637, 238] on span "Select a Neckband" at bounding box center [600, 230] width 184 height 29
click at [600, 338] on li "3363157456" at bounding box center [615, 335] width 213 height 29
click at [950, 233] on span "Select a Mob" at bounding box center [939, 230] width 184 height 29
click at [901, 303] on li "-" at bounding box center [954, 305] width 213 height 29
click at [583, 334] on input "VID" at bounding box center [614, 330] width 214 height 30
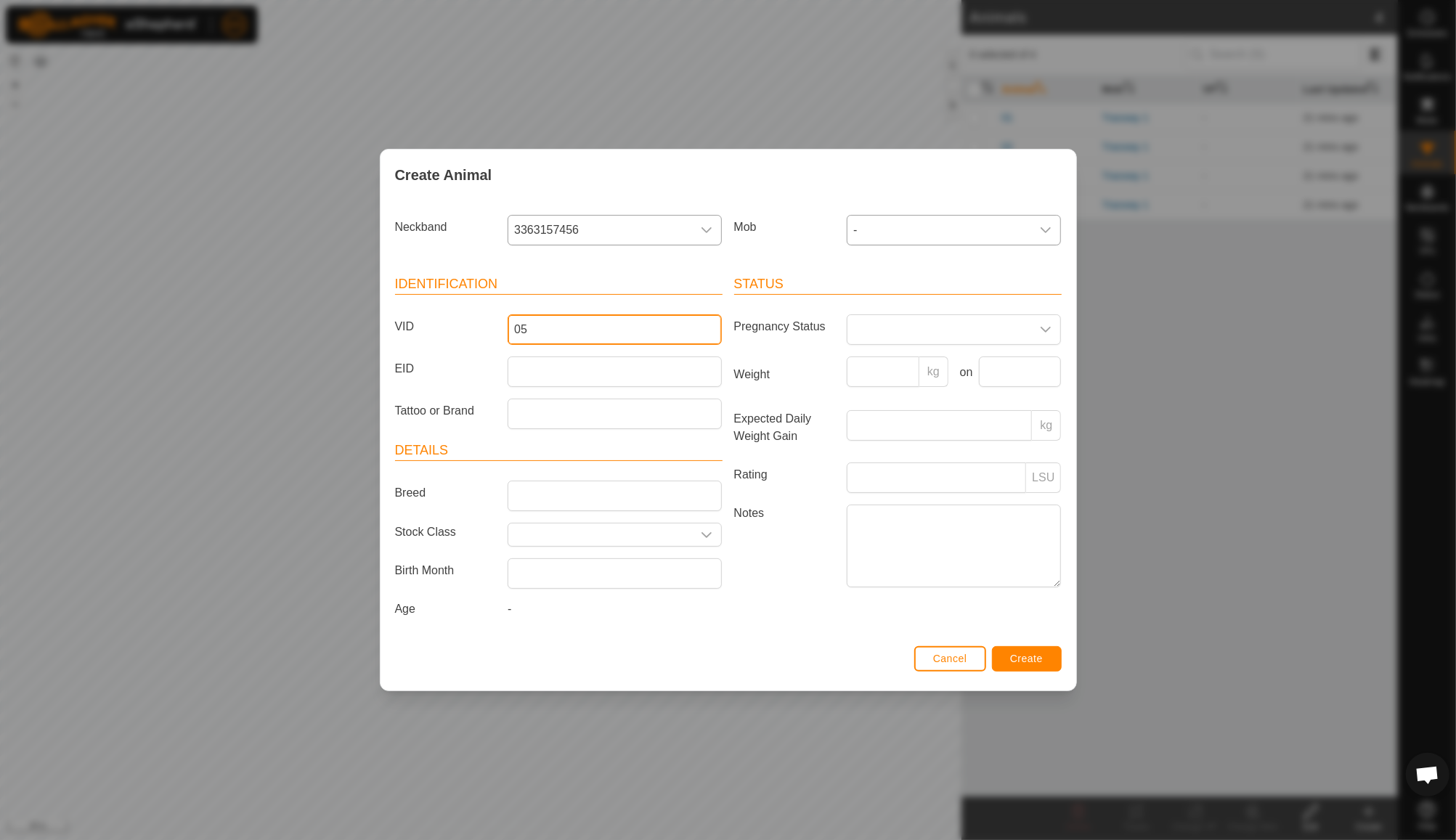
type input "05"
click at [1038, 658] on span "Create" at bounding box center [1026, 658] width 33 height 11
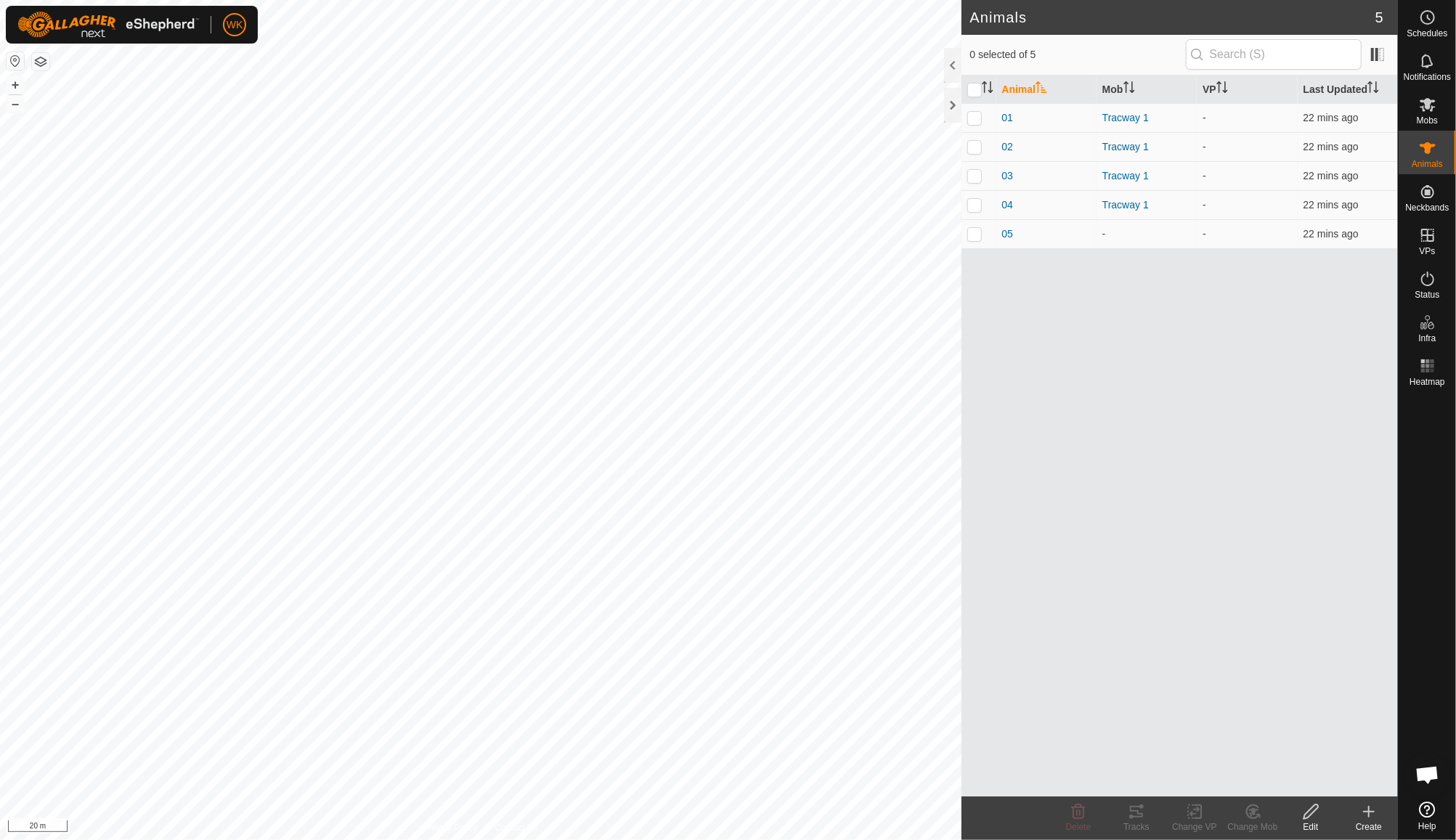
click at [1377, 828] on div "Create" at bounding box center [1369, 826] width 58 height 13
click at [1323, 783] on link "Create Single Animal" at bounding box center [1305, 780] width 185 height 29
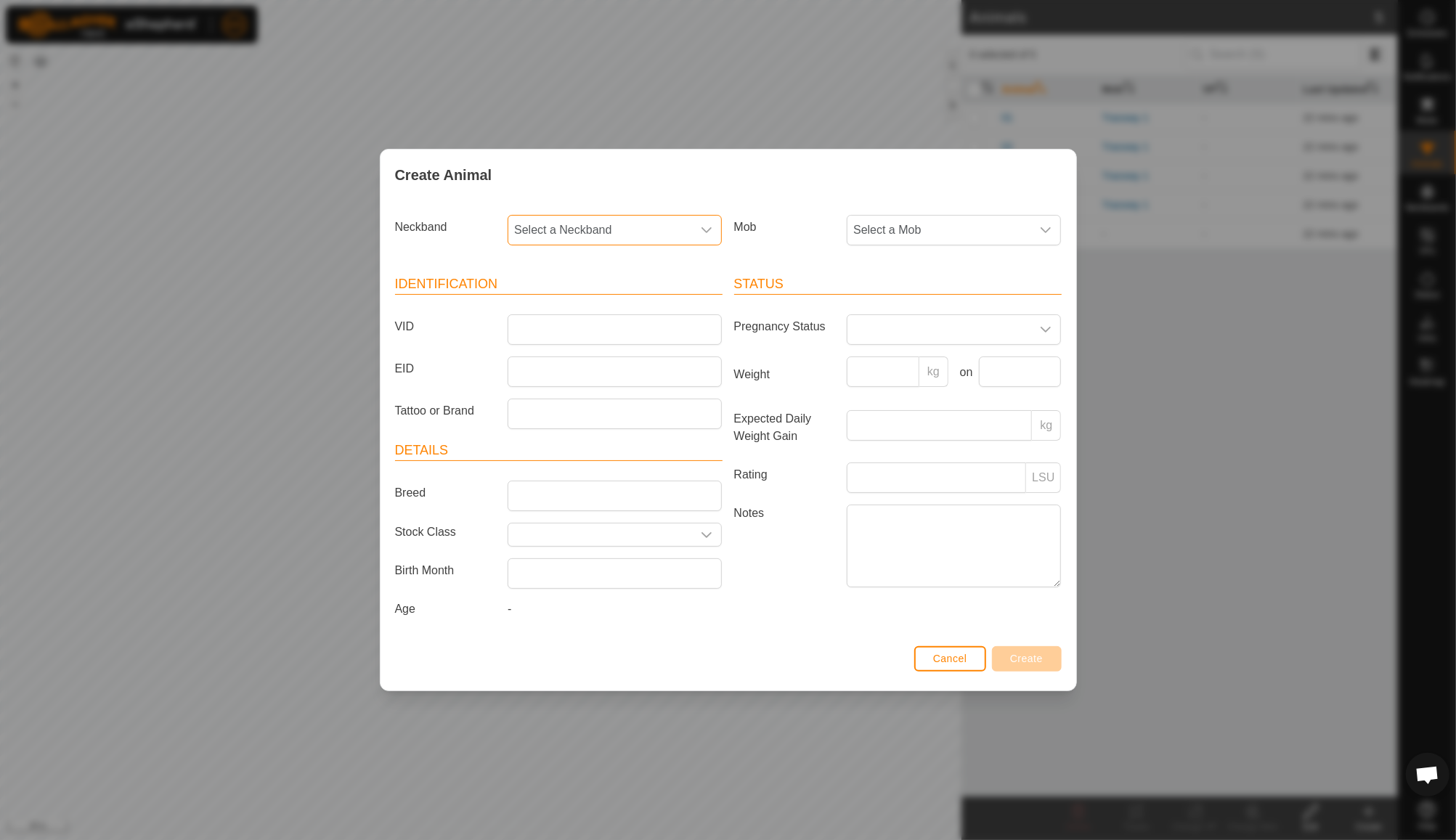
click at [608, 223] on span "Select a Neckband" at bounding box center [600, 230] width 184 height 29
click at [599, 334] on li "2258402872" at bounding box center [615, 335] width 213 height 29
click at [569, 328] on input "VID" at bounding box center [614, 330] width 214 height 30
type input "06"
click at [966, 224] on span "Select a Mob" at bounding box center [939, 230] width 184 height 29
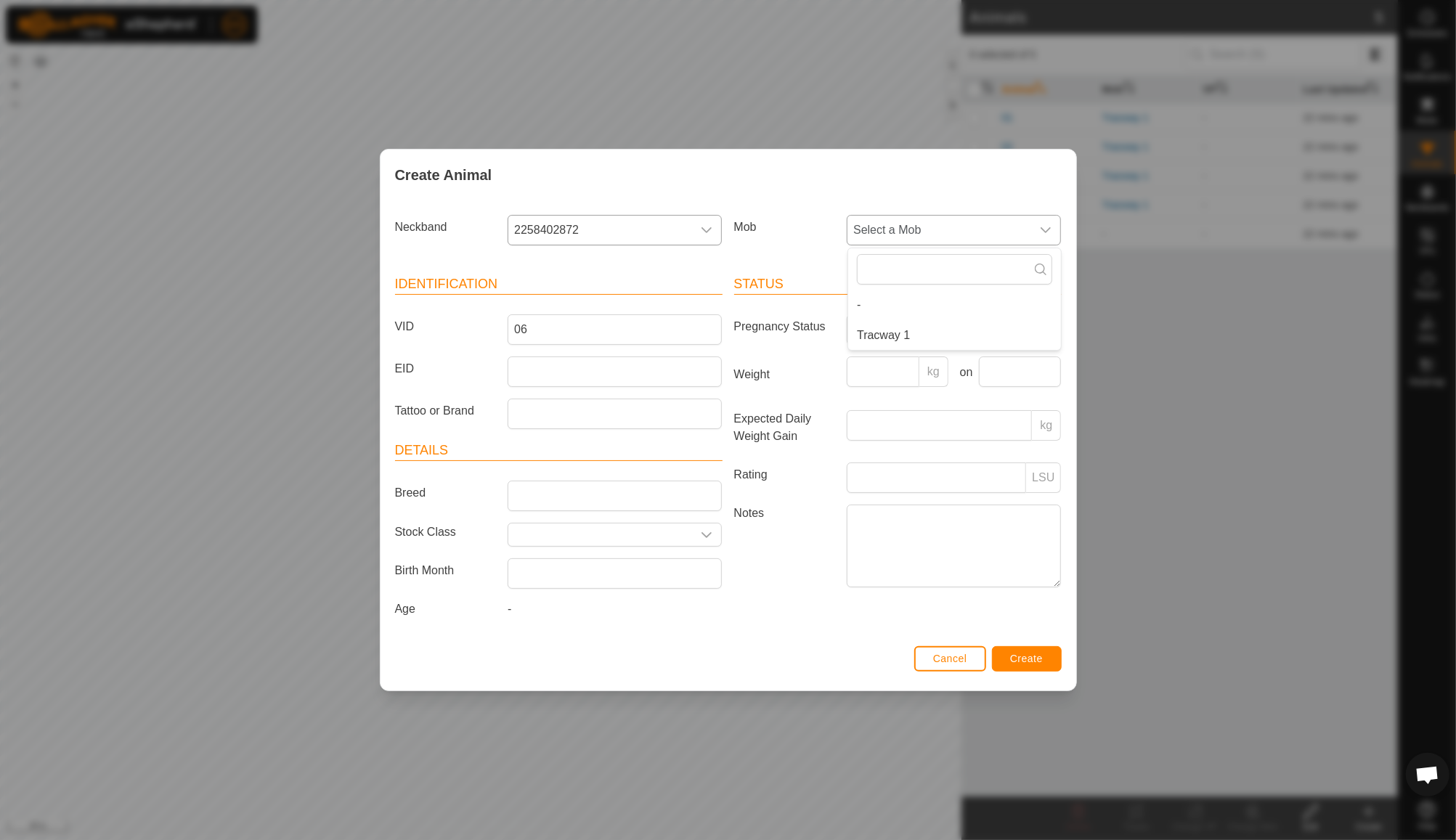
click at [903, 313] on li "-" at bounding box center [954, 305] width 213 height 29
click at [1031, 664] on button "Create" at bounding box center [1027, 659] width 70 height 26
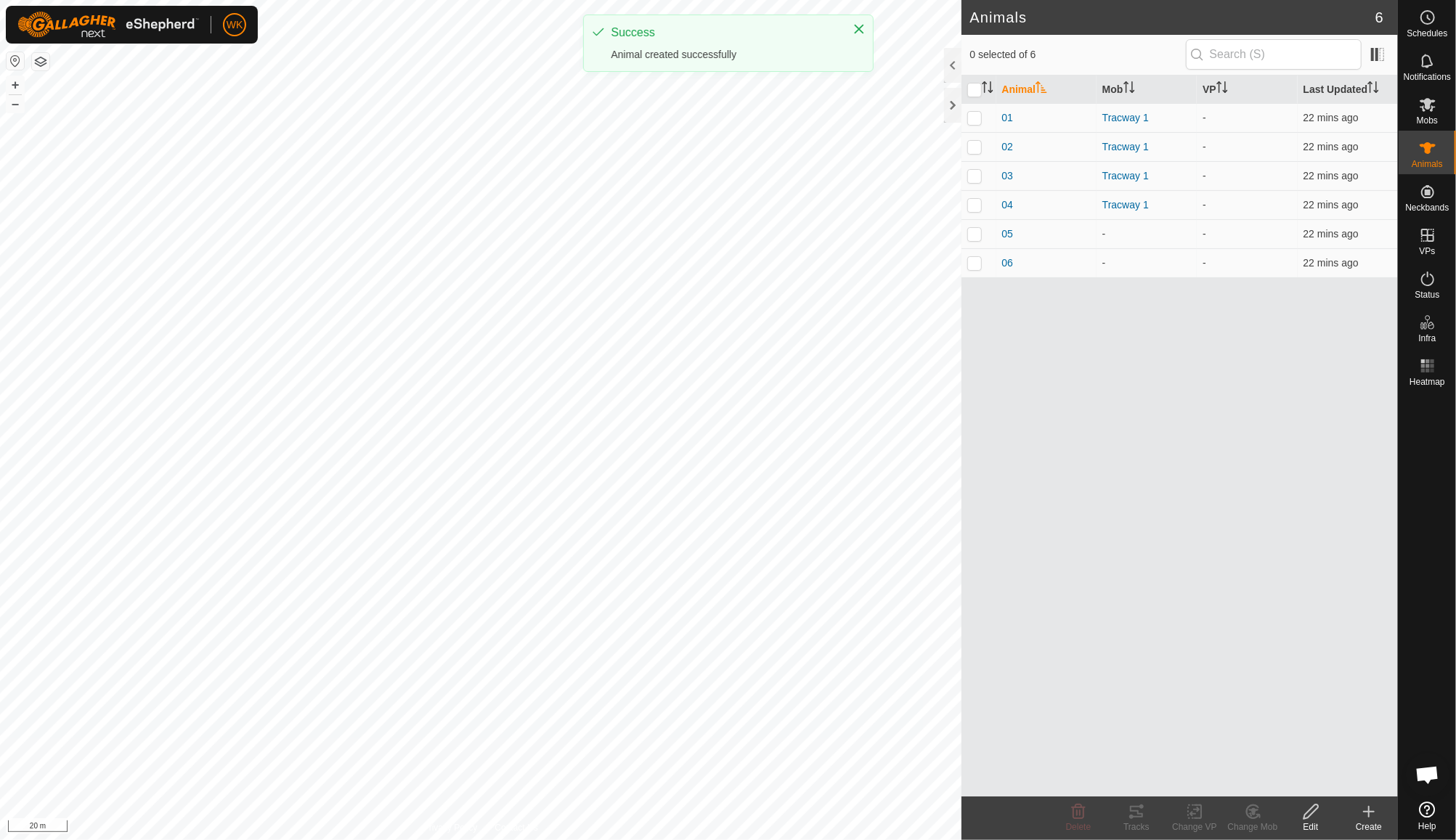
click at [1373, 818] on icon at bounding box center [1368, 811] width 17 height 17
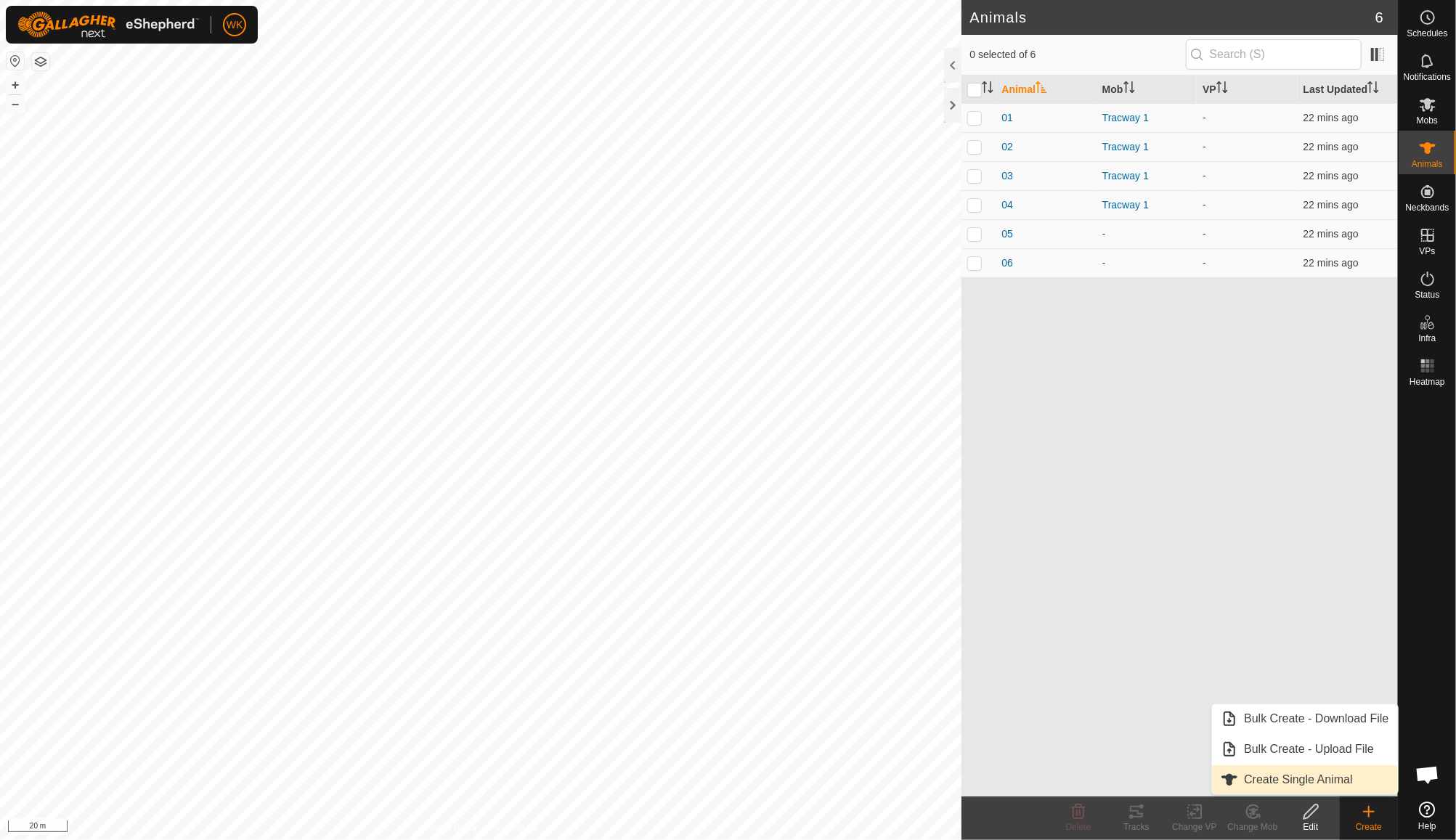
click at [1273, 782] on span "Create Single Animal" at bounding box center [1298, 779] width 108 height 17
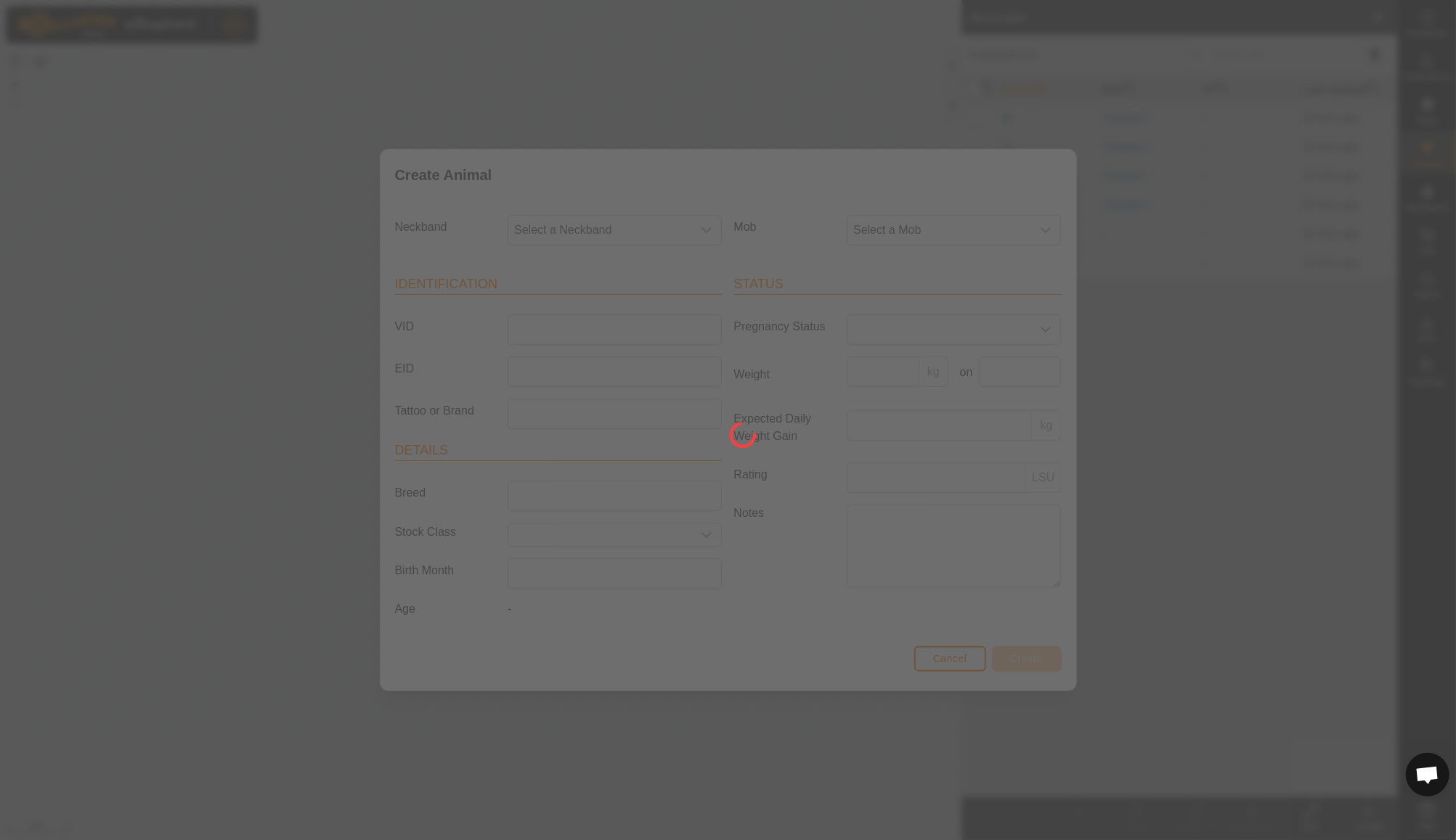
click at [595, 230] on div at bounding box center [728, 420] width 1456 height 840
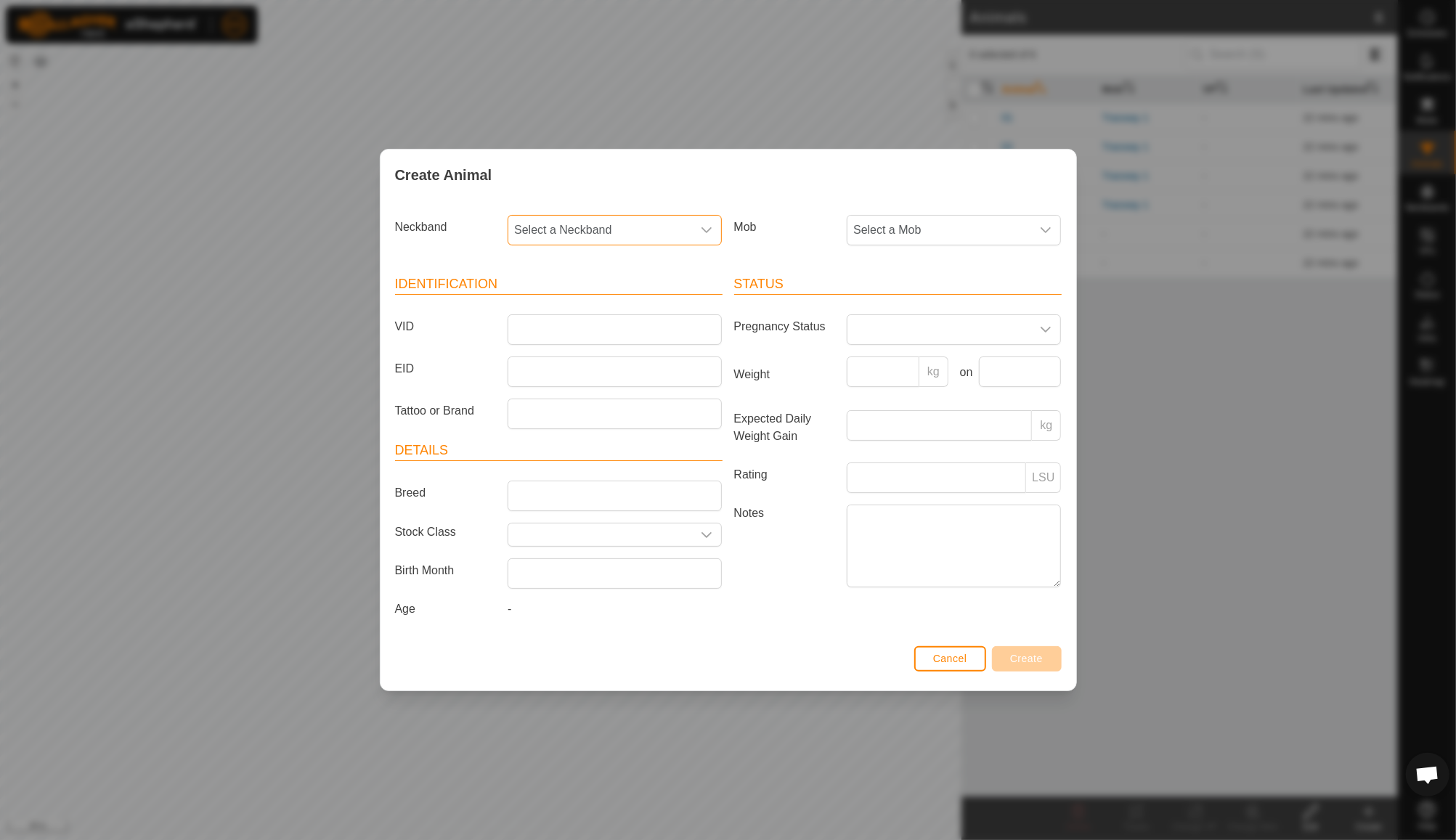
click at [595, 230] on span "Select a Neckband" at bounding box center [600, 230] width 184 height 29
click at [578, 335] on li "3020749120" at bounding box center [615, 335] width 213 height 29
click at [552, 331] on input "VID" at bounding box center [614, 330] width 214 height 30
type input "07"
click at [909, 239] on span "Select a Mob" at bounding box center [939, 230] width 184 height 29
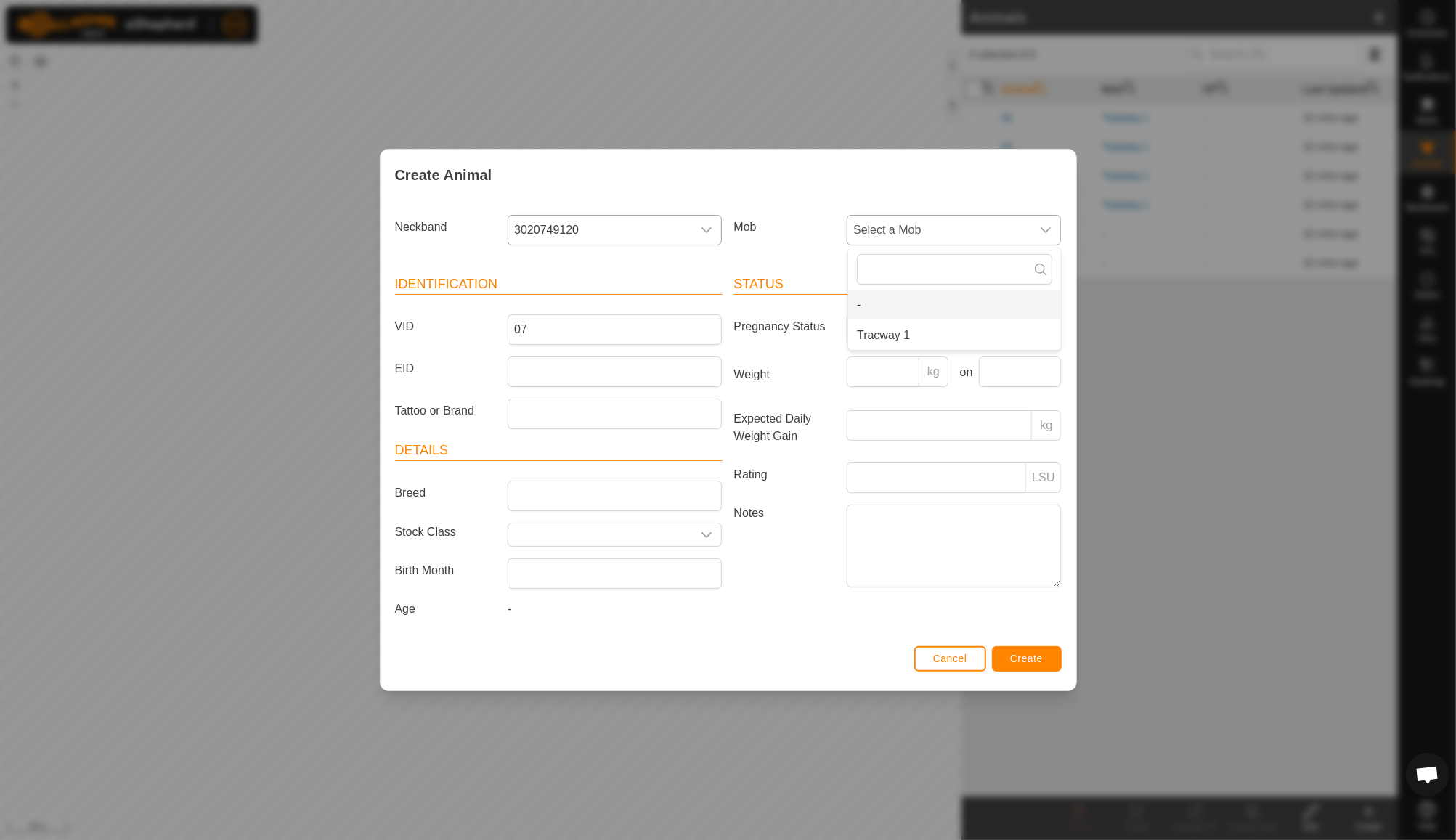
click at [913, 315] on li "-" at bounding box center [954, 305] width 213 height 29
click at [1036, 658] on span "Create" at bounding box center [1026, 658] width 33 height 11
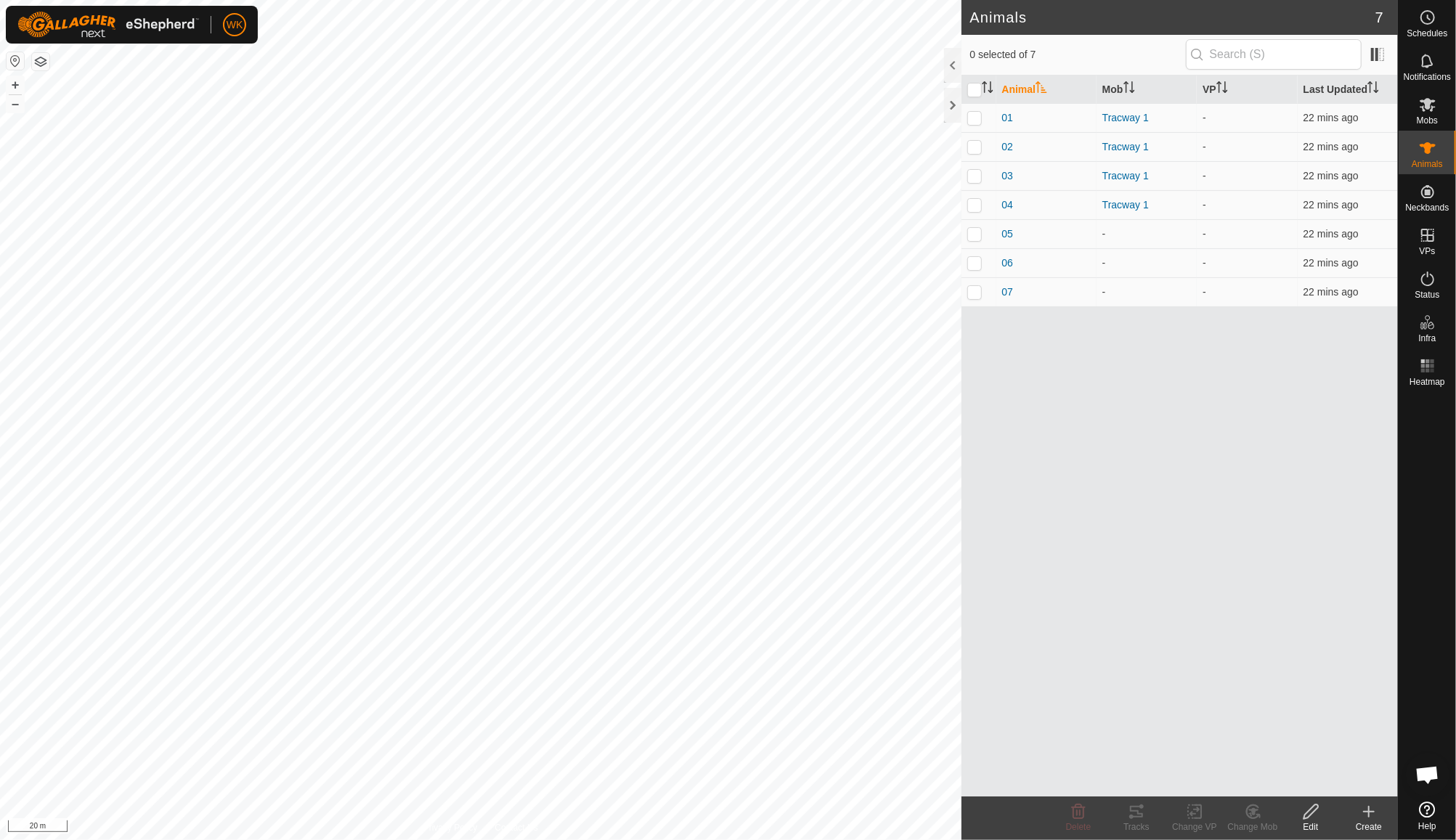
click at [1365, 837] on div "Create" at bounding box center [1369, 819] width 58 height 44
click at [1330, 777] on link "Create Single Animal" at bounding box center [1305, 780] width 185 height 29
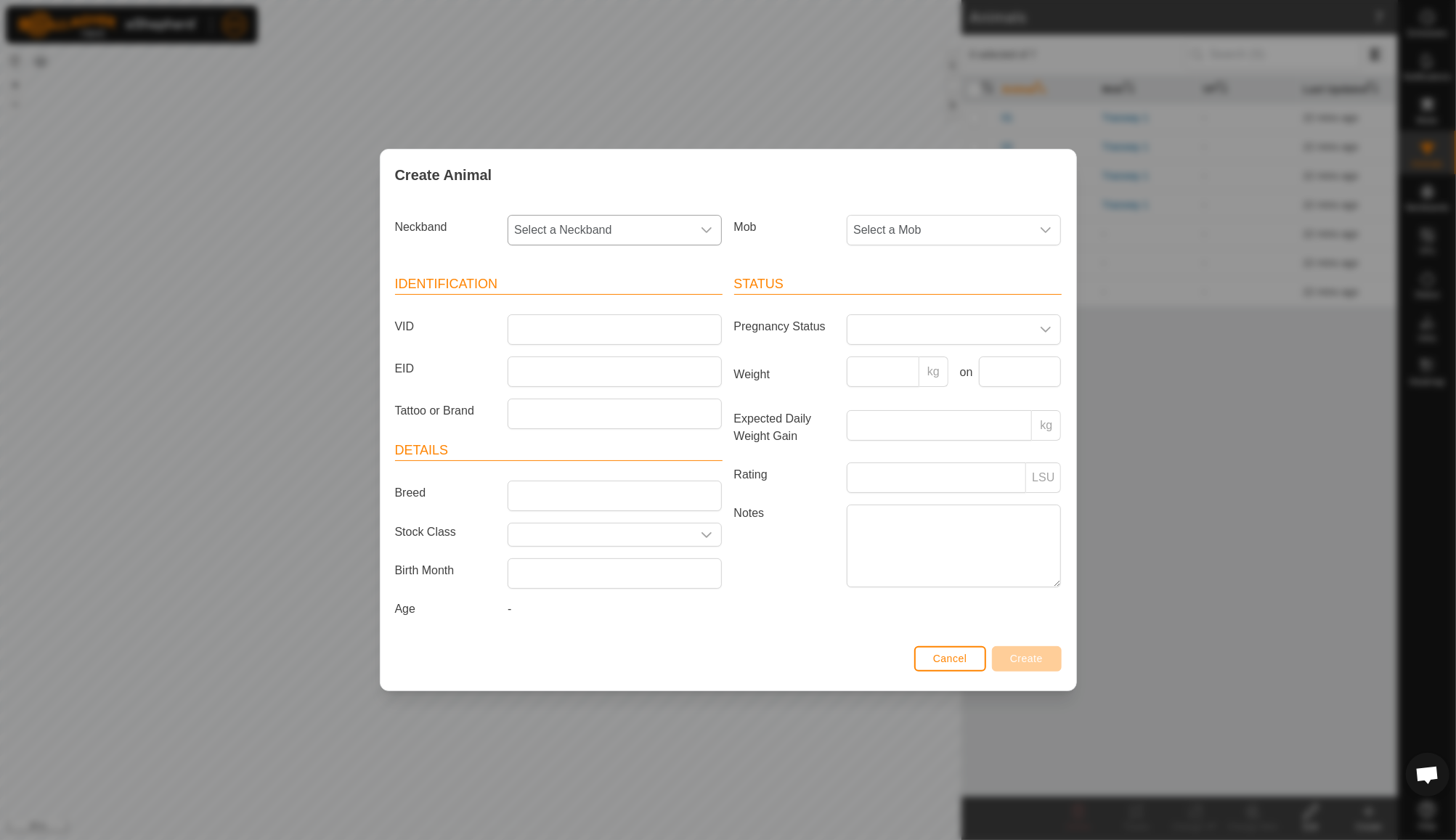
click at [592, 230] on span "Select a Neckband" at bounding box center [600, 230] width 184 height 29
click at [590, 334] on li "2193226909" at bounding box center [615, 335] width 213 height 29
click at [568, 325] on input "VID" at bounding box center [614, 330] width 214 height 30
type input "08"
click at [891, 238] on span "Select a Mob" at bounding box center [939, 230] width 184 height 29
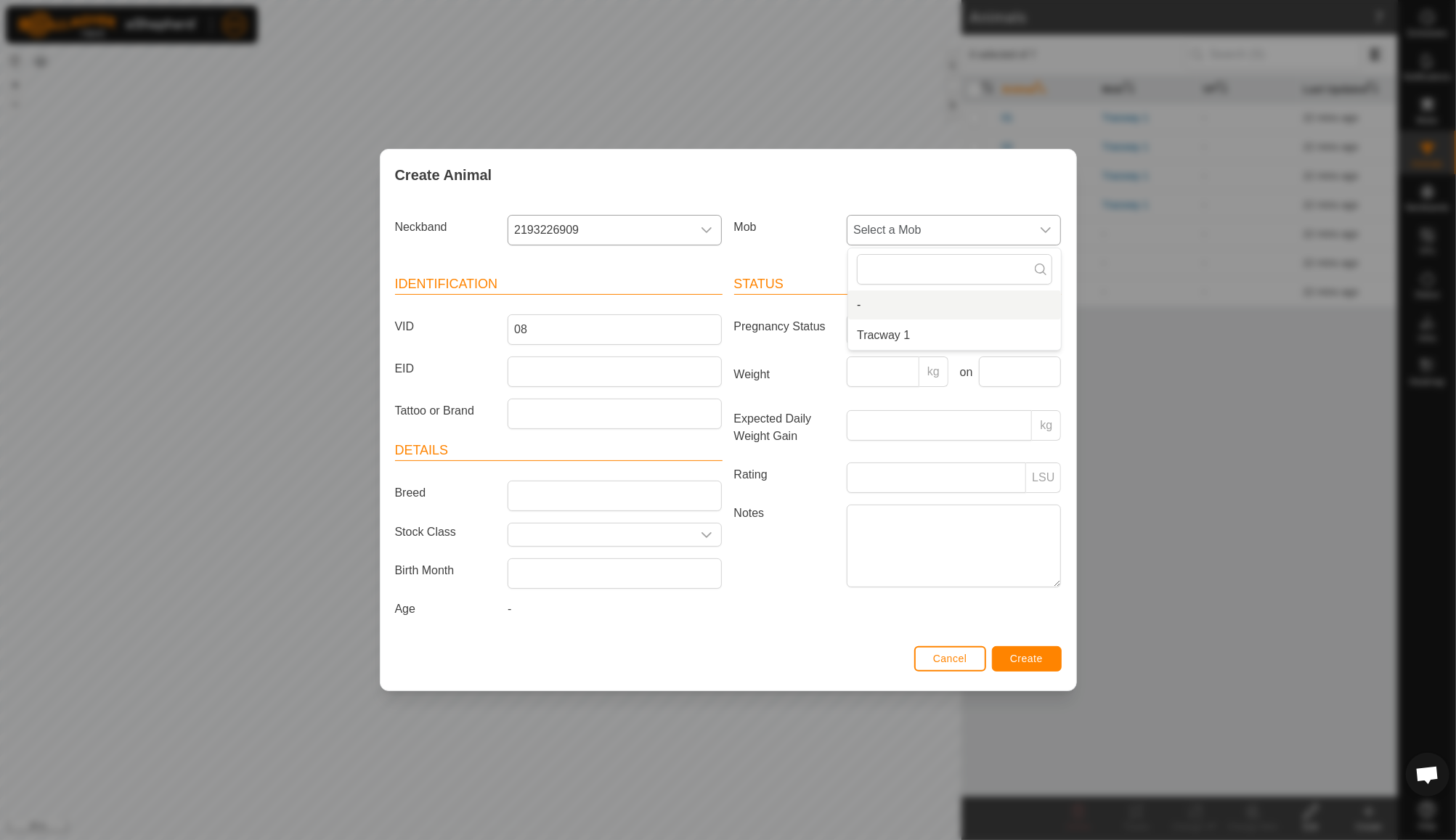
click at [921, 306] on li "-" at bounding box center [954, 305] width 213 height 29
click at [1023, 658] on span "Create" at bounding box center [1026, 658] width 33 height 11
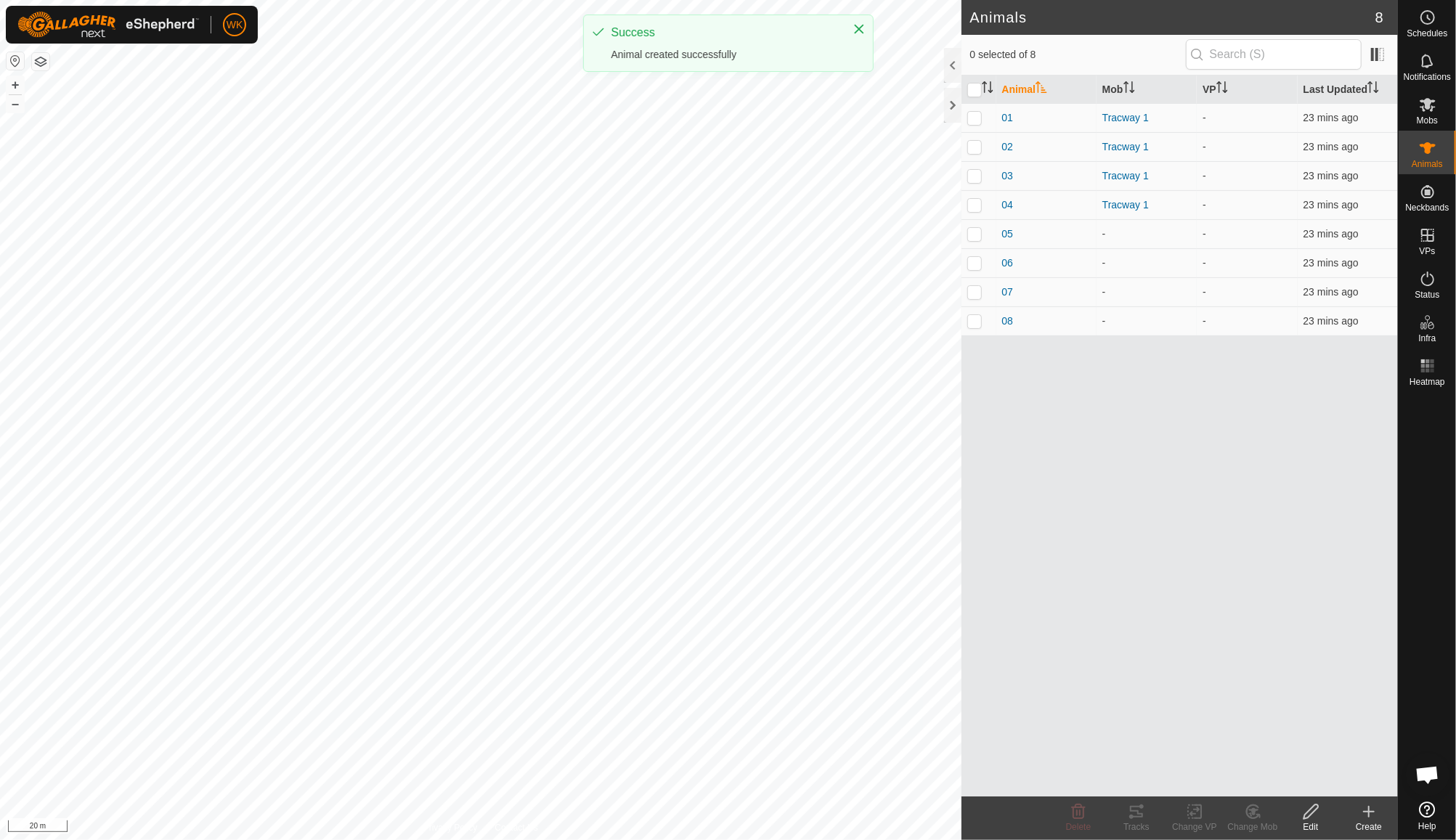
click at [1377, 830] on div "Create" at bounding box center [1369, 826] width 58 height 13
click at [1307, 779] on link "Create Single Animal" at bounding box center [1305, 780] width 185 height 29
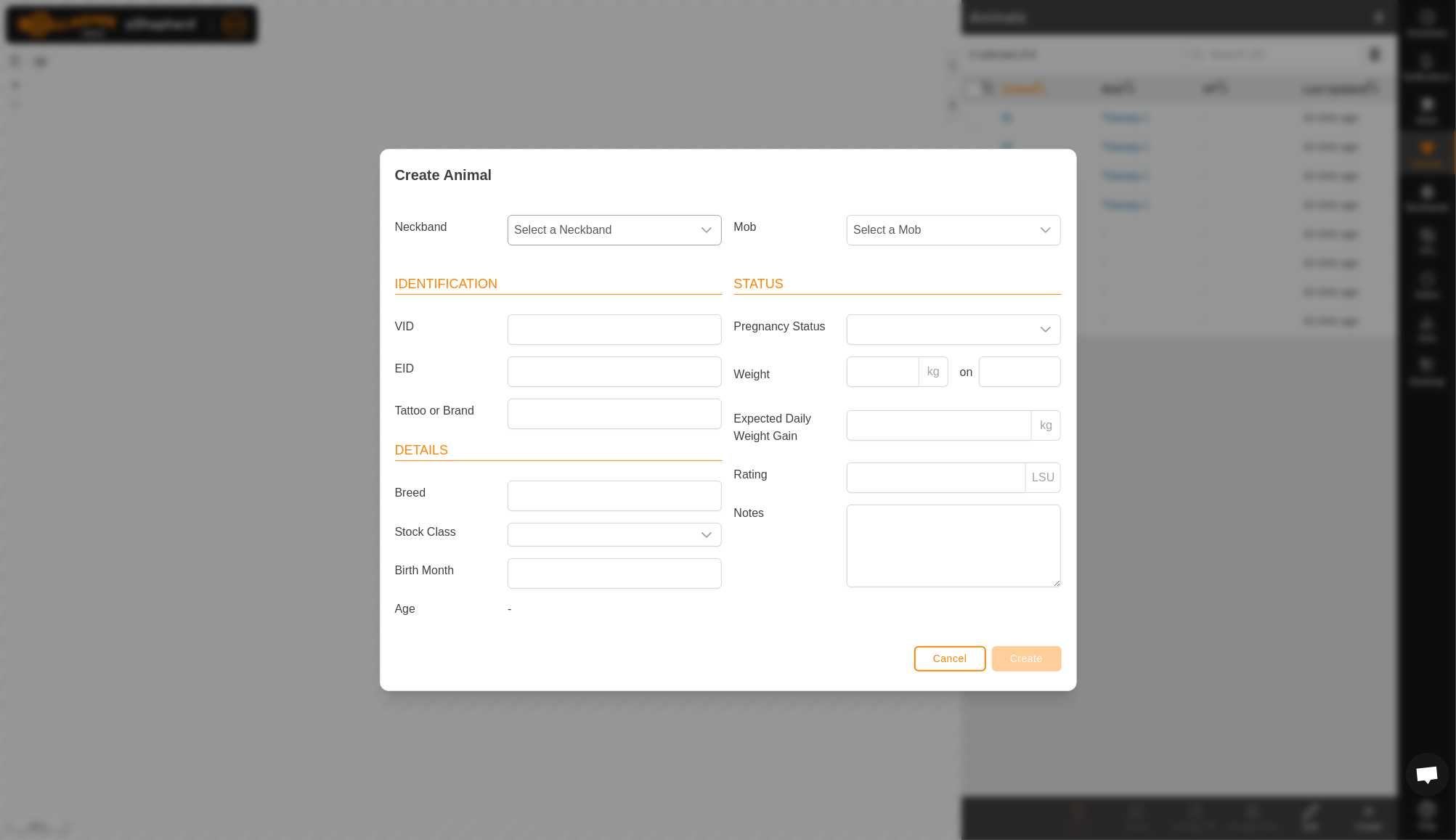
click at [565, 222] on span "Select a Neckband" at bounding box center [600, 230] width 184 height 29
click at [960, 665] on button "Cancel" at bounding box center [950, 659] width 72 height 26
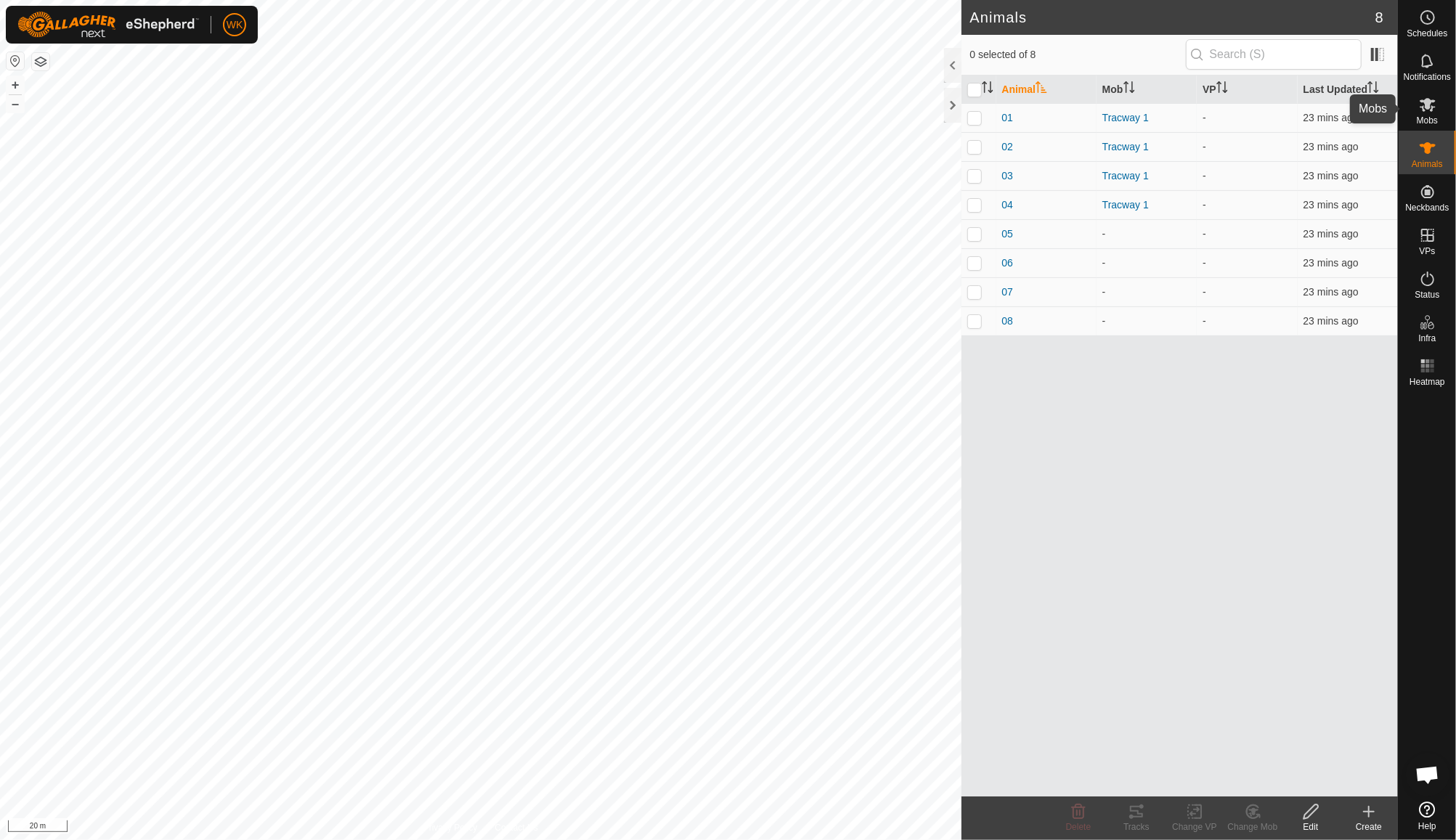
click at [1441, 113] on div "Mobs" at bounding box center [1427, 109] width 58 height 44
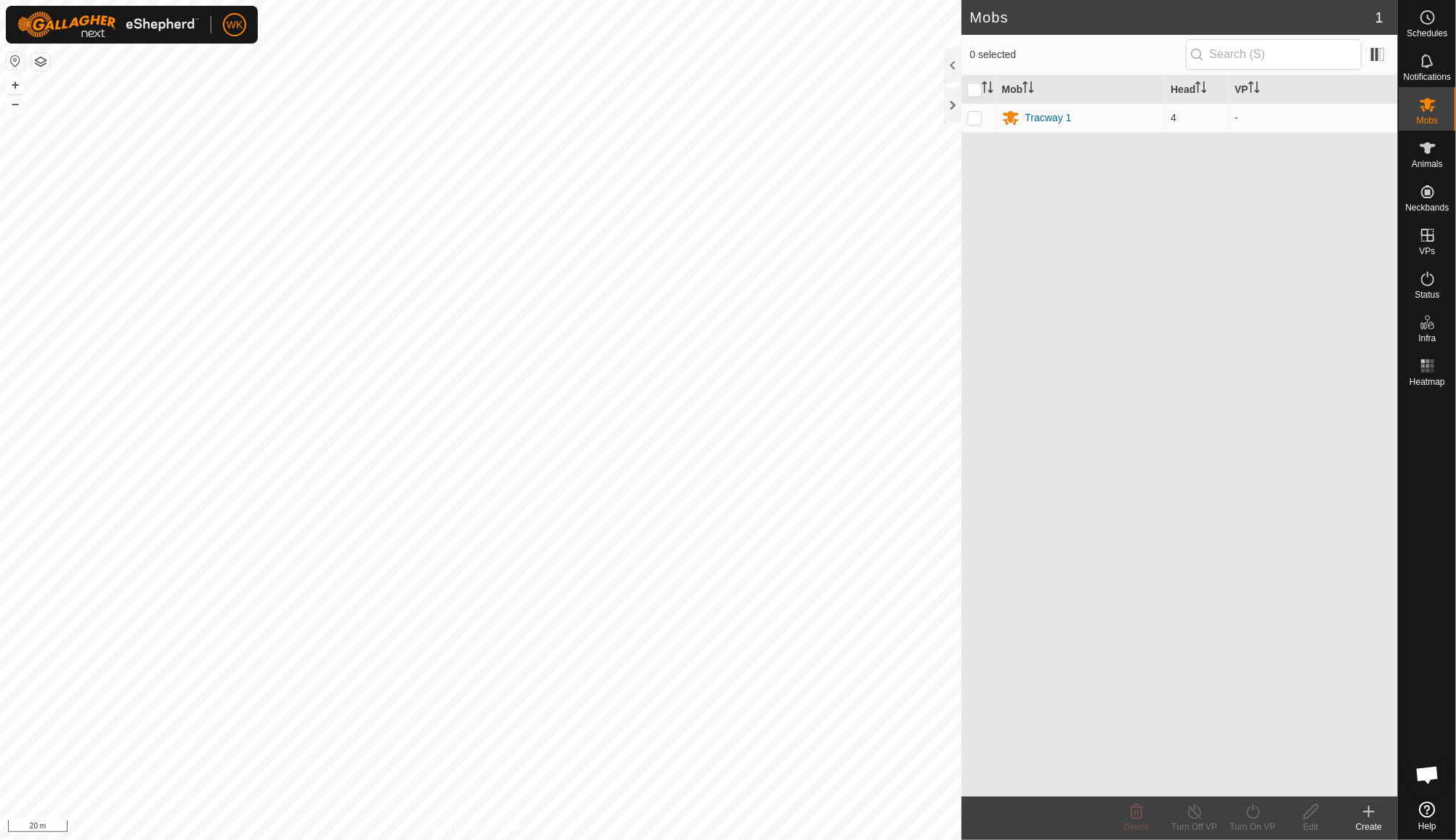
click at [1377, 826] on div "Create" at bounding box center [1369, 826] width 58 height 13
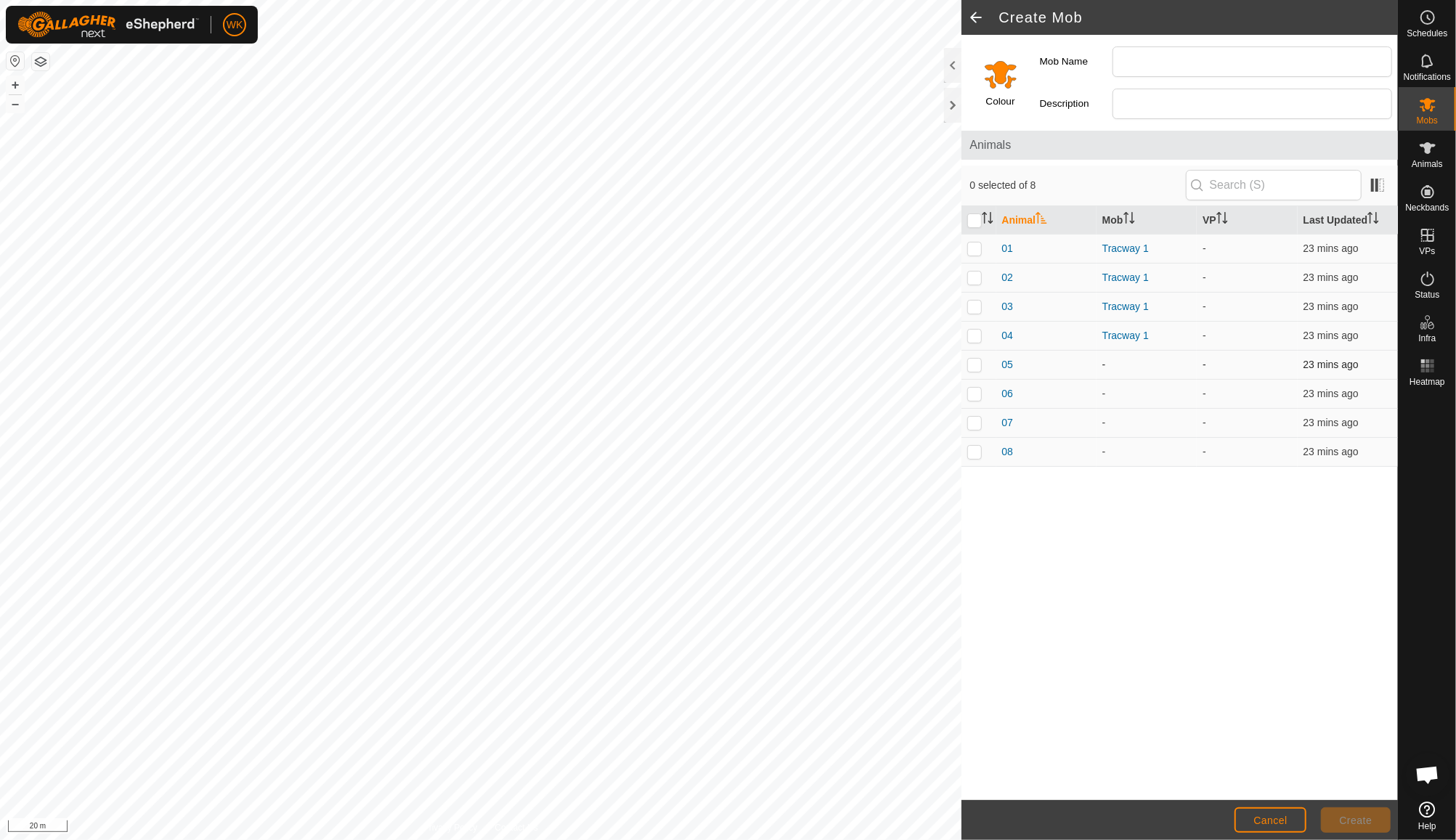
click at [980, 359] on p-checkbox at bounding box center [974, 364] width 14 height 11
checkbox input "true"
click at [976, 383] on td at bounding box center [979, 394] width 35 height 29
checkbox input "true"
click at [972, 424] on p-checkbox at bounding box center [974, 422] width 14 height 11
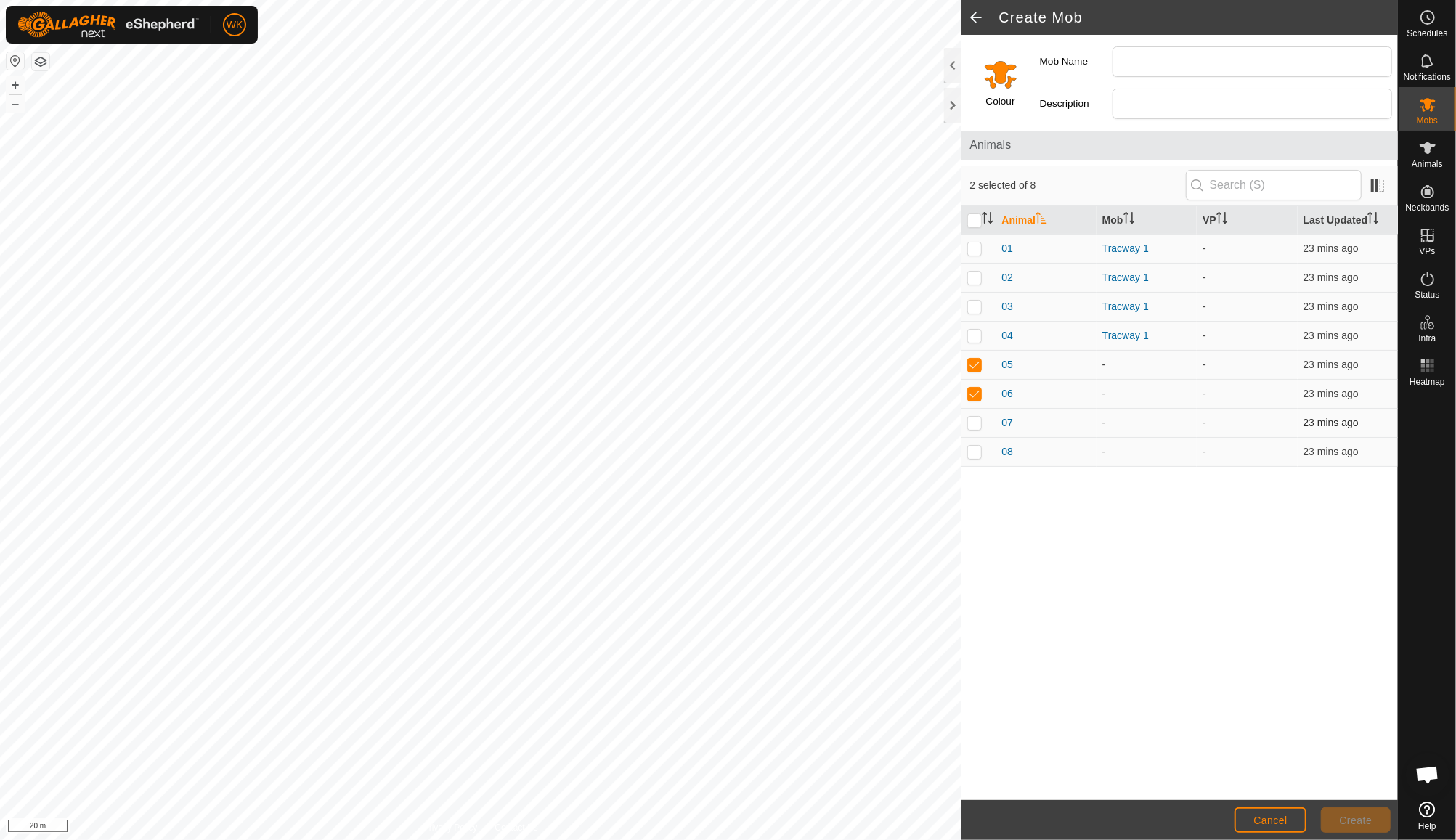
checkbox input "true"
click at [972, 446] on p-checkbox at bounding box center [974, 451] width 14 height 11
checkbox input "true"
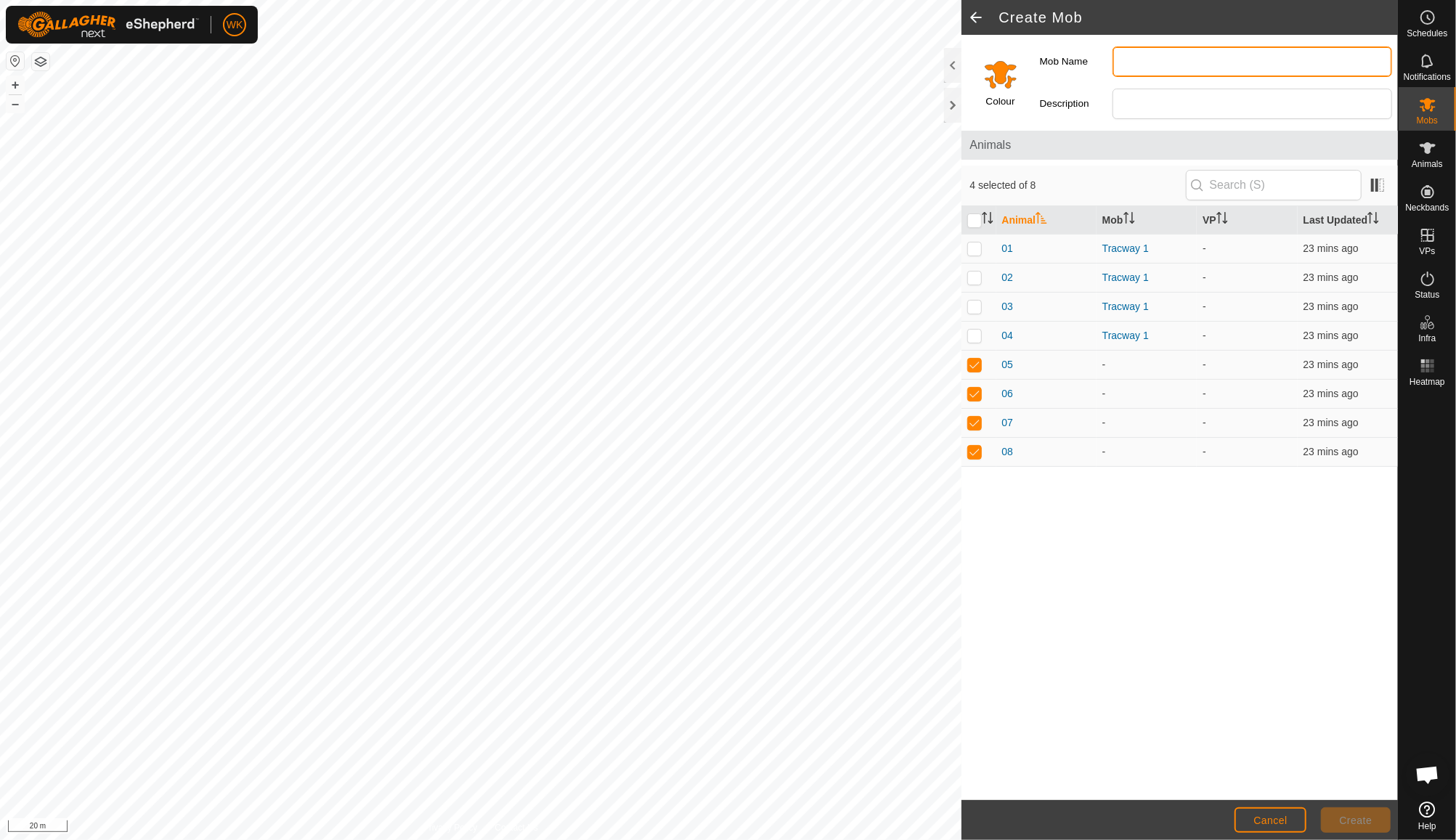
click at [1148, 67] on input "Mob Name" at bounding box center [1252, 61] width 279 height 30
type input "Tracway 2"
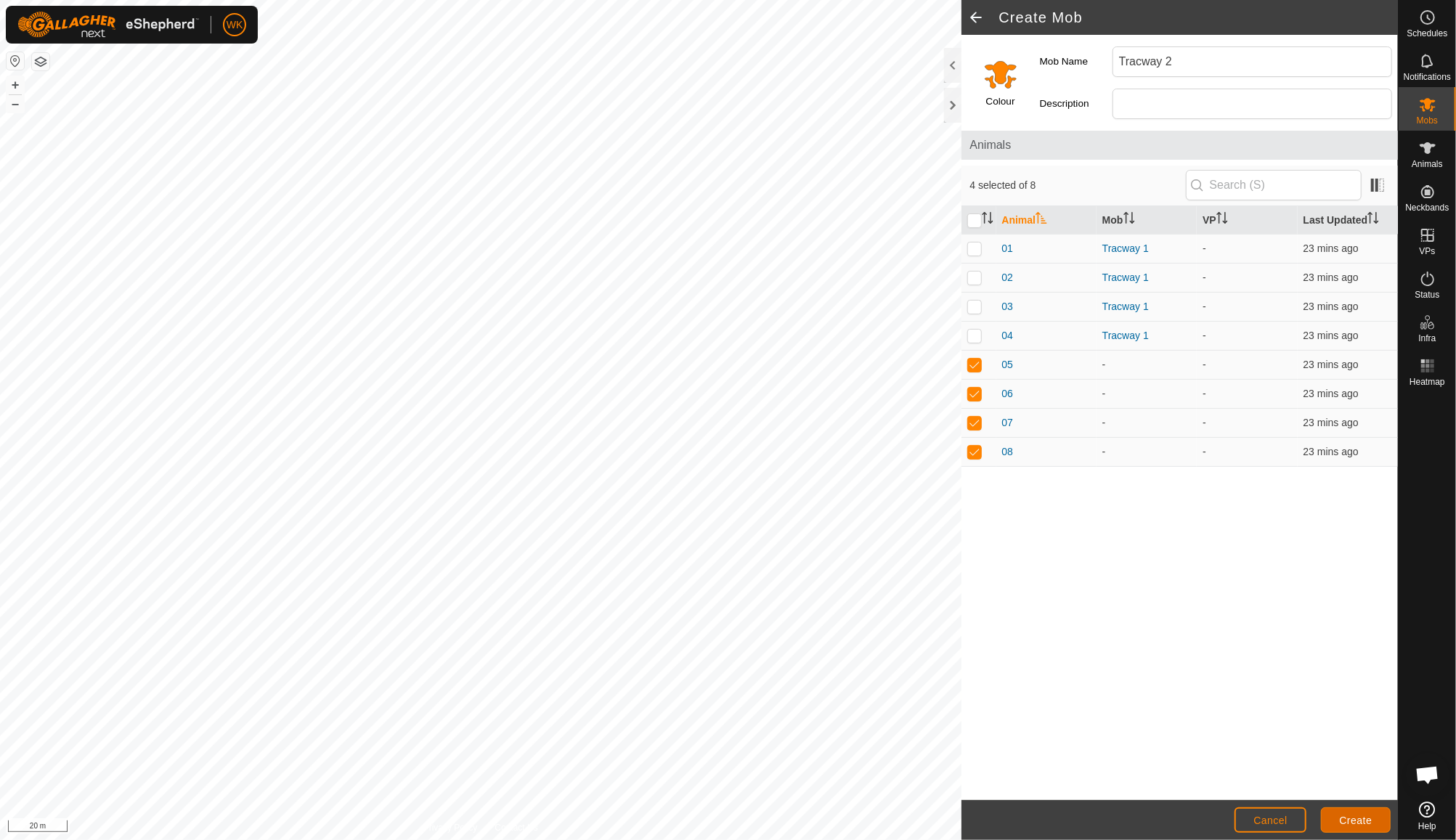
click at [1364, 817] on span "Create" at bounding box center [1356, 820] width 33 height 11
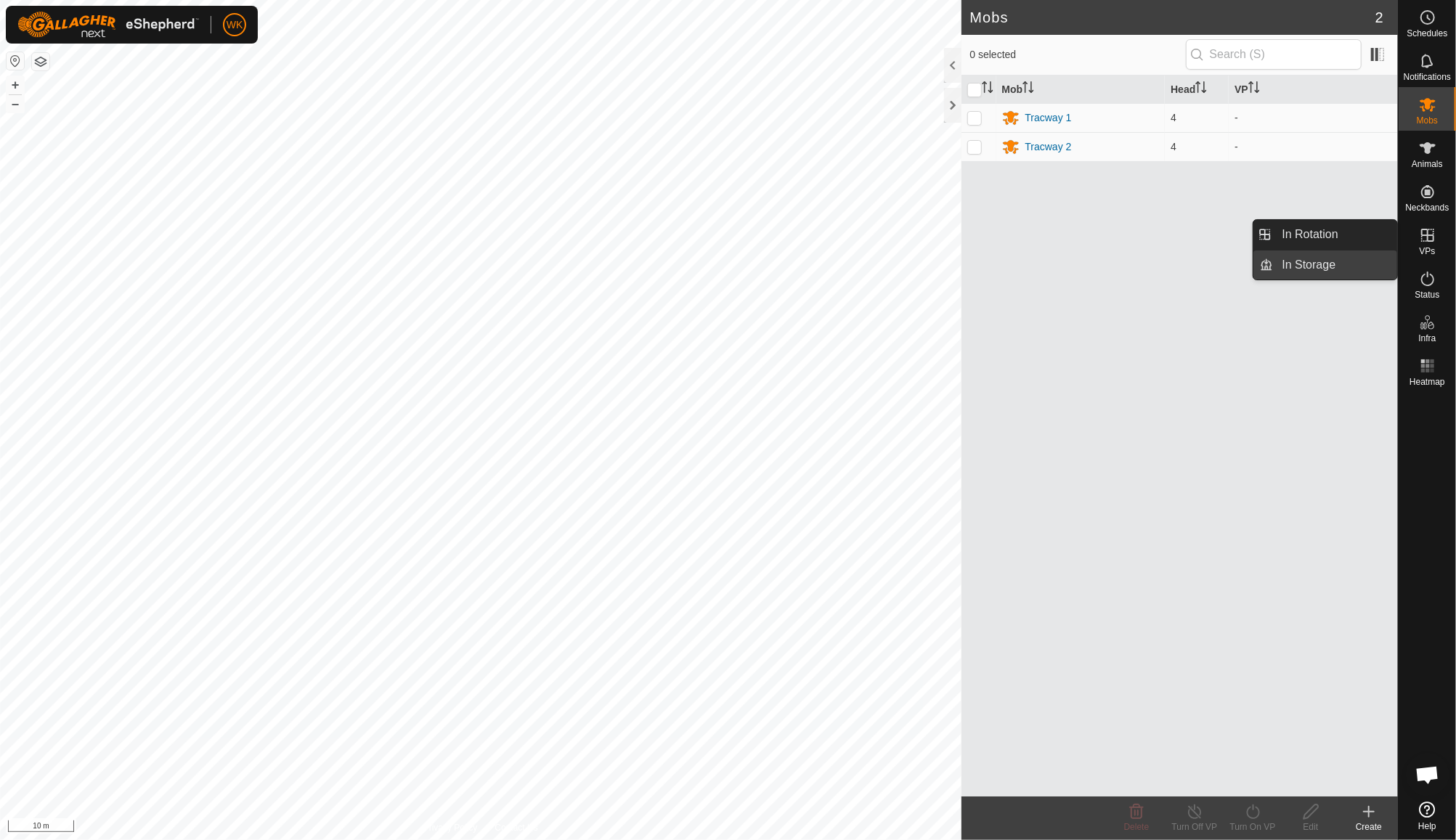
click at [1348, 269] on link "In Storage" at bounding box center [1336, 265] width 124 height 29
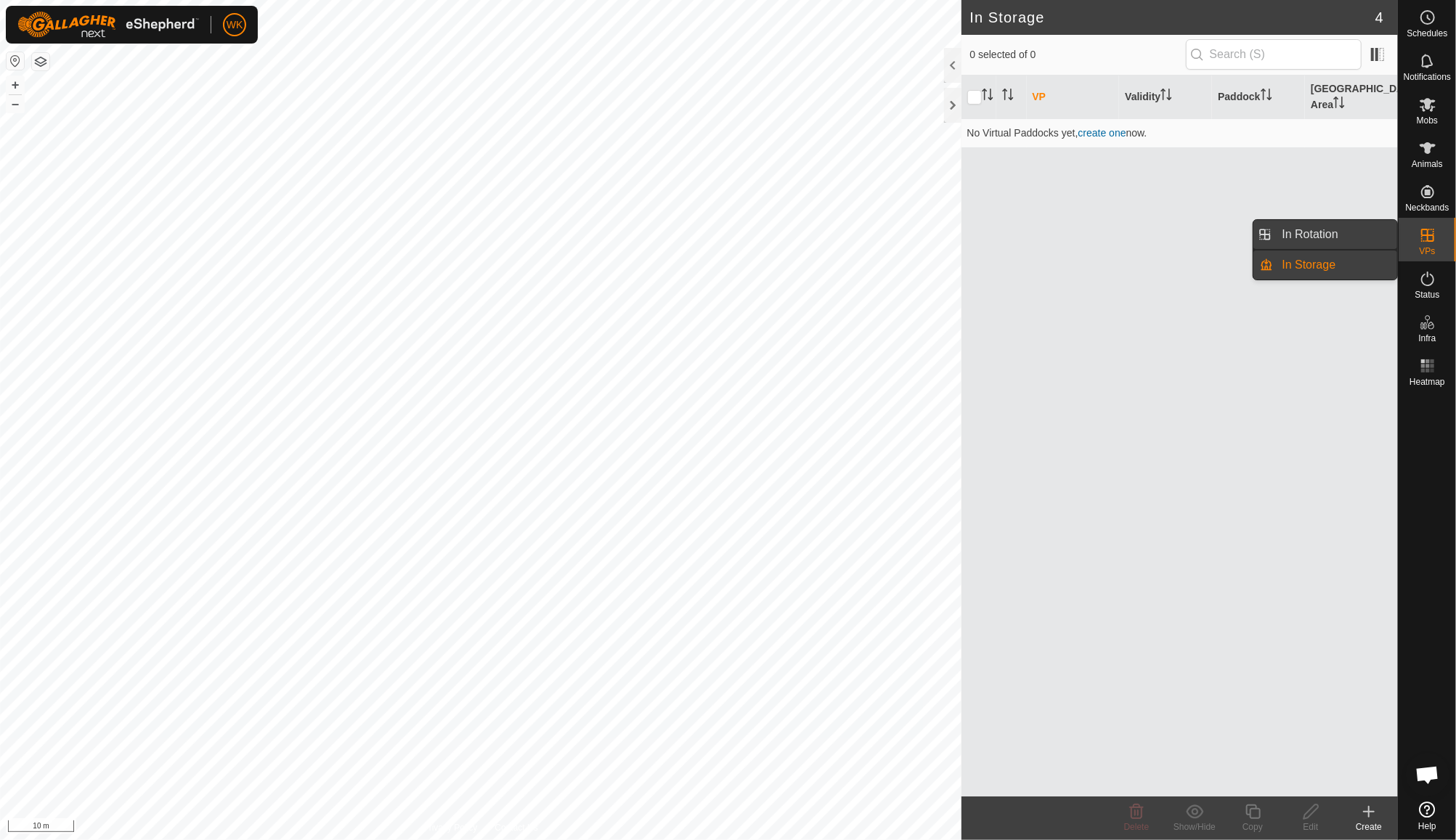
click at [1309, 235] on link "In Rotation" at bounding box center [1336, 235] width 124 height 29
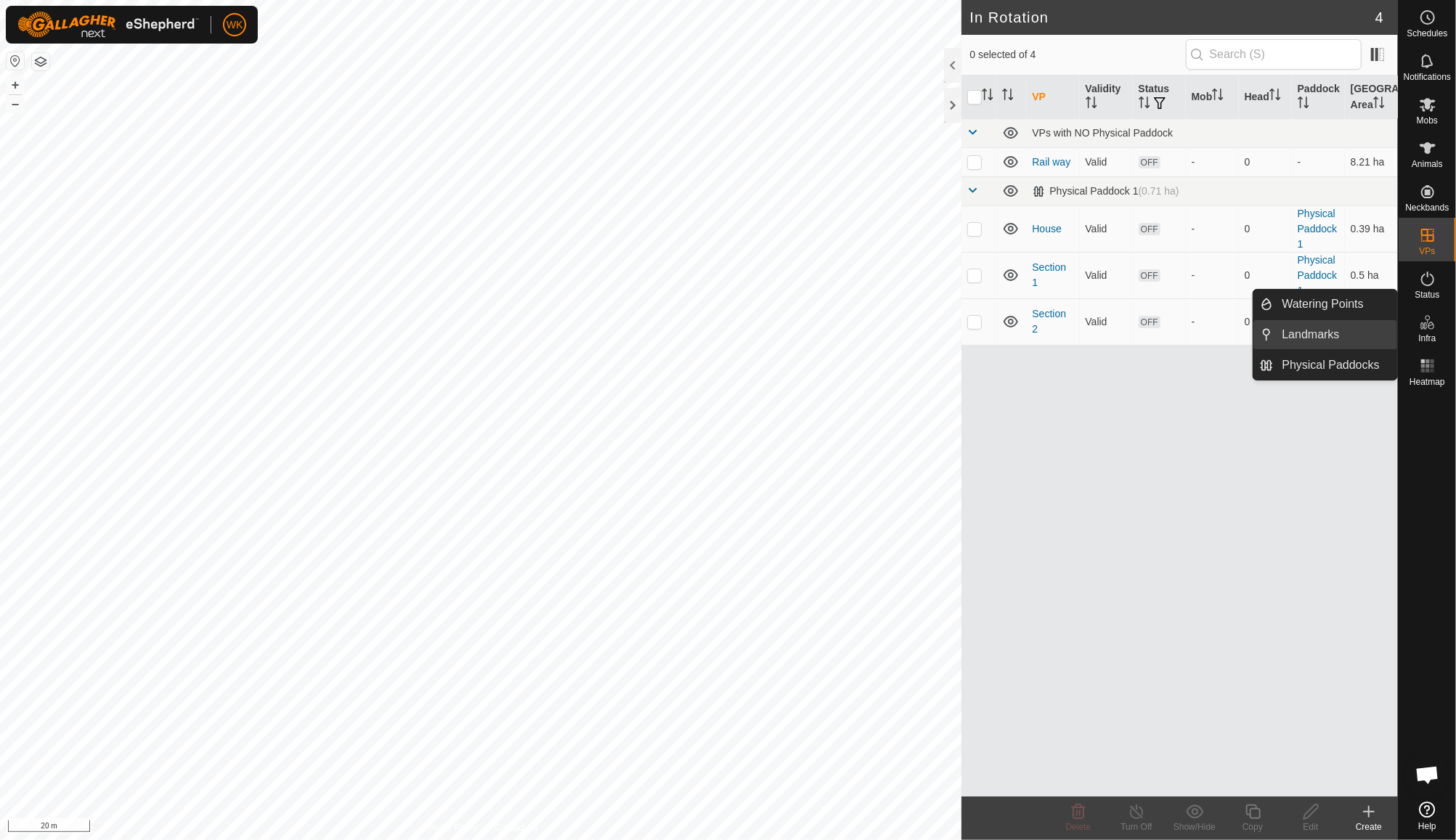
click at [1285, 346] on link "Landmarks" at bounding box center [1336, 334] width 124 height 29
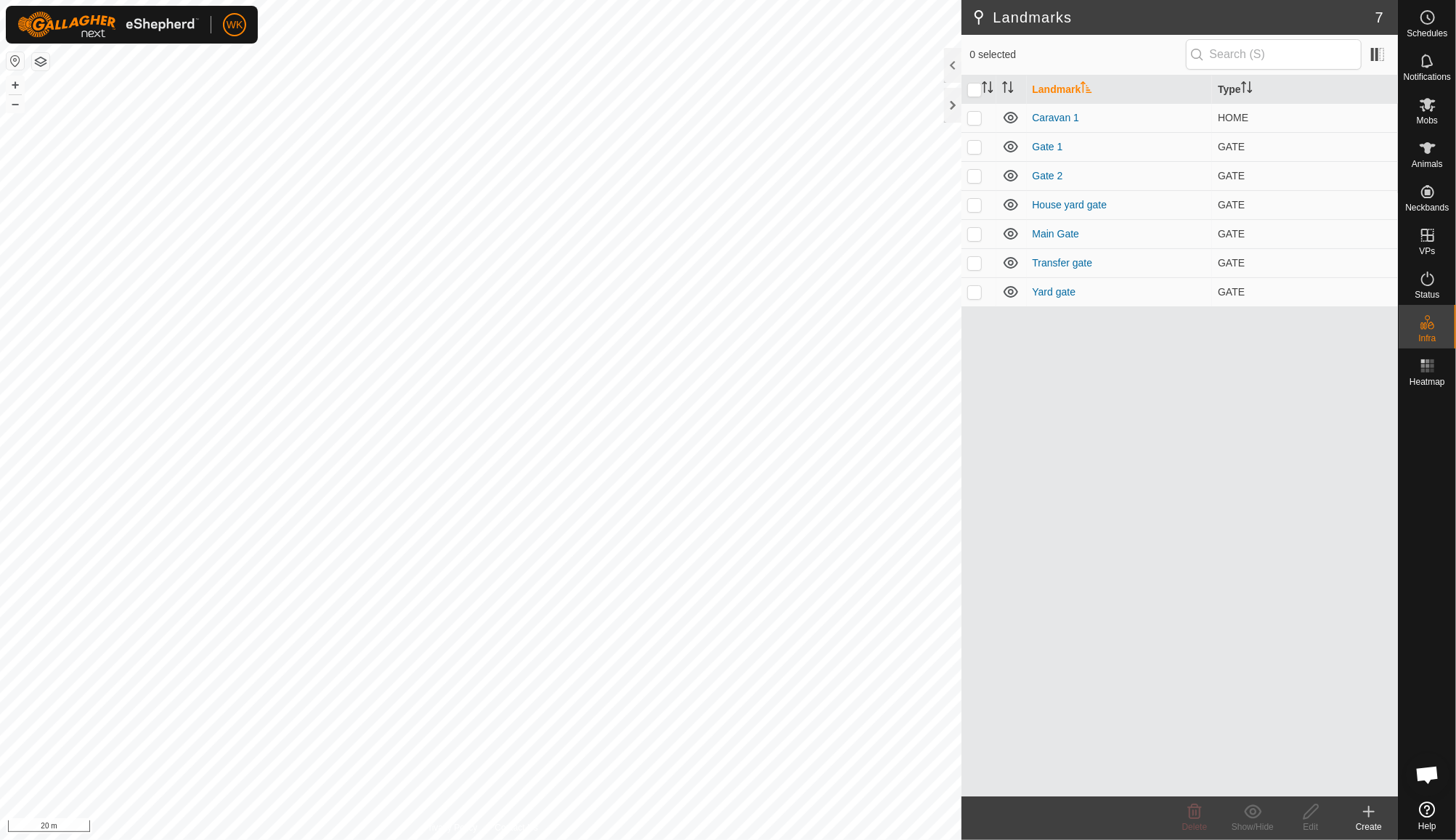
click at [1371, 808] on icon at bounding box center [1368, 811] width 17 height 17
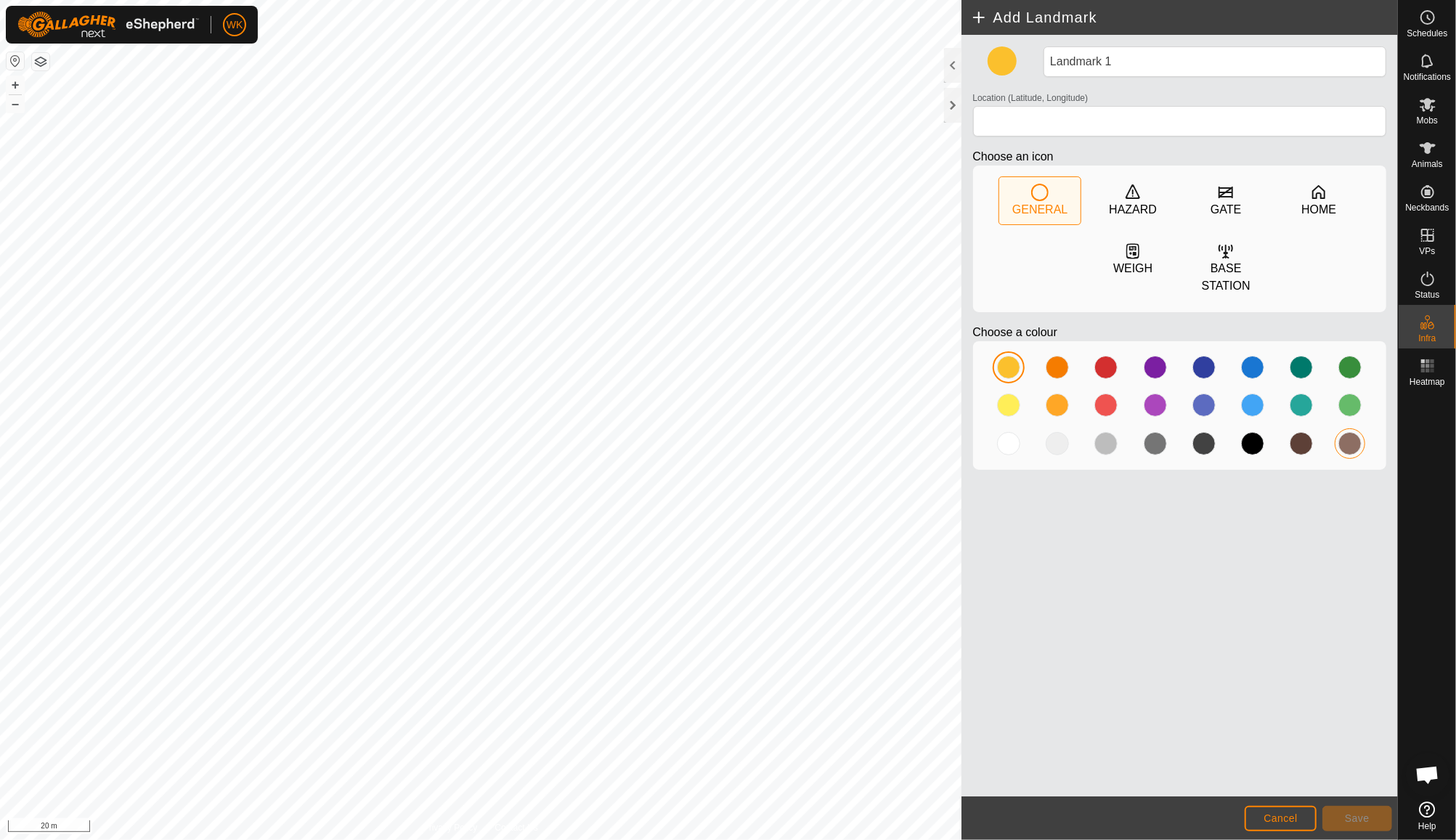
click at [1342, 443] on div at bounding box center [1350, 443] width 23 height 23
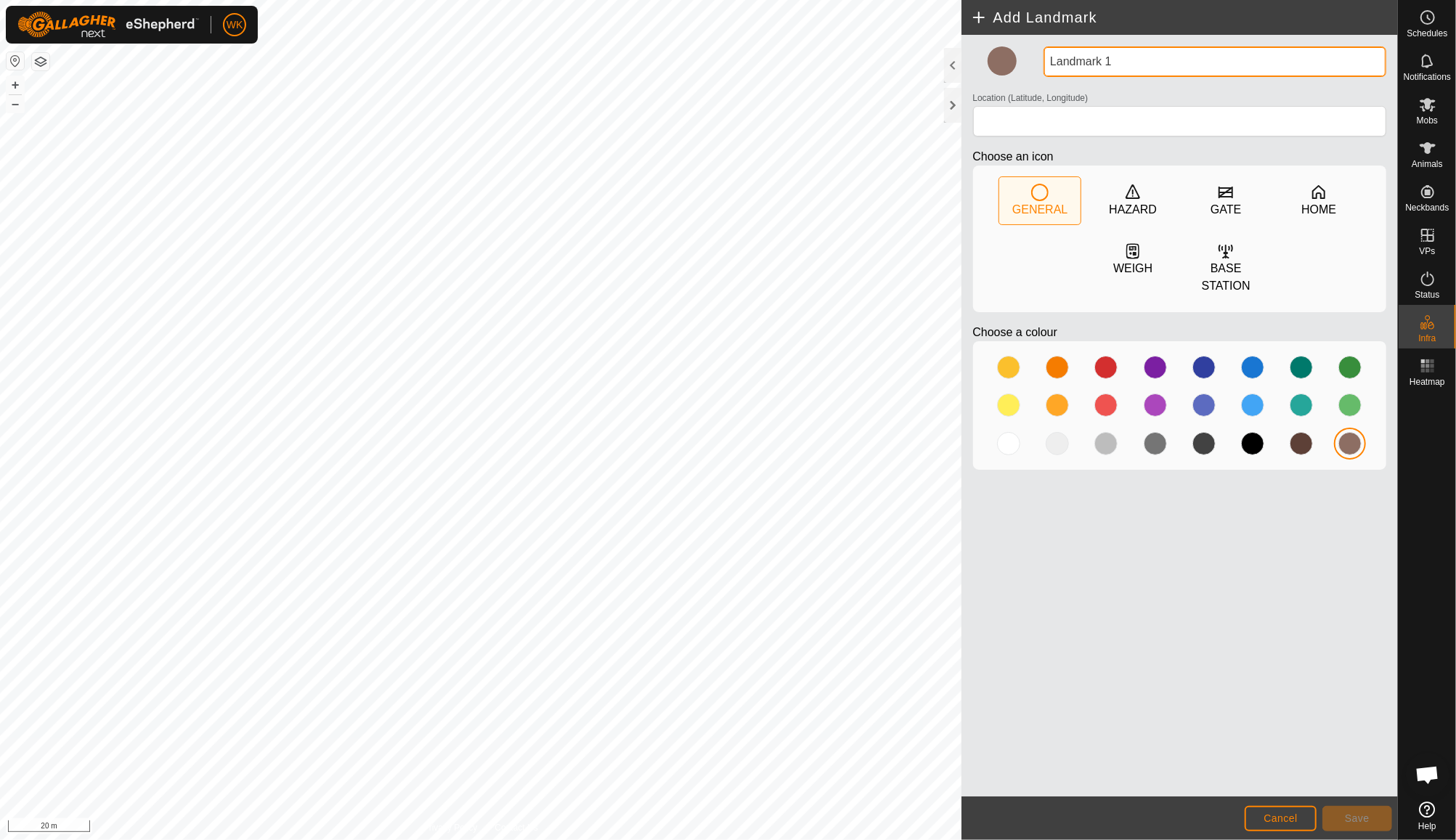
click at [1080, 57] on input "Landmark 1" at bounding box center [1215, 61] width 343 height 30
type input "Landbridge mark 1"
click at [695, 54] on div "Add Landmark Landbridge mark 1 Location (Latitude, Longitude) Choose an icon GE…" at bounding box center [698, 420] width 1398 height 840
type input "Bridge"
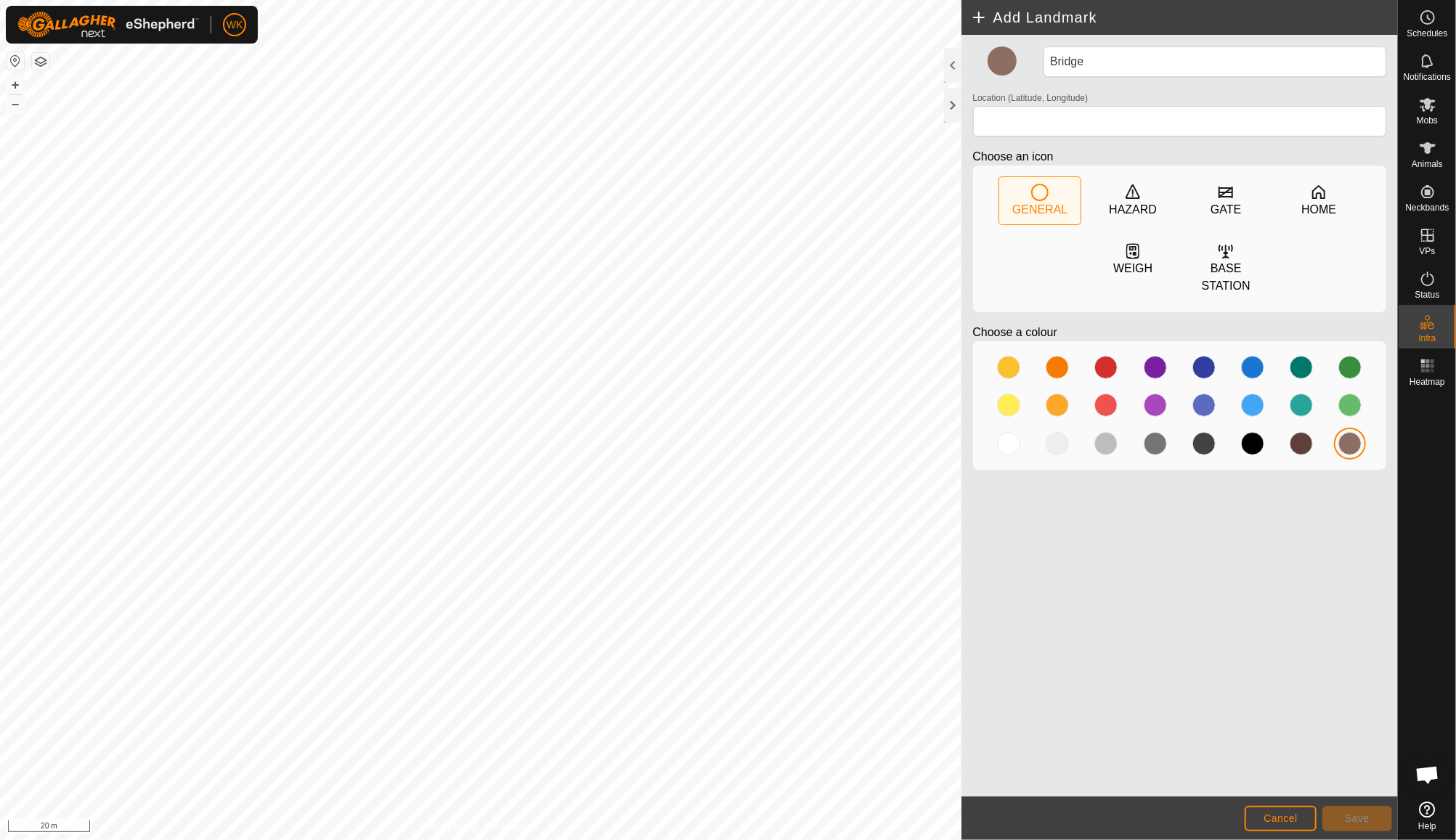
click at [1293, 747] on div "Bridge Location (Latitude, Longitude) Choose an icon GENERAL HAZARD GATE HOME W…" at bounding box center [1181, 415] width 437 height 762
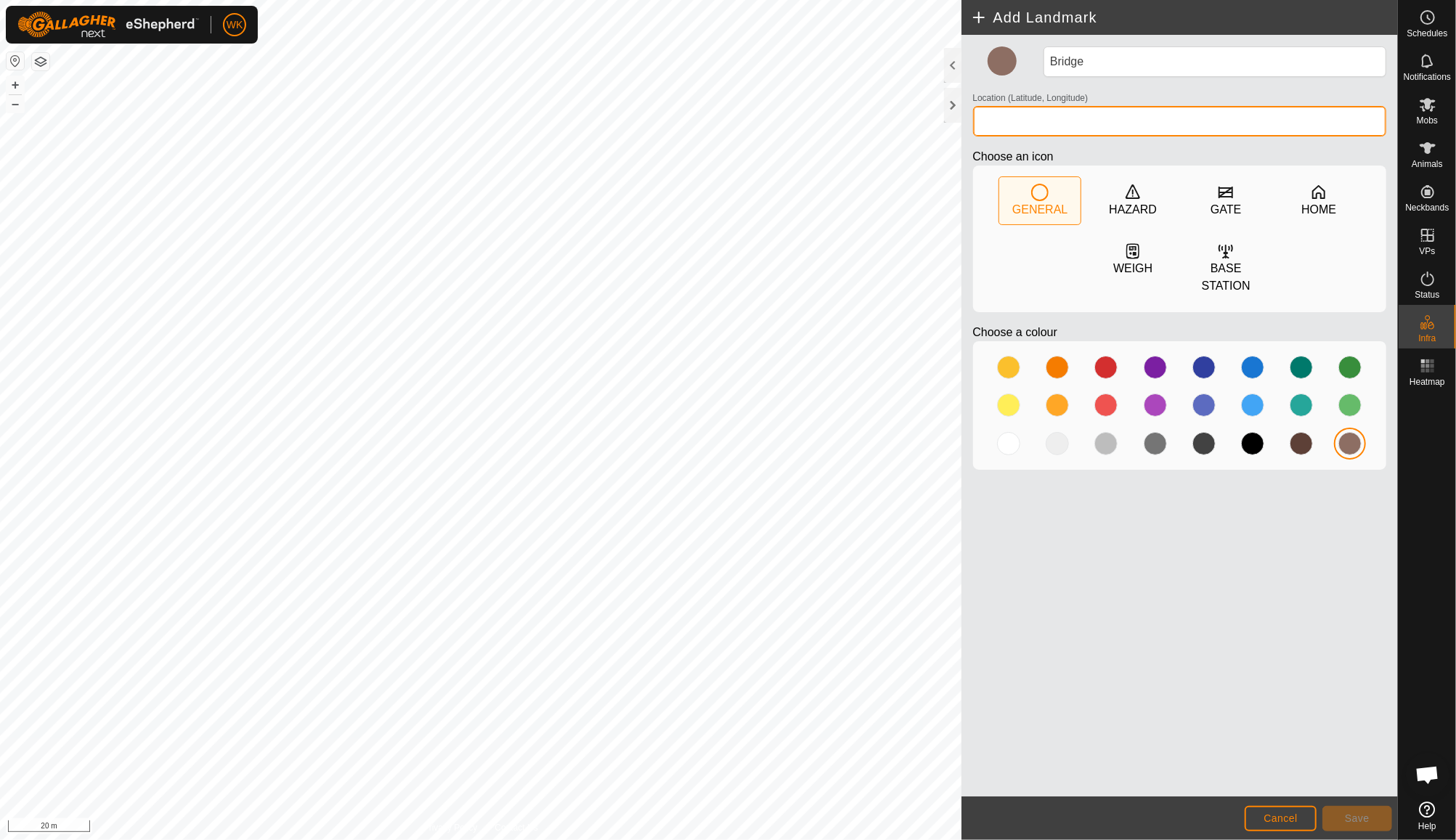
click at [1066, 122] on input "Location (Latitude, Longitude)" at bounding box center [1180, 121] width 414 height 30
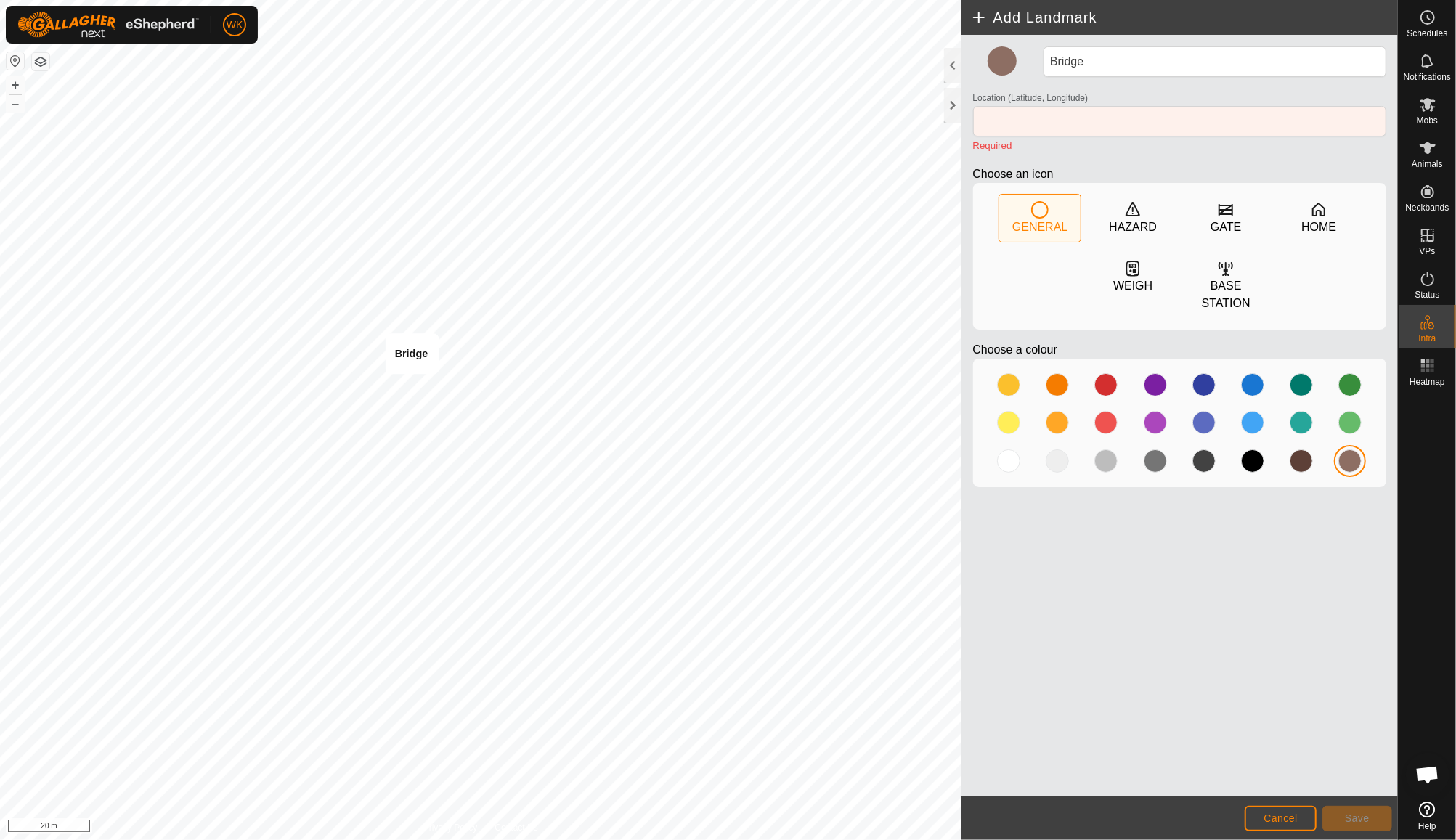
type input "-25.513491, 151.809268"
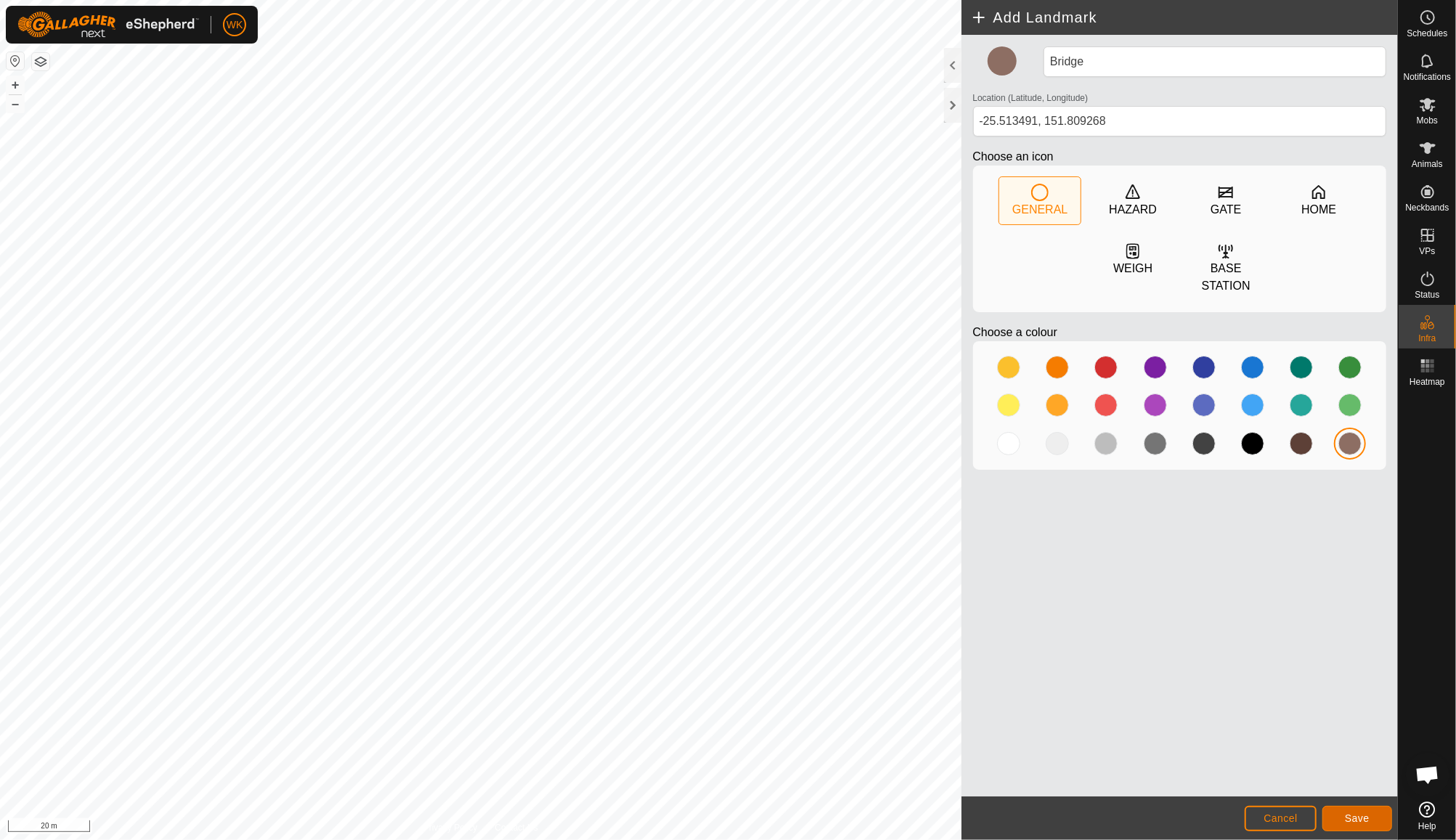
click at [1371, 821] on button "Save" at bounding box center [1358, 819] width 70 height 26
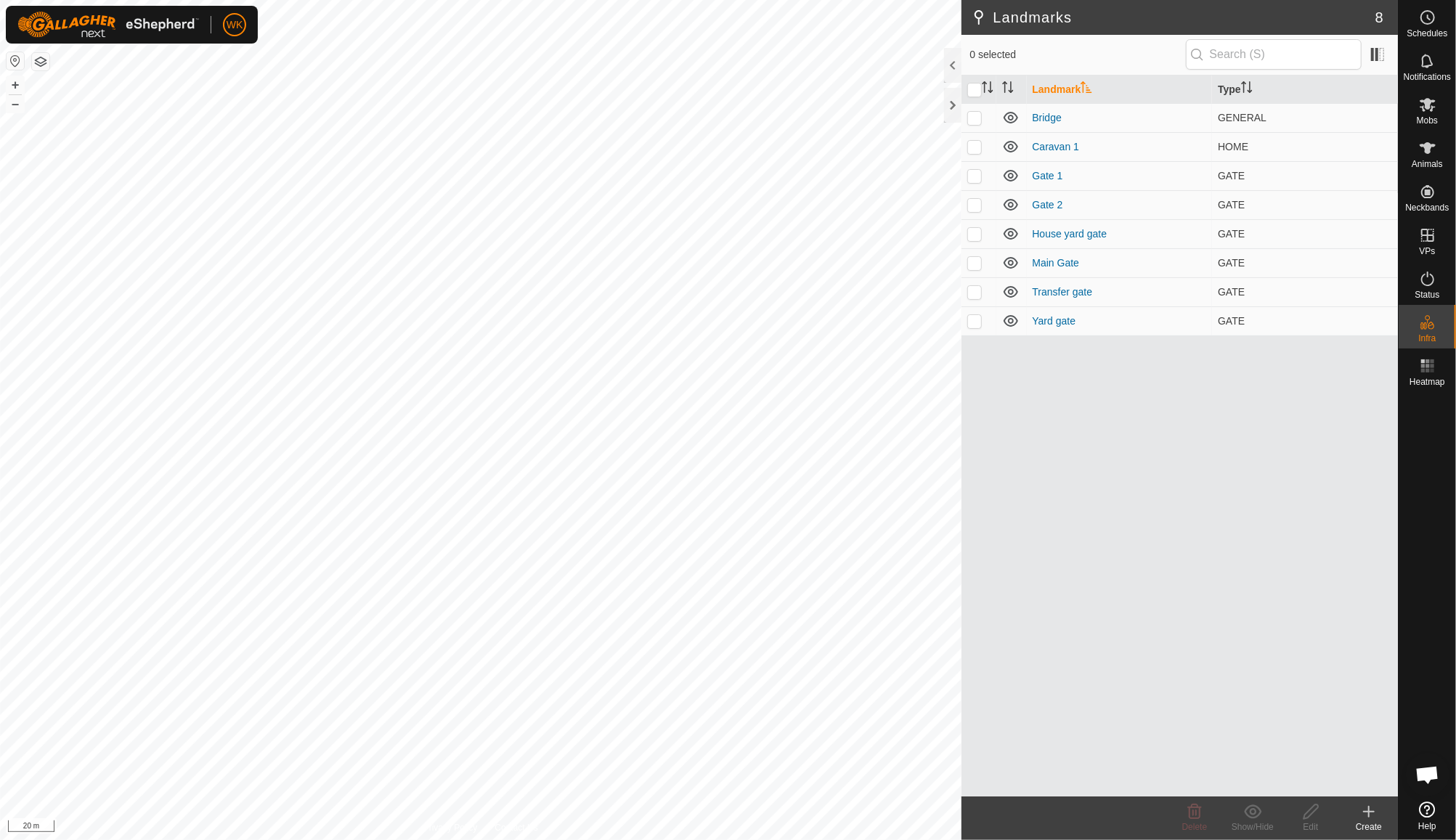
click at [1455, 499] on div at bounding box center [1427, 594] width 58 height 404
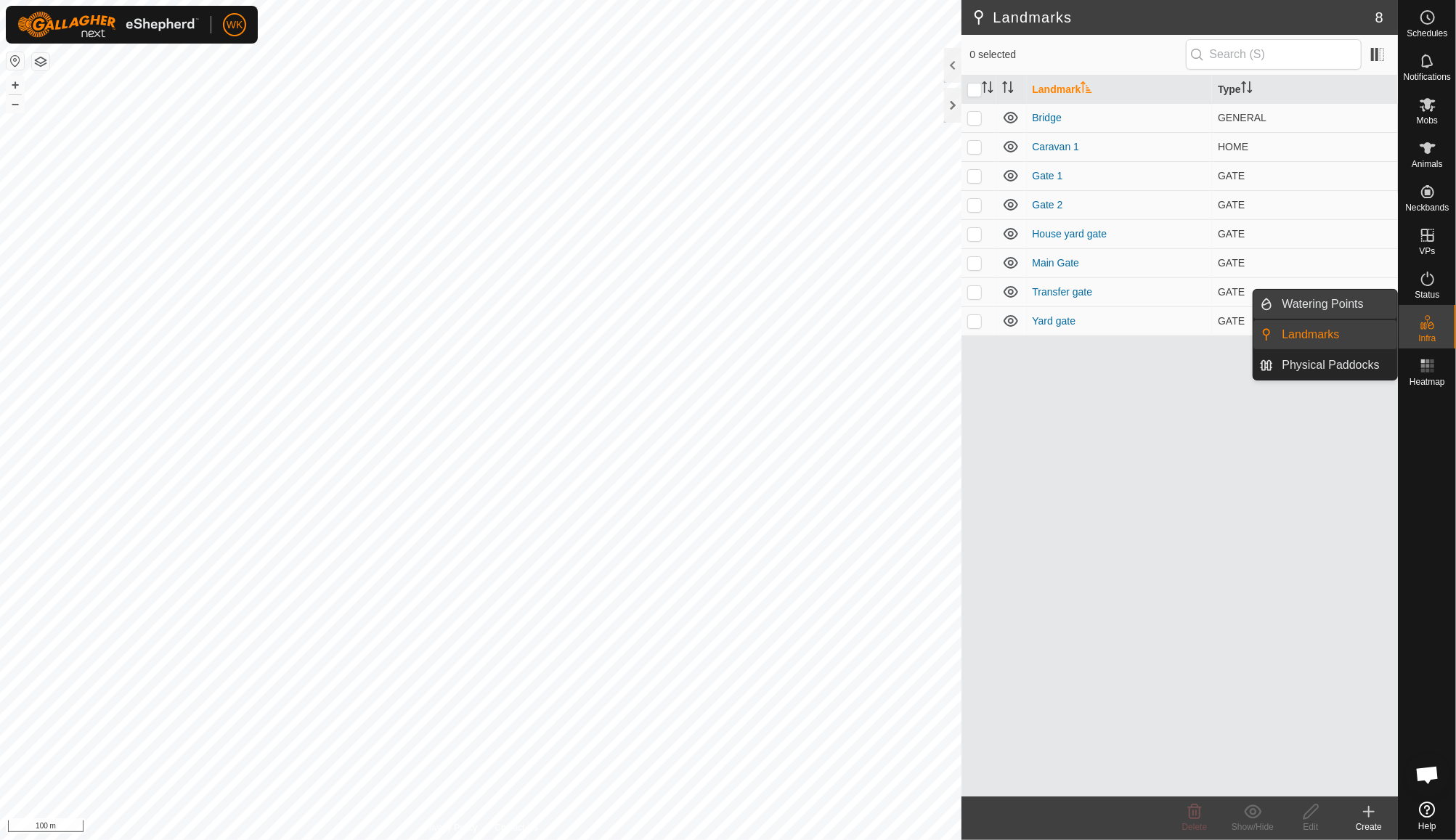
click at [1348, 312] on link "Watering Points" at bounding box center [1336, 304] width 124 height 29
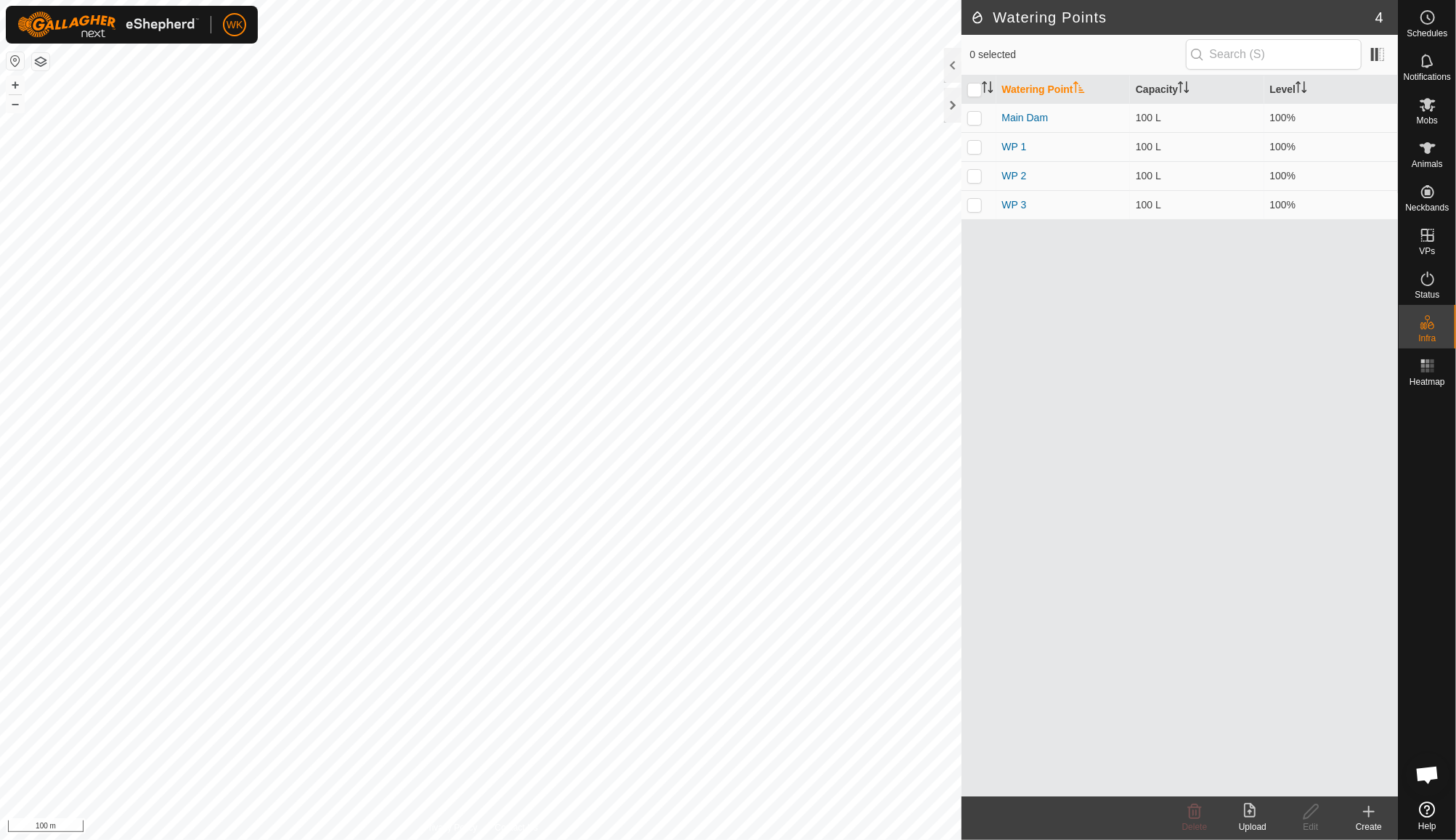
checkbox input "true"
click at [1310, 821] on div "Edit" at bounding box center [1311, 826] width 58 height 13
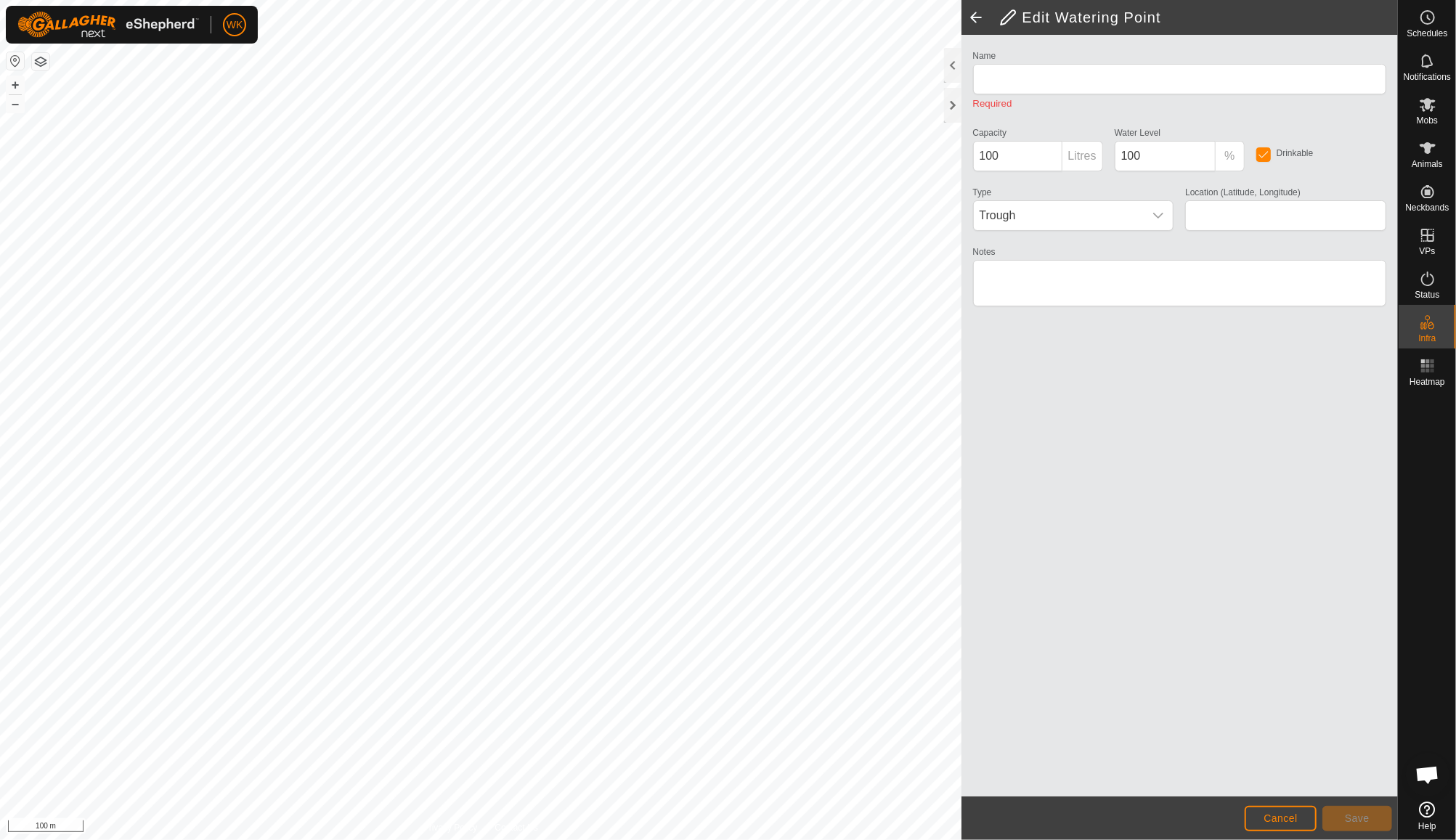
type input "WP 3"
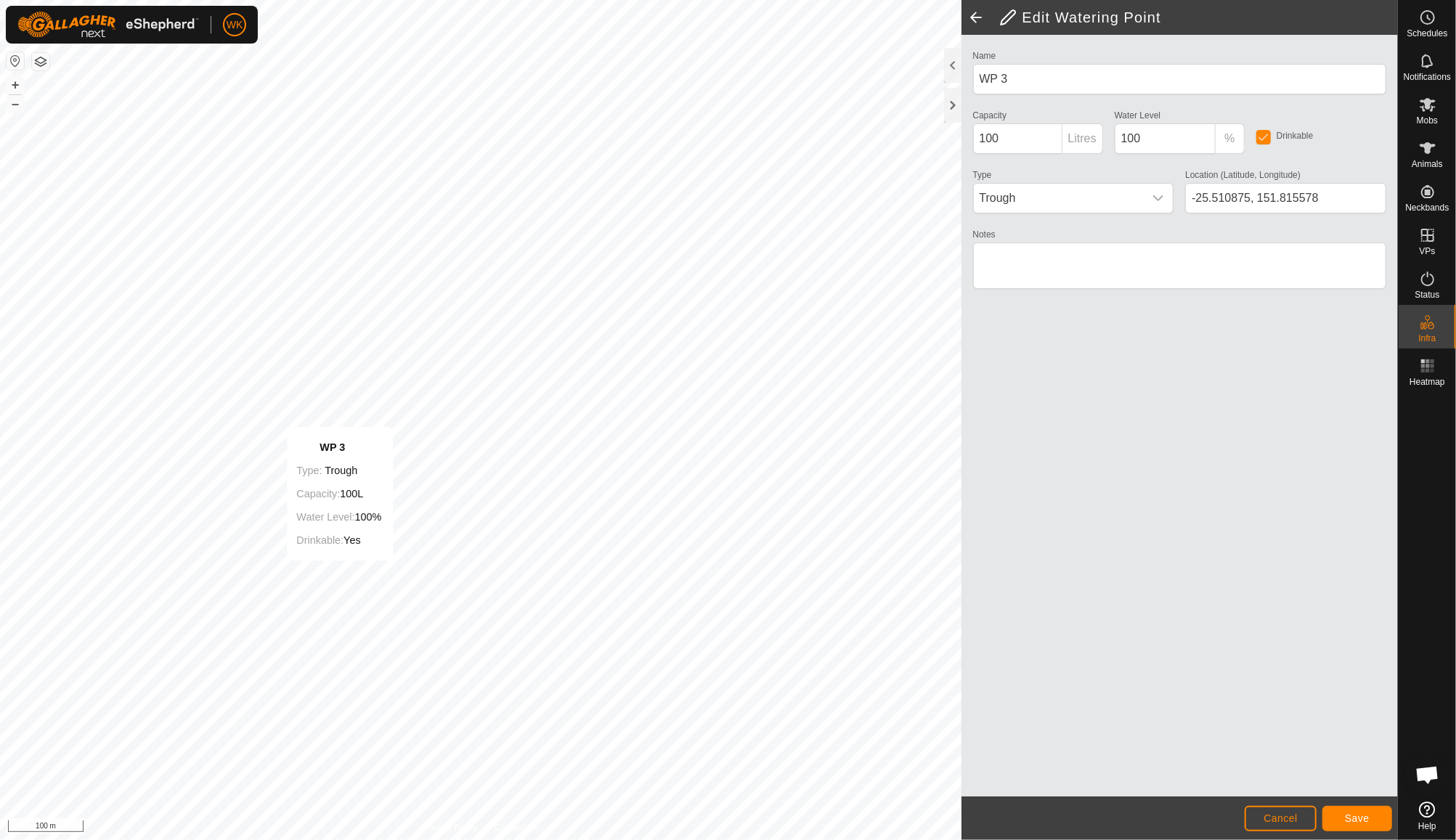
type input "-25.513410, 151.809074"
click at [1360, 813] on span "Save" at bounding box center [1357, 818] width 25 height 11
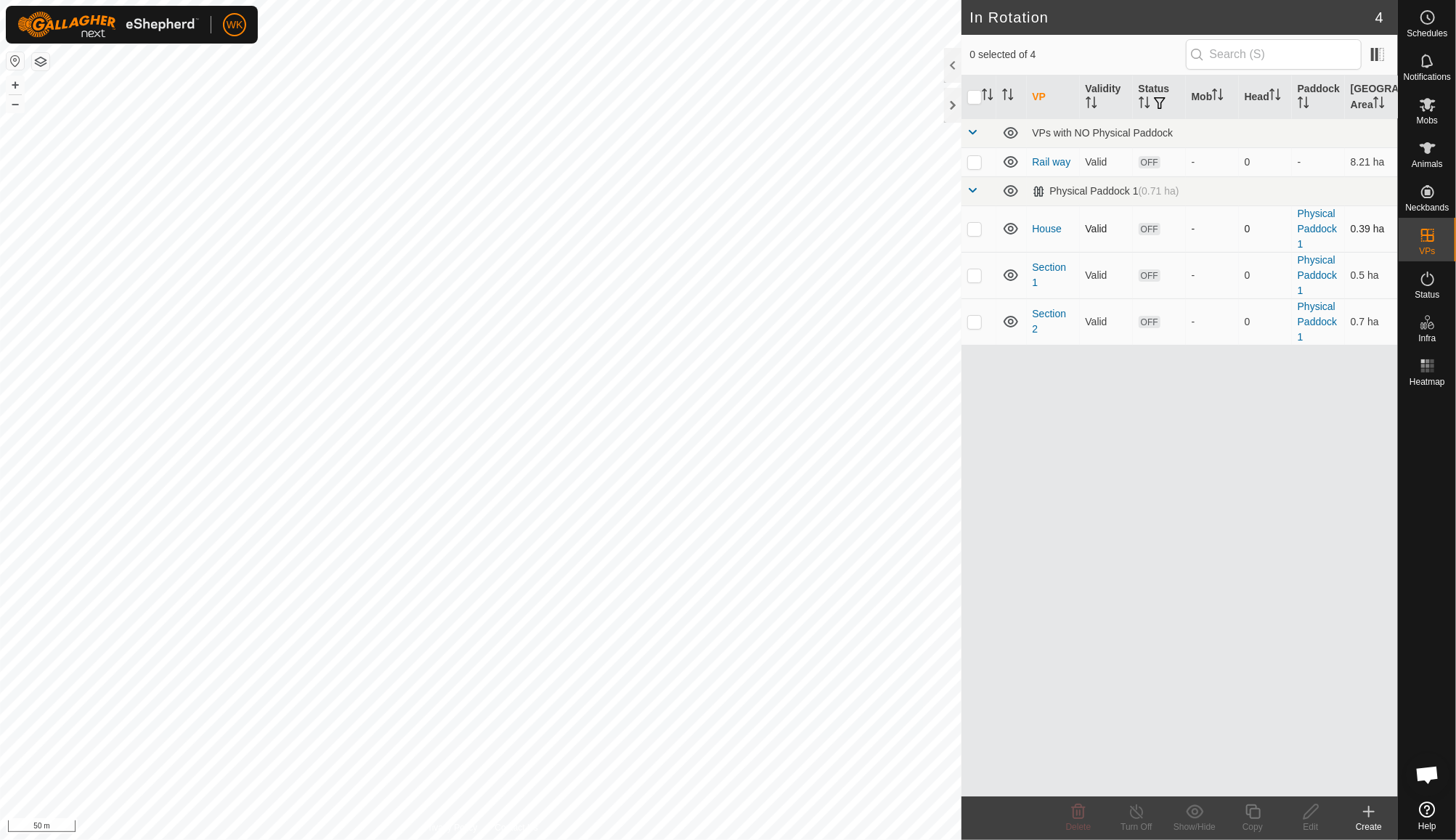
click at [979, 238] on td at bounding box center [979, 229] width 35 height 46
checkbox input "true"
click at [1429, 124] on span "Mobs" at bounding box center [1427, 121] width 21 height 9
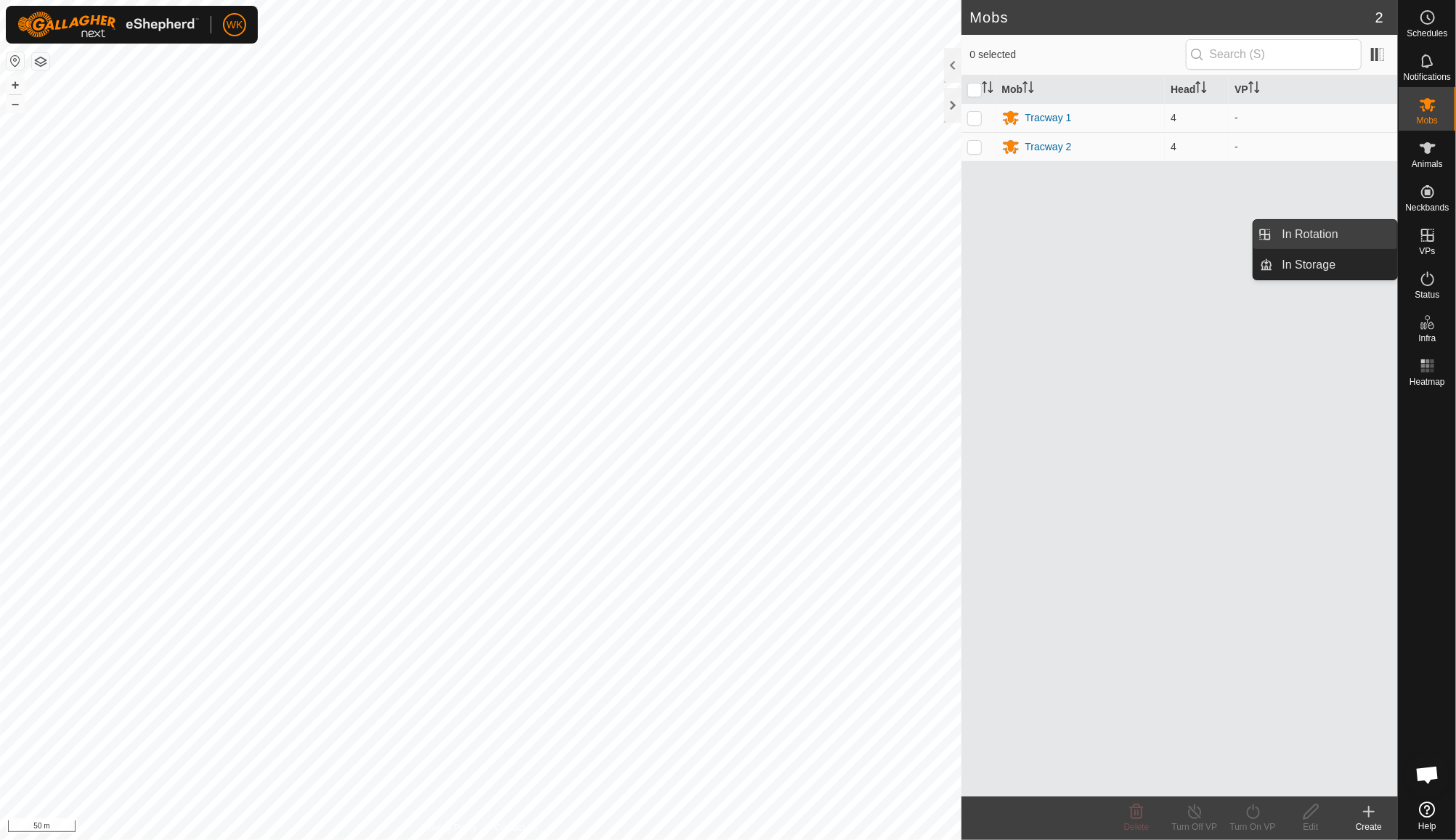
click at [1342, 229] on link "In Rotation" at bounding box center [1336, 235] width 124 height 29
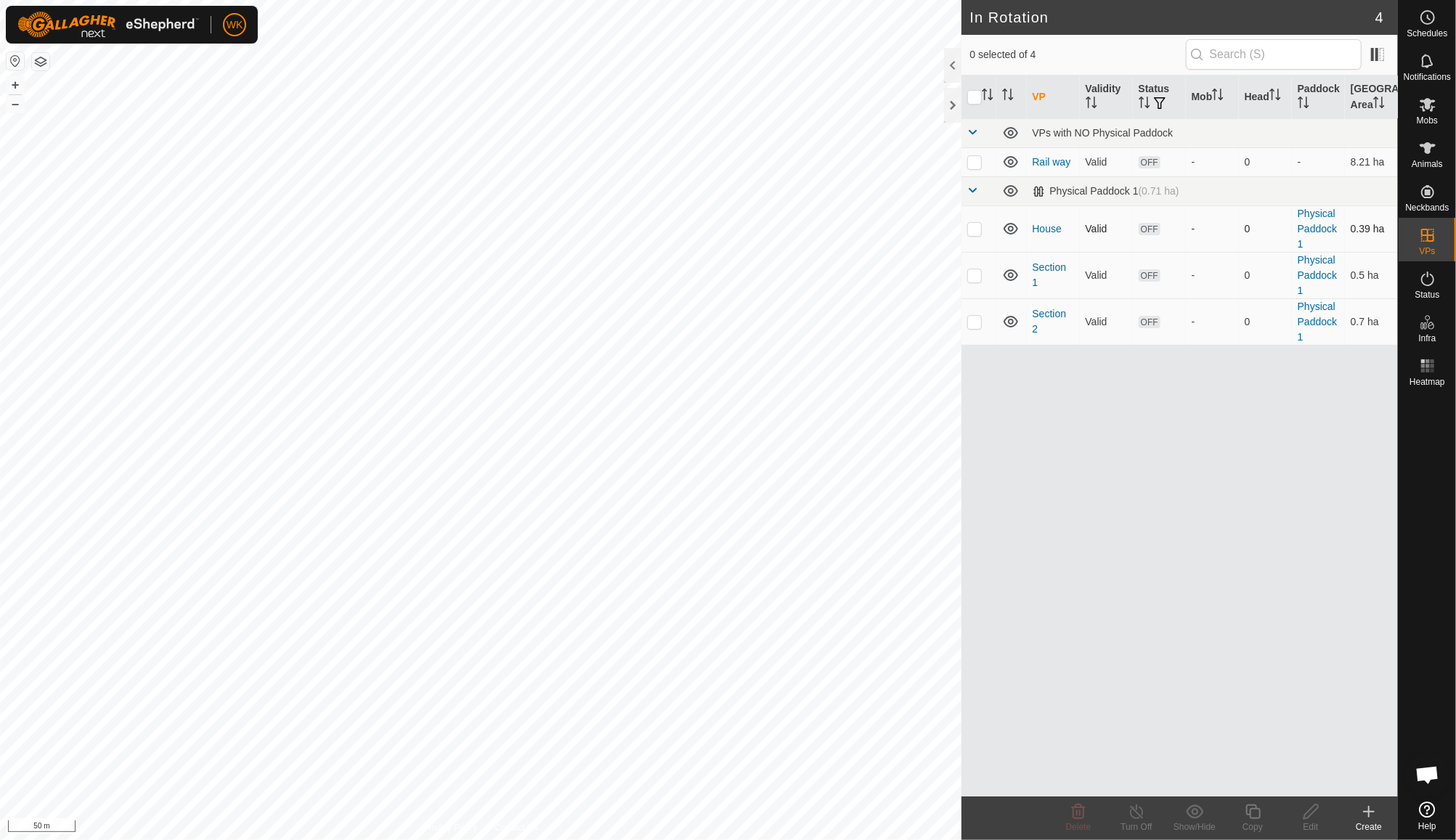
click at [976, 233] on p-checkbox at bounding box center [974, 229] width 14 height 11
checkbox input "true"
click at [1427, 99] on icon at bounding box center [1427, 105] width 16 height 14
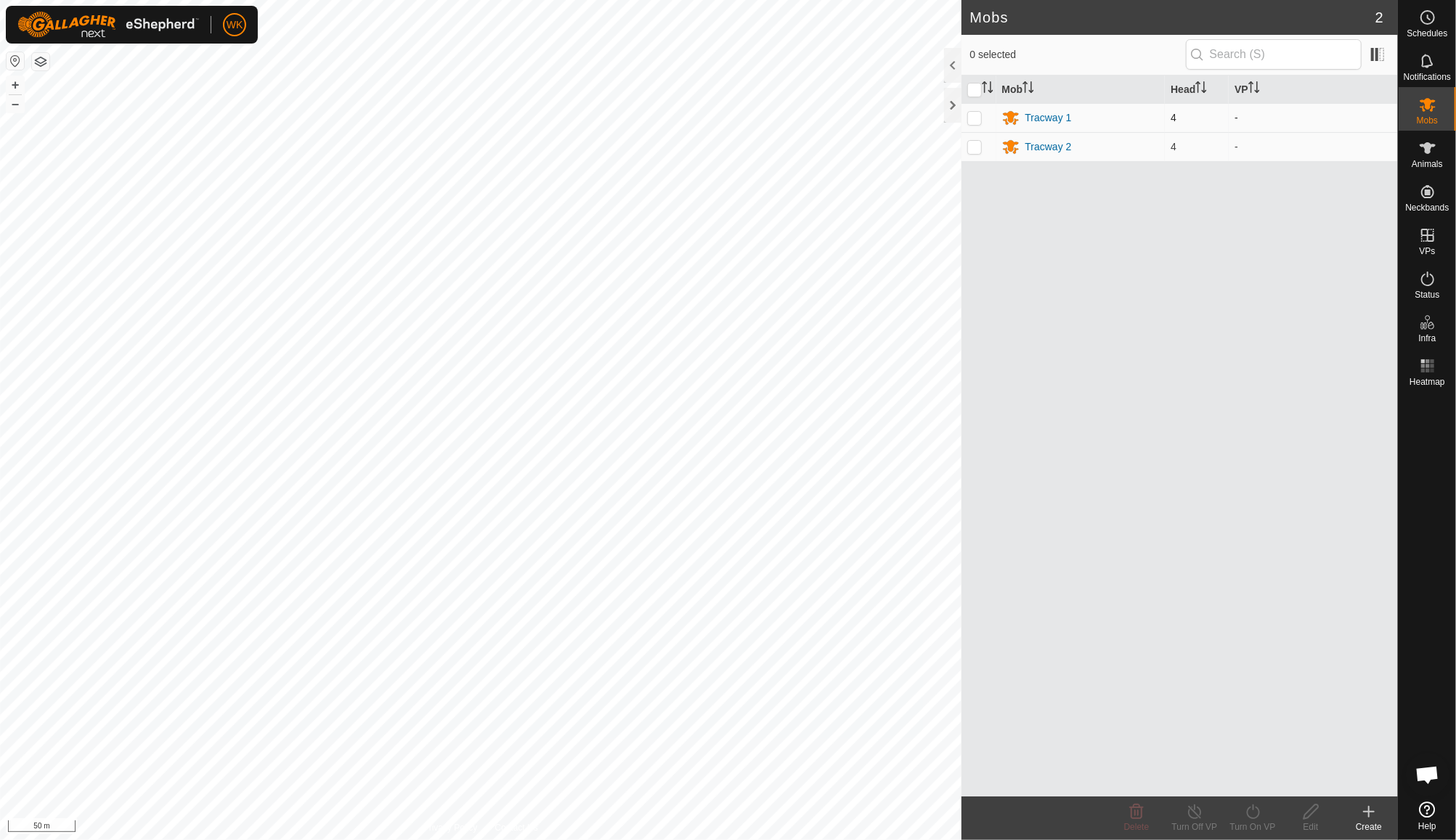
click at [975, 119] on p-checkbox at bounding box center [974, 117] width 14 height 11
checkbox input "true"
click at [976, 147] on p-checkbox at bounding box center [974, 146] width 14 height 11
checkbox input "true"
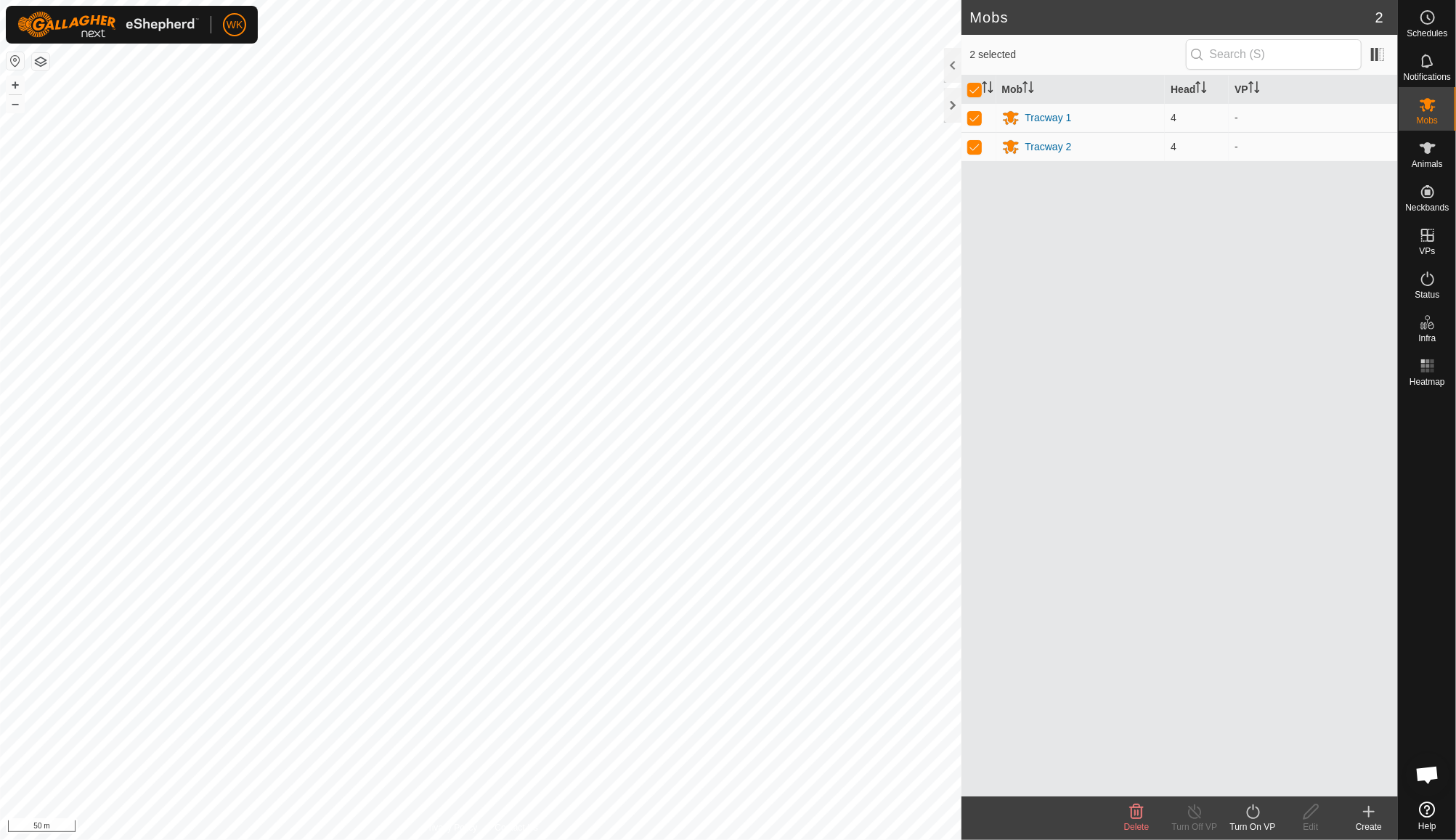
click at [1257, 817] on icon at bounding box center [1252, 811] width 13 height 14
click at [1261, 779] on link "Now" at bounding box center [1296, 780] width 144 height 29
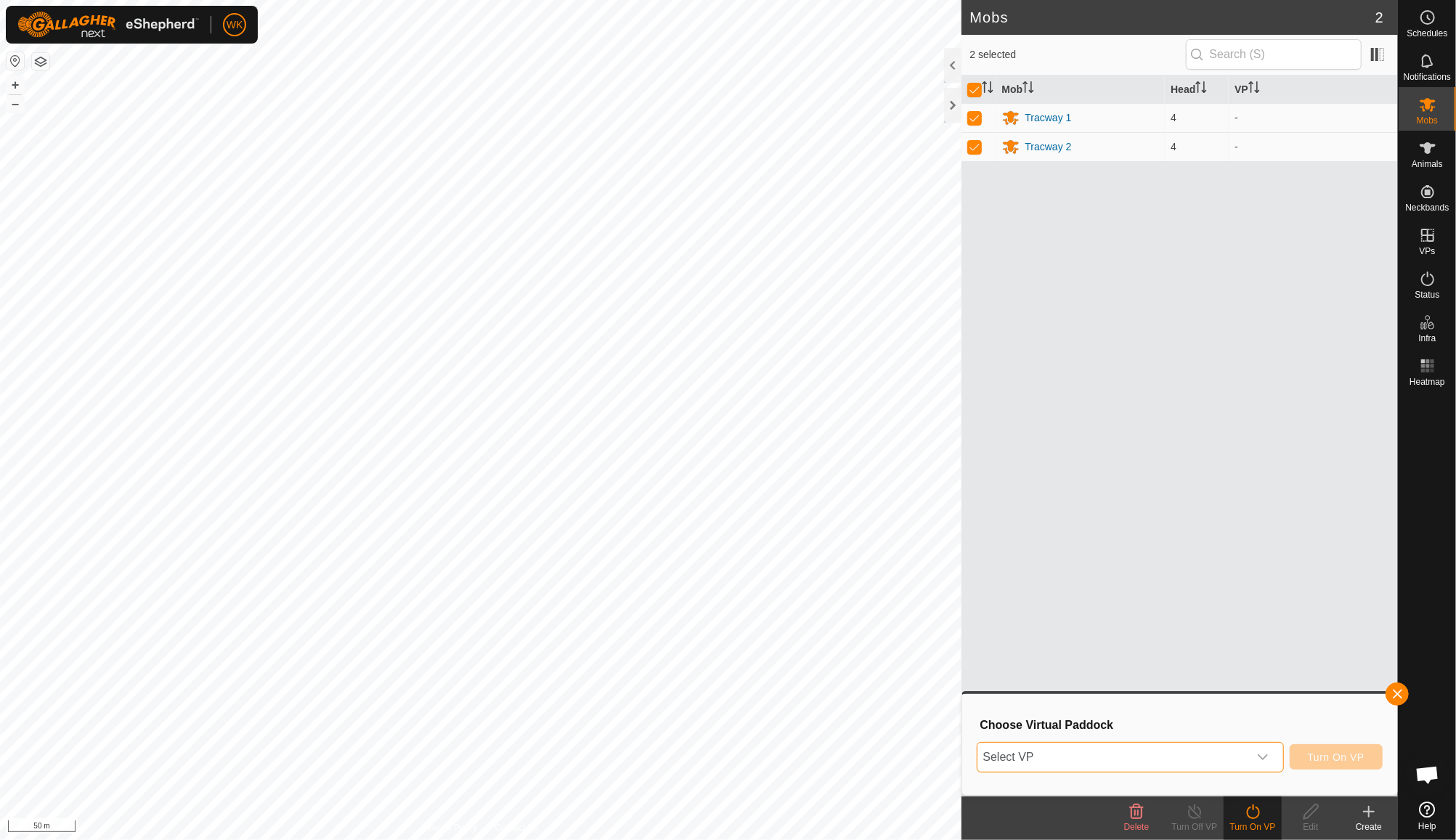
click at [1216, 751] on span "Select VP" at bounding box center [1113, 758] width 271 height 29
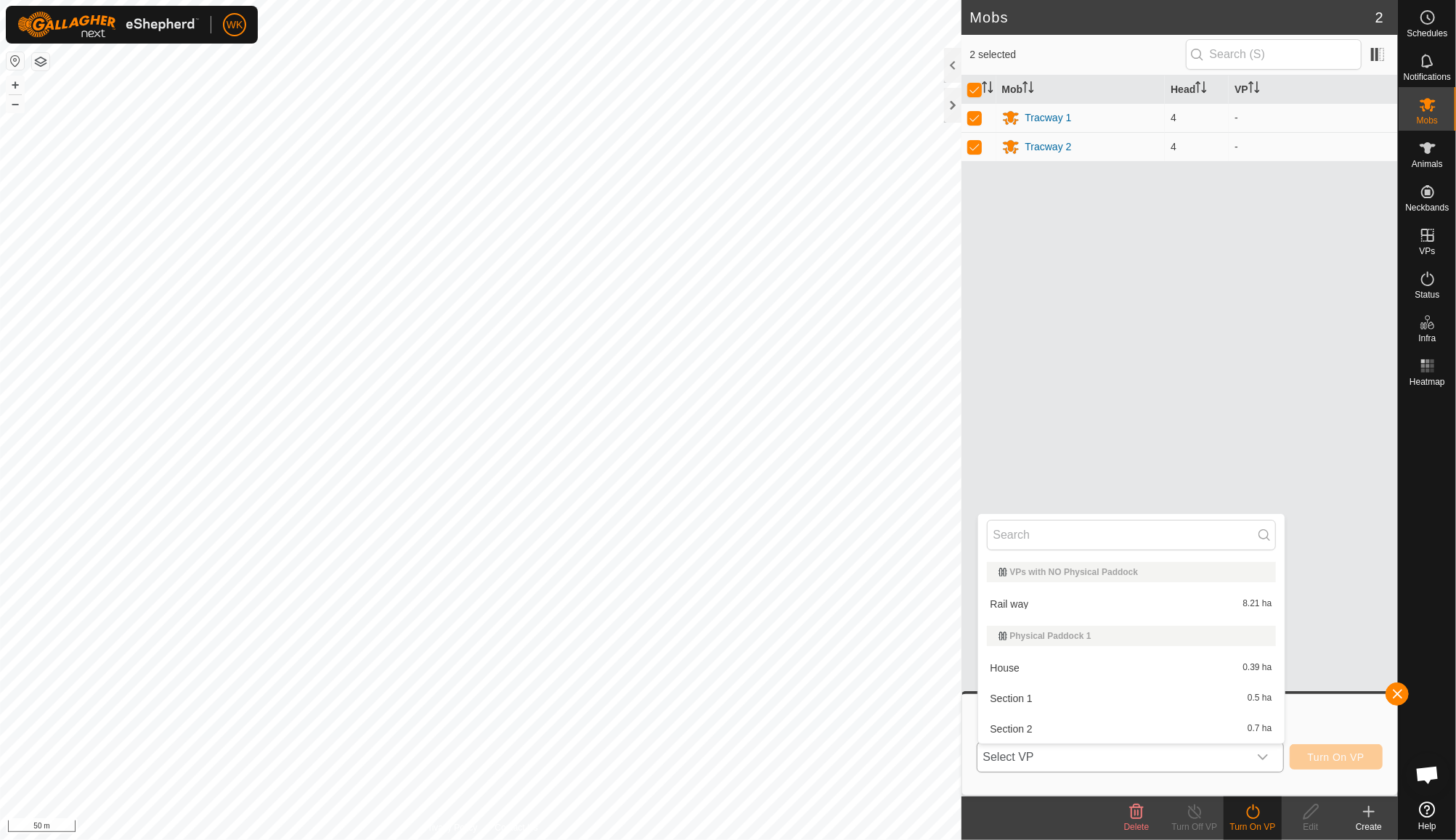
click at [1069, 664] on li "House 0.39 ha" at bounding box center [1131, 668] width 306 height 29
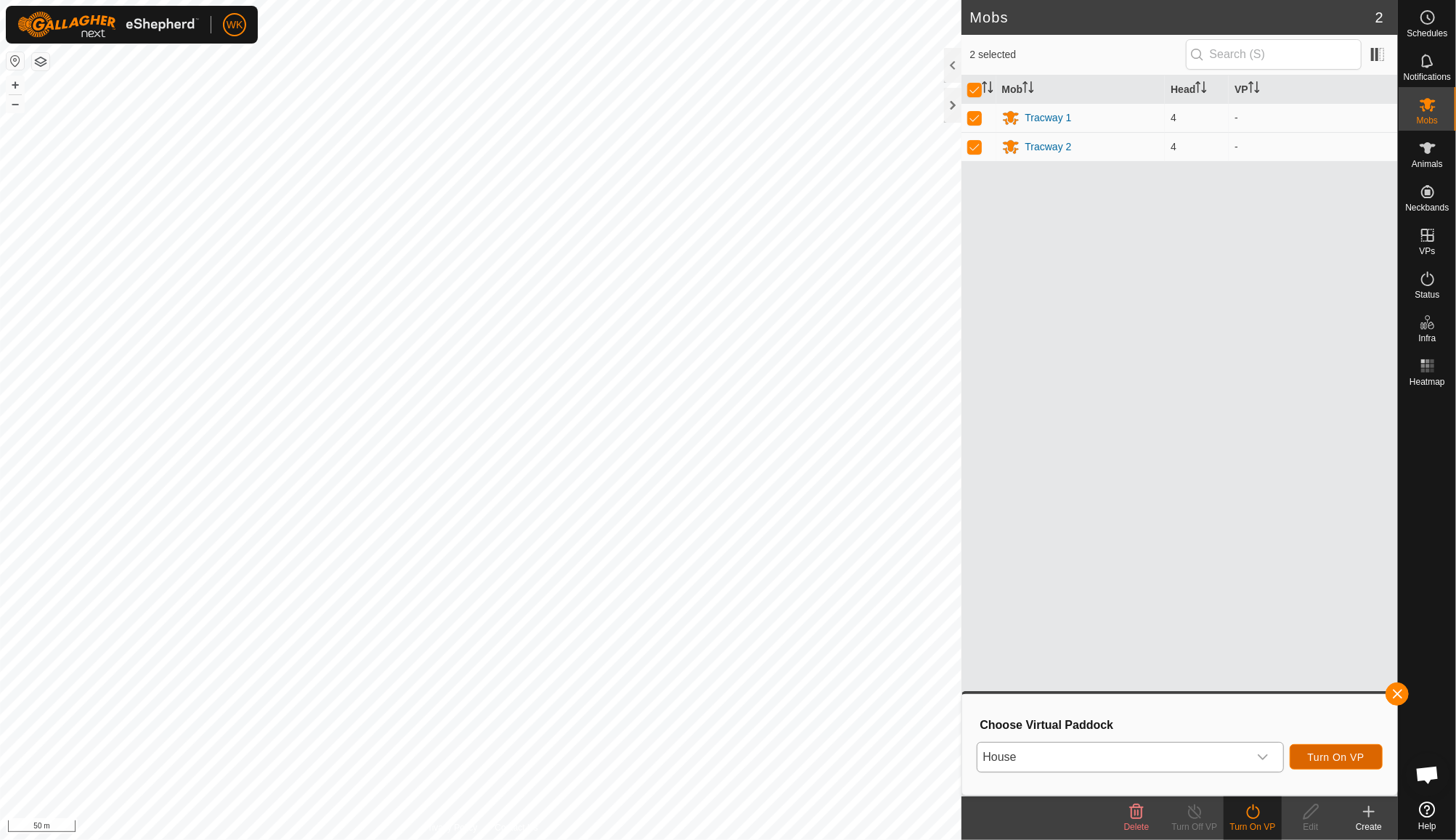
click at [1346, 751] on span "Turn On VP" at bounding box center [1336, 757] width 57 height 11
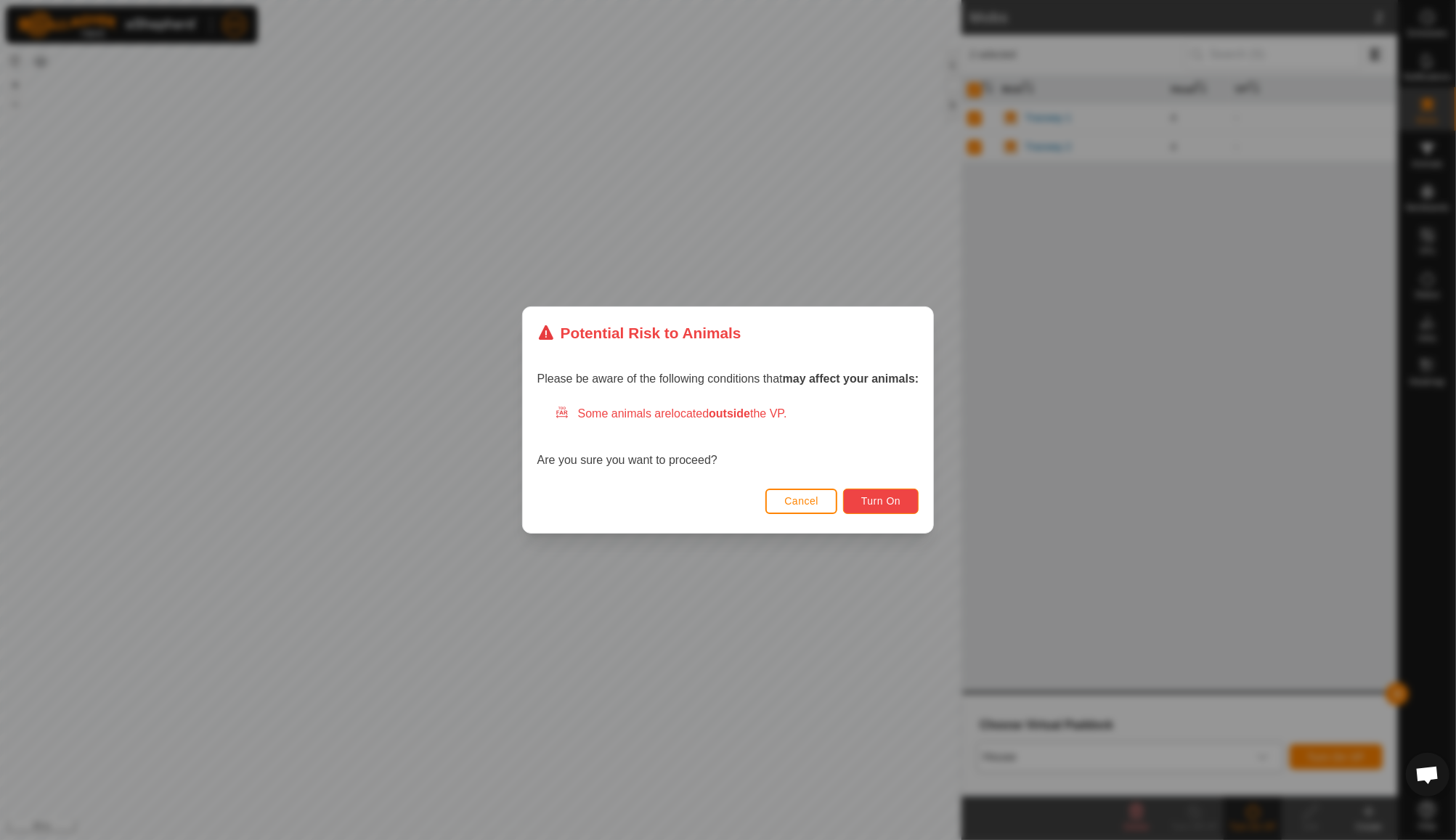
click at [882, 501] on span "Turn On" at bounding box center [881, 501] width 39 height 11
